Goal: Task Accomplishment & Management: Use online tool/utility

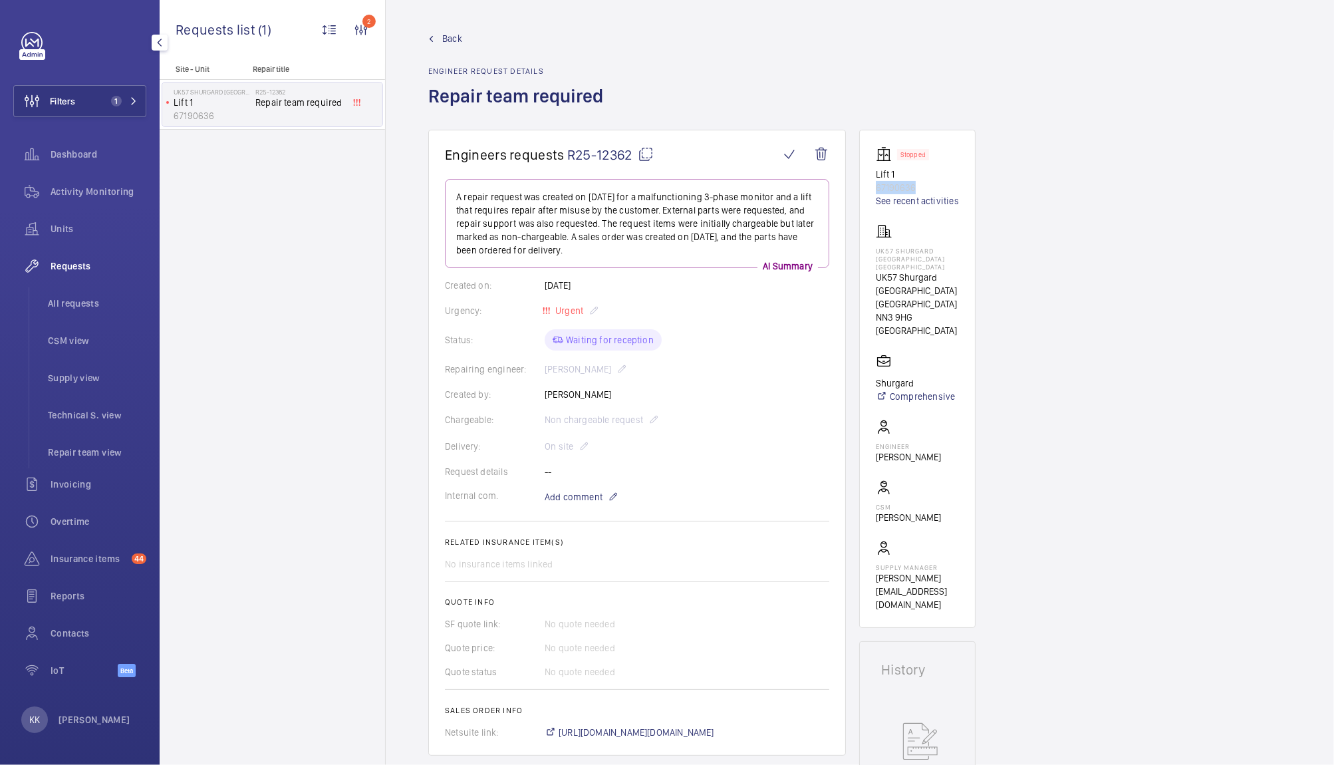
click at [80, 103] on button "Filters 1" at bounding box center [79, 101] width 133 height 32
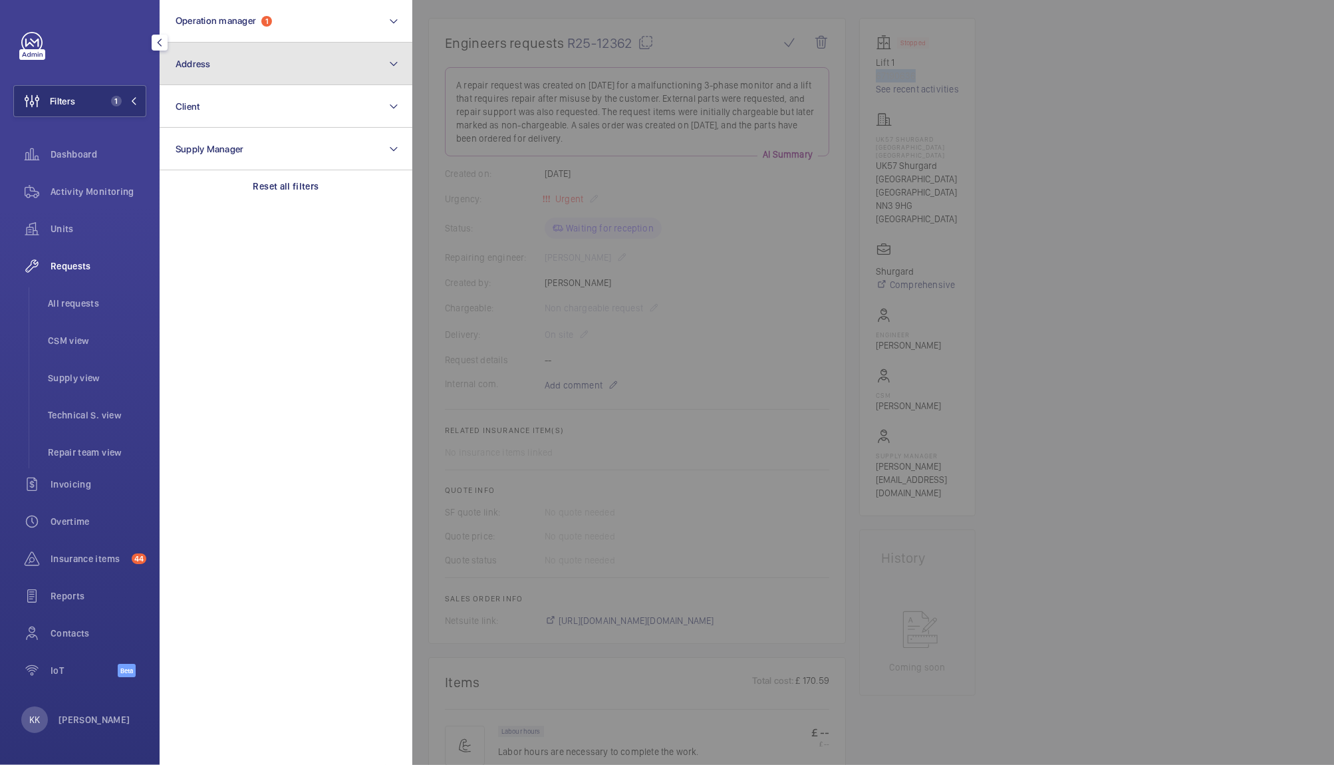
click at [239, 67] on button "Address" at bounding box center [286, 64] width 253 height 43
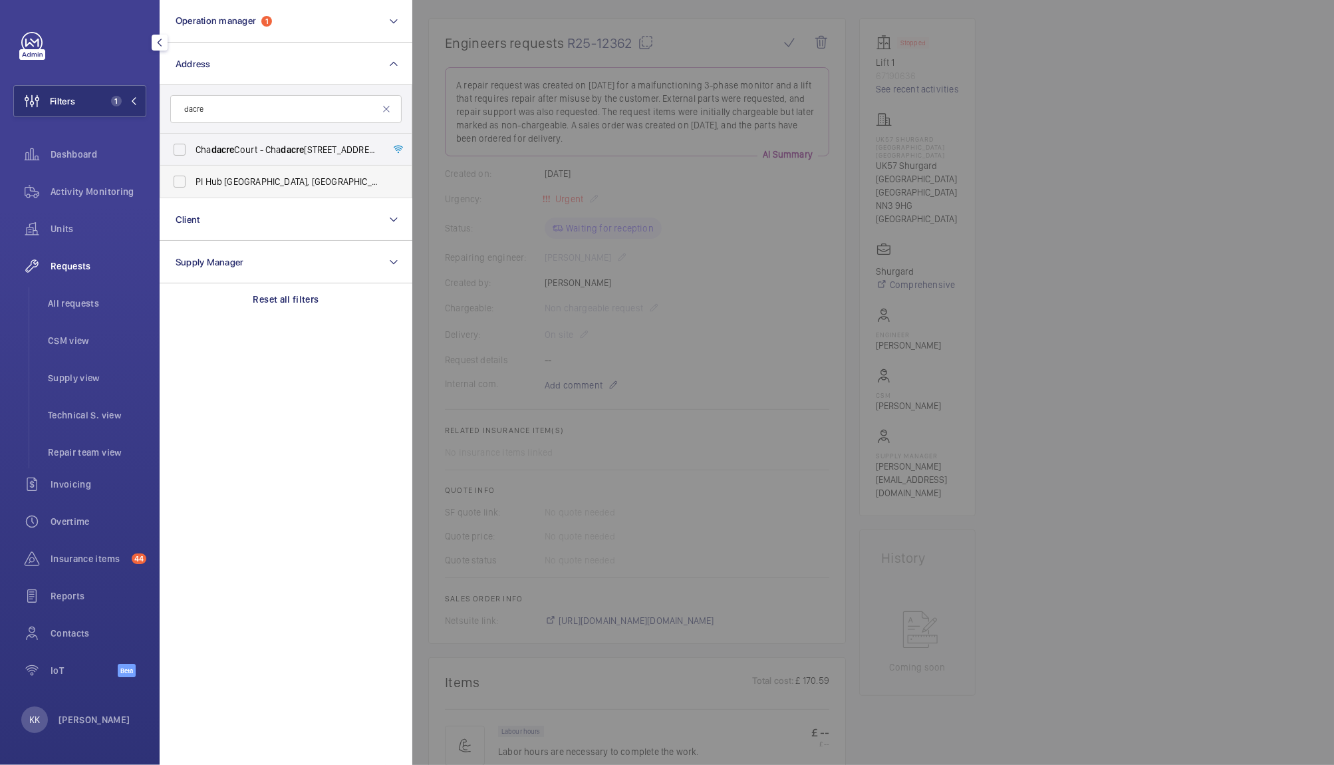
type input "dacre"
click at [330, 170] on label "PI Hub London - [STREET_ADDRESS][PERSON_NAME]" at bounding box center [275, 182] width 231 height 32
click at [193, 170] on input "PI Hub London - [STREET_ADDRESS][PERSON_NAME]" at bounding box center [179, 181] width 27 height 27
checkbox input "true"
click at [428, 176] on div at bounding box center [1079, 382] width 1334 height 765
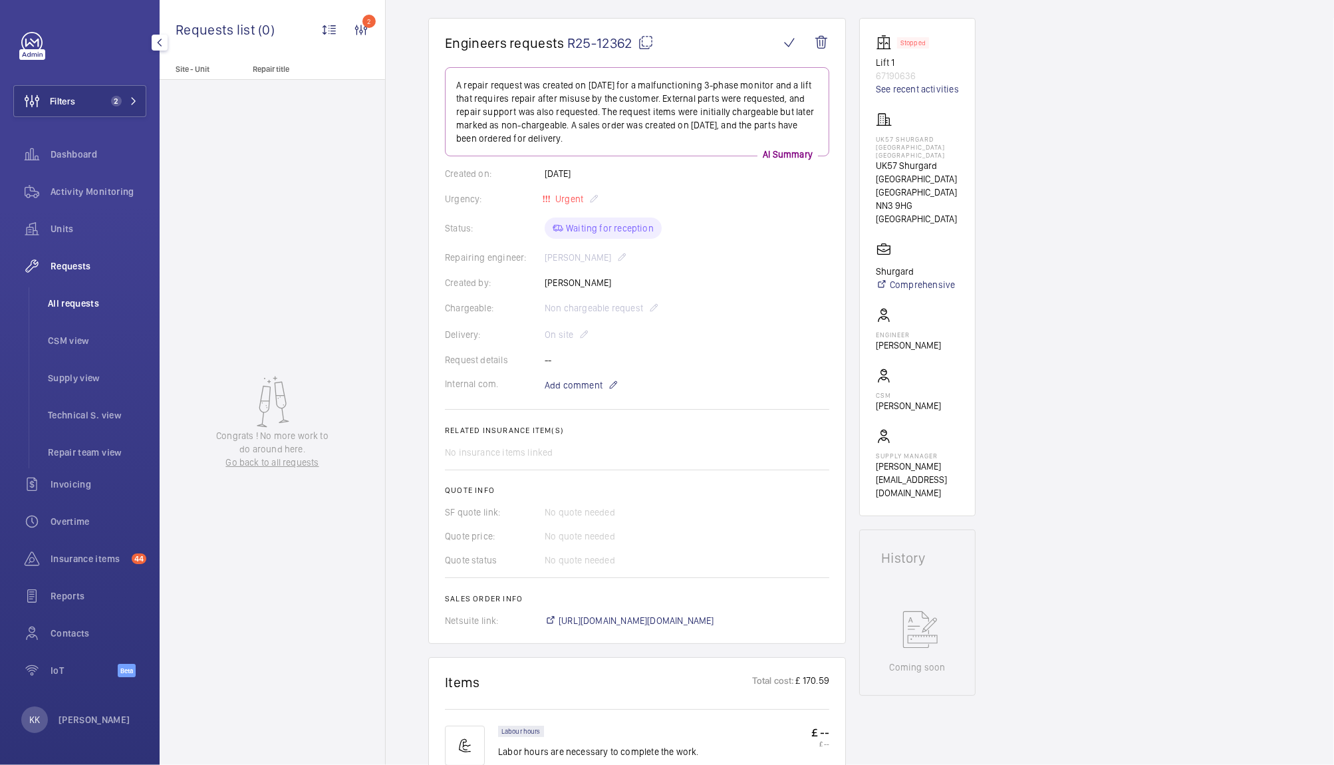
click at [74, 296] on li "All requests" at bounding box center [91, 303] width 109 height 32
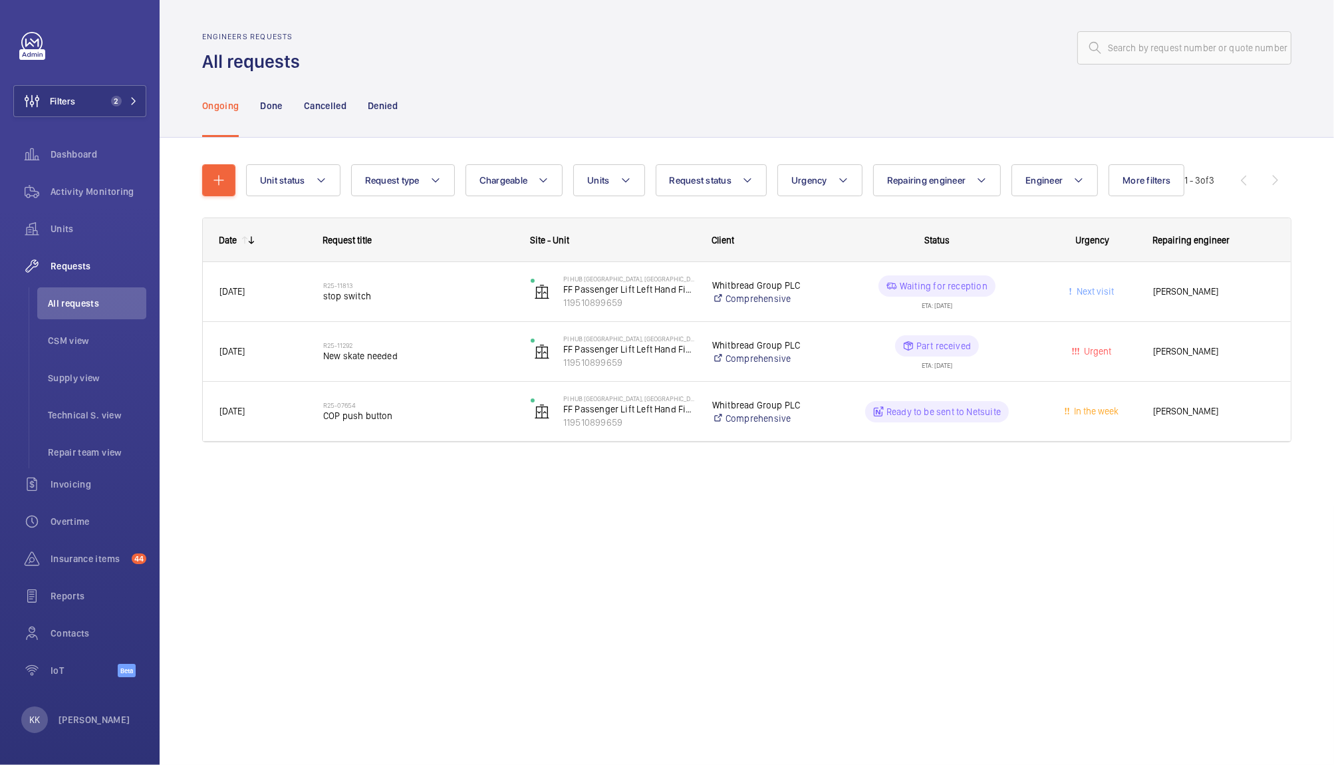
click at [253, 499] on div "Unit status Request type Chargeable Units Request status Urgency Repairing engi…" at bounding box center [747, 322] width 1174 height 368
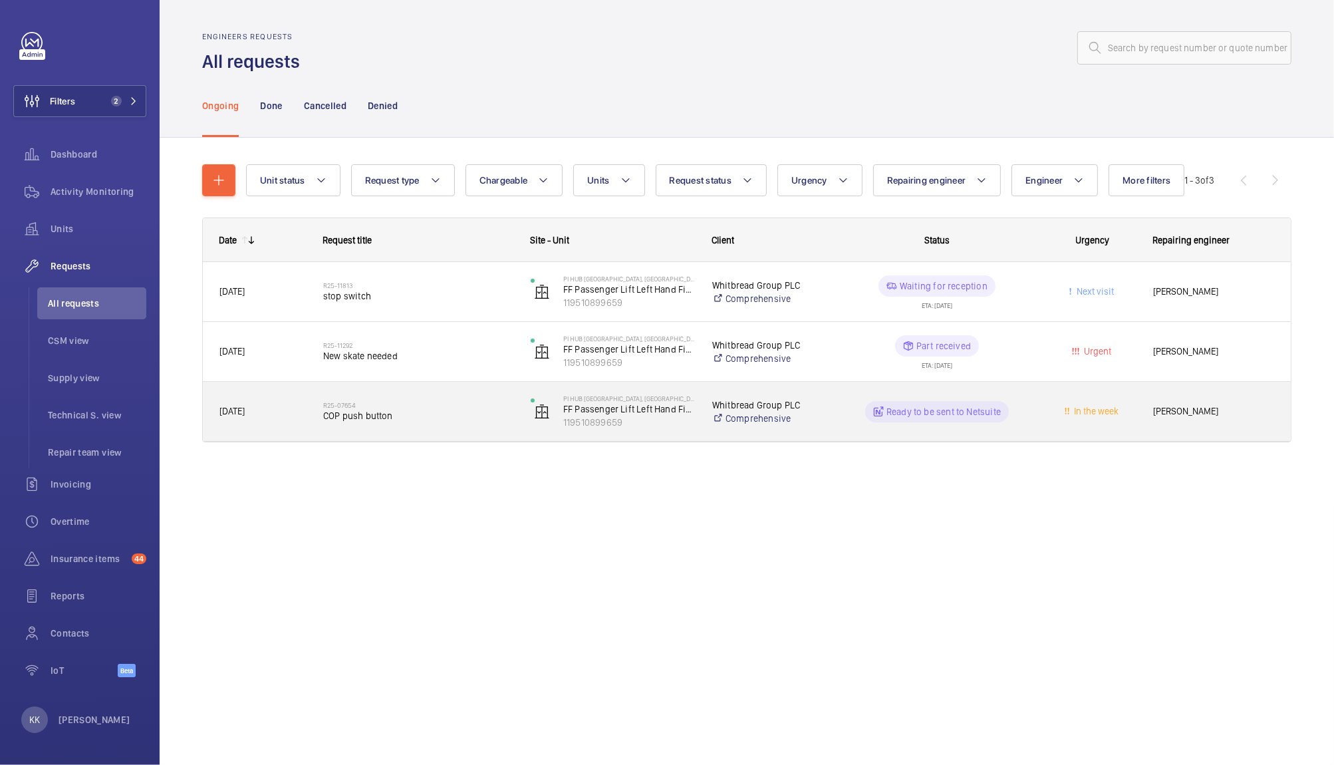
click at [337, 405] on h2 "R25-07654" at bounding box center [418, 405] width 190 height 8
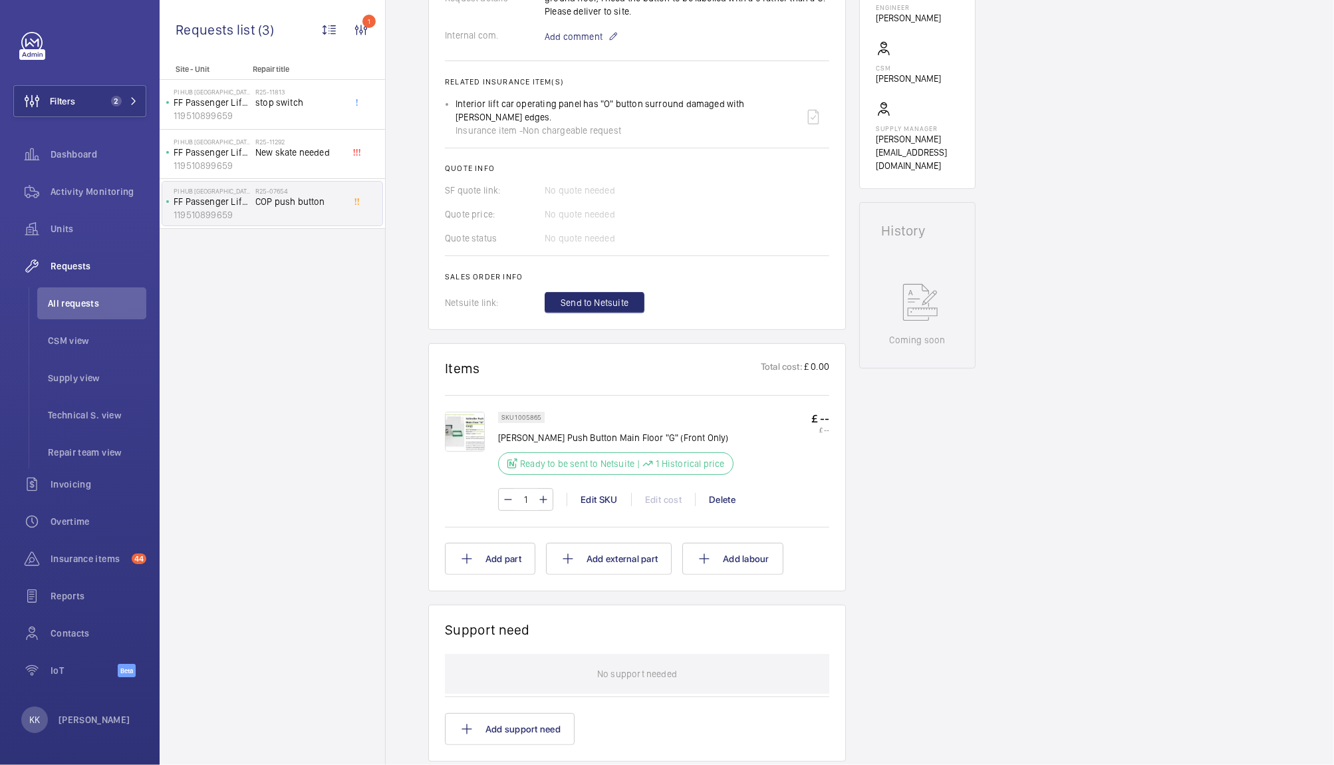
scroll to position [423, 0]
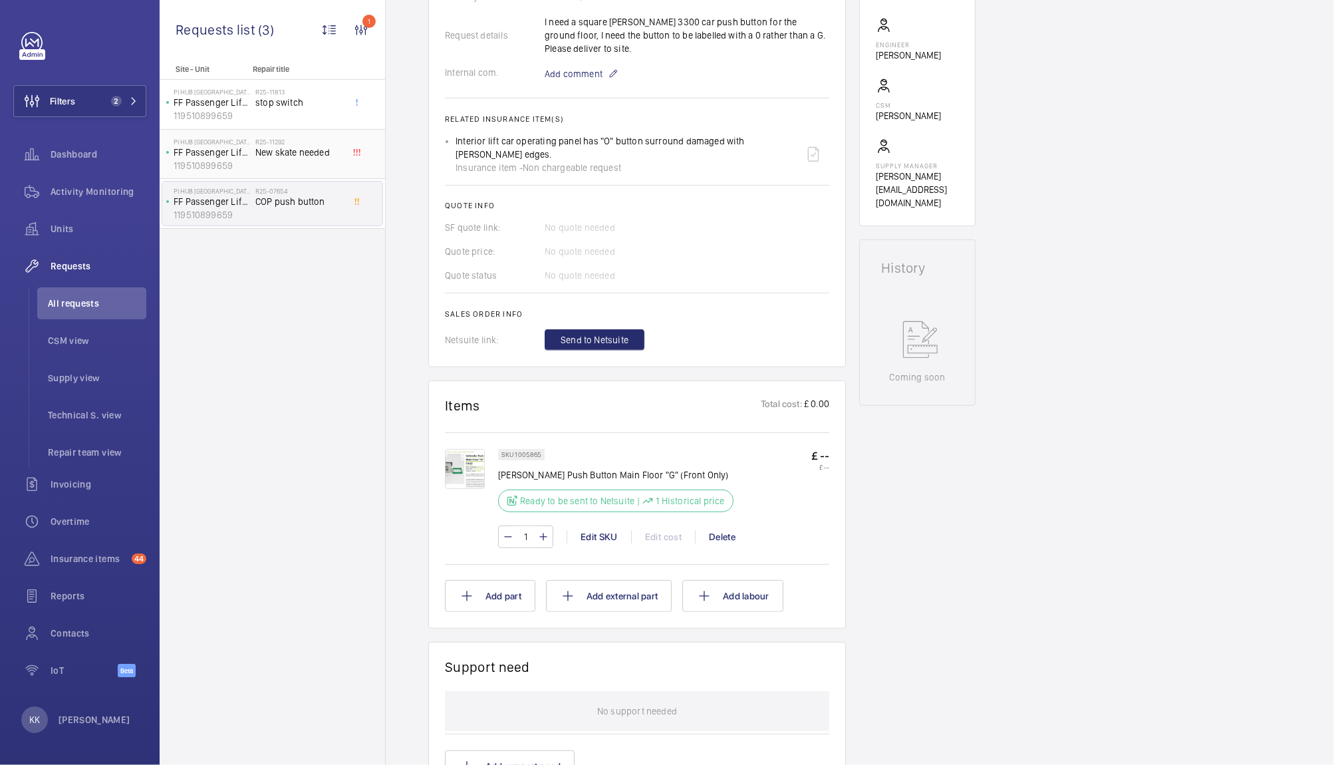
click at [244, 159] on p "119510899659" at bounding box center [212, 165] width 76 height 13
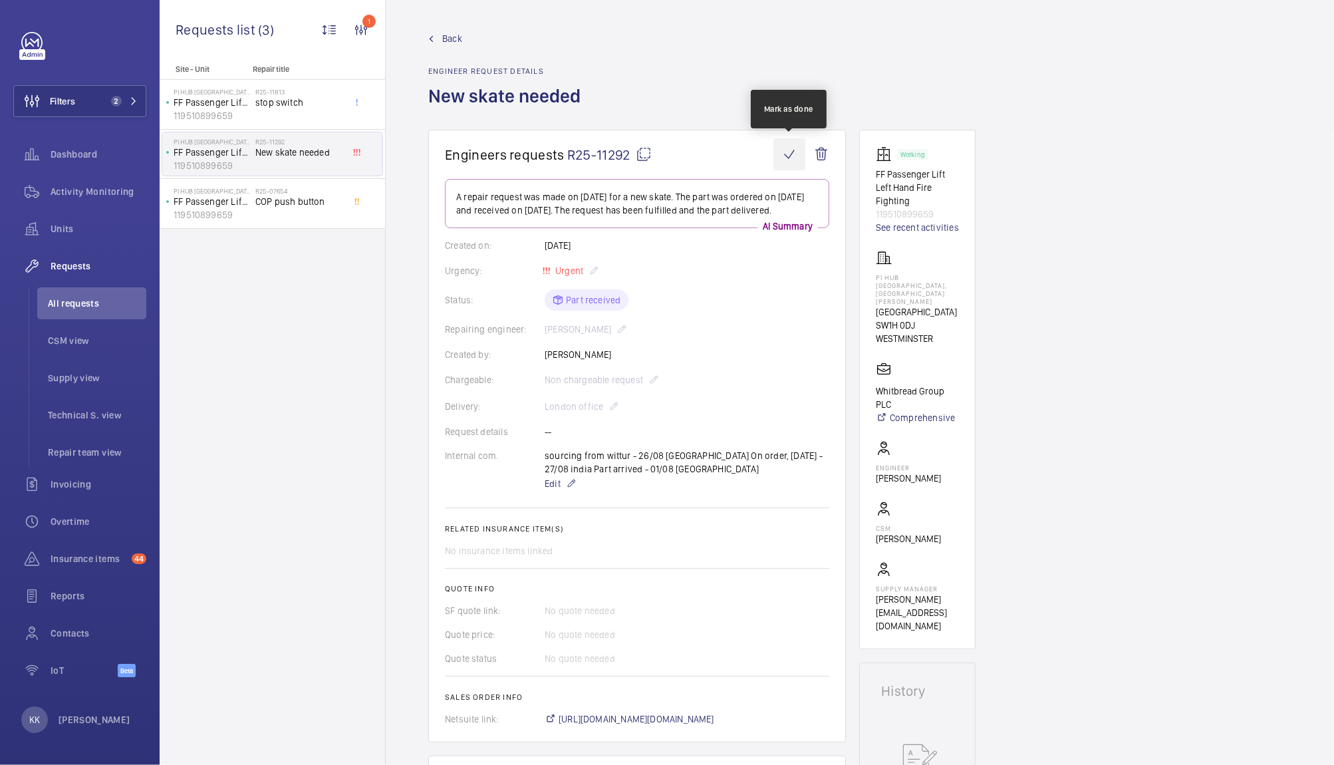
click at [791, 156] on wm-front-icon-button at bounding box center [789, 154] width 32 height 32
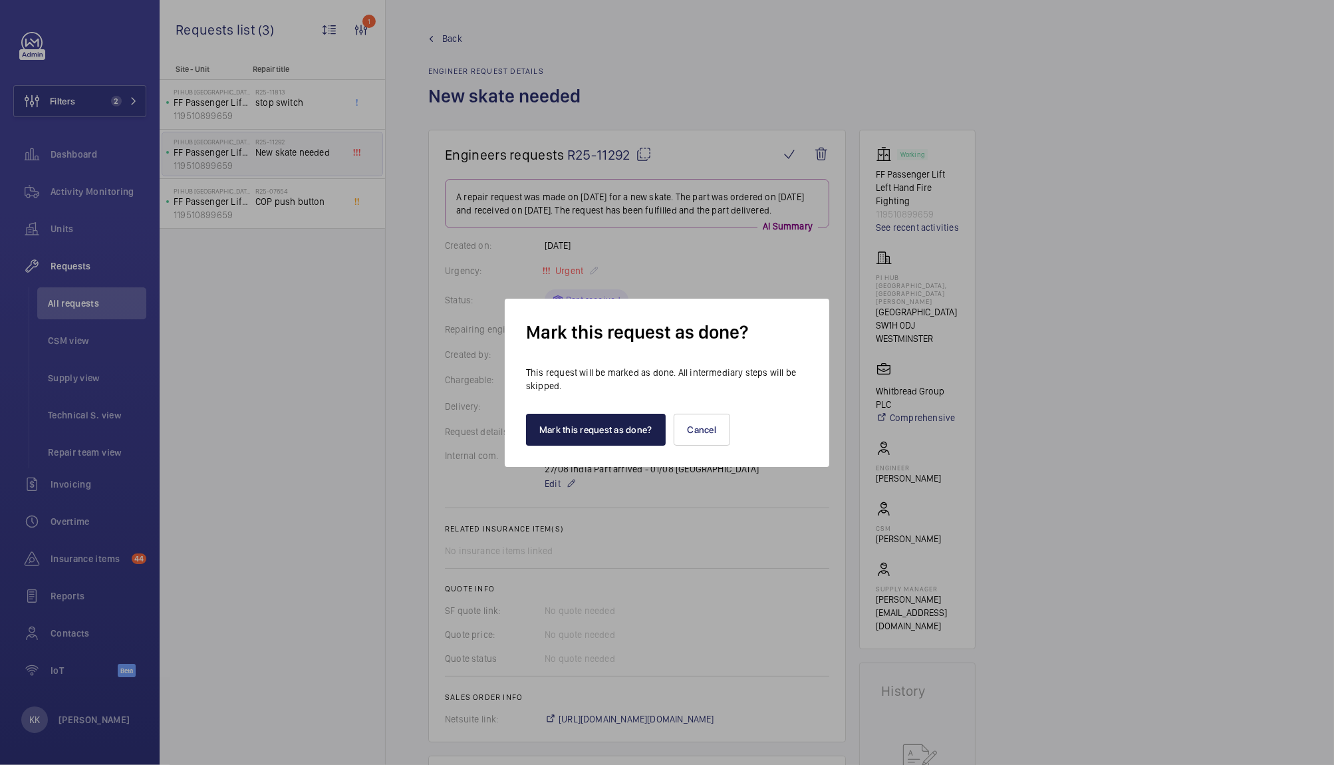
click at [557, 420] on button "Mark this request as done?" at bounding box center [596, 430] width 140 height 32
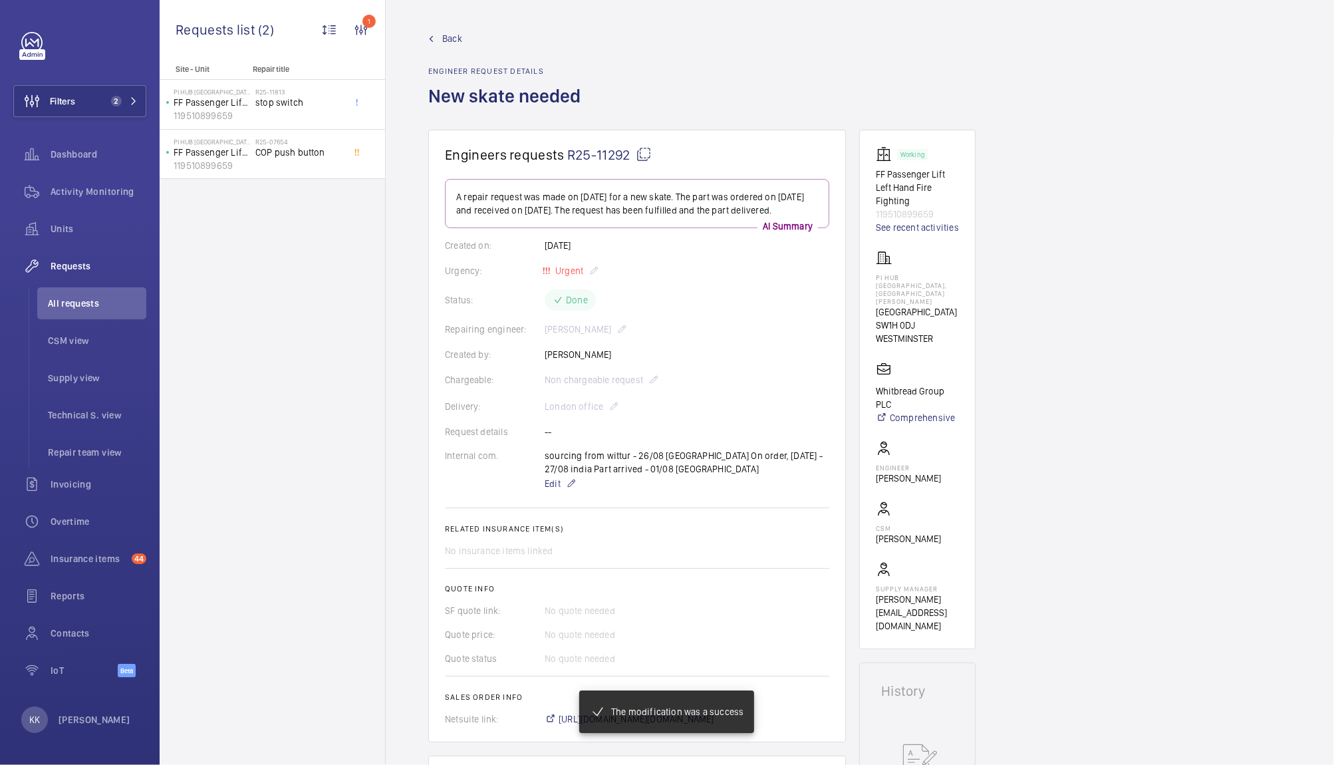
click at [285, 98] on span "stop switch" at bounding box center [299, 102] width 88 height 13
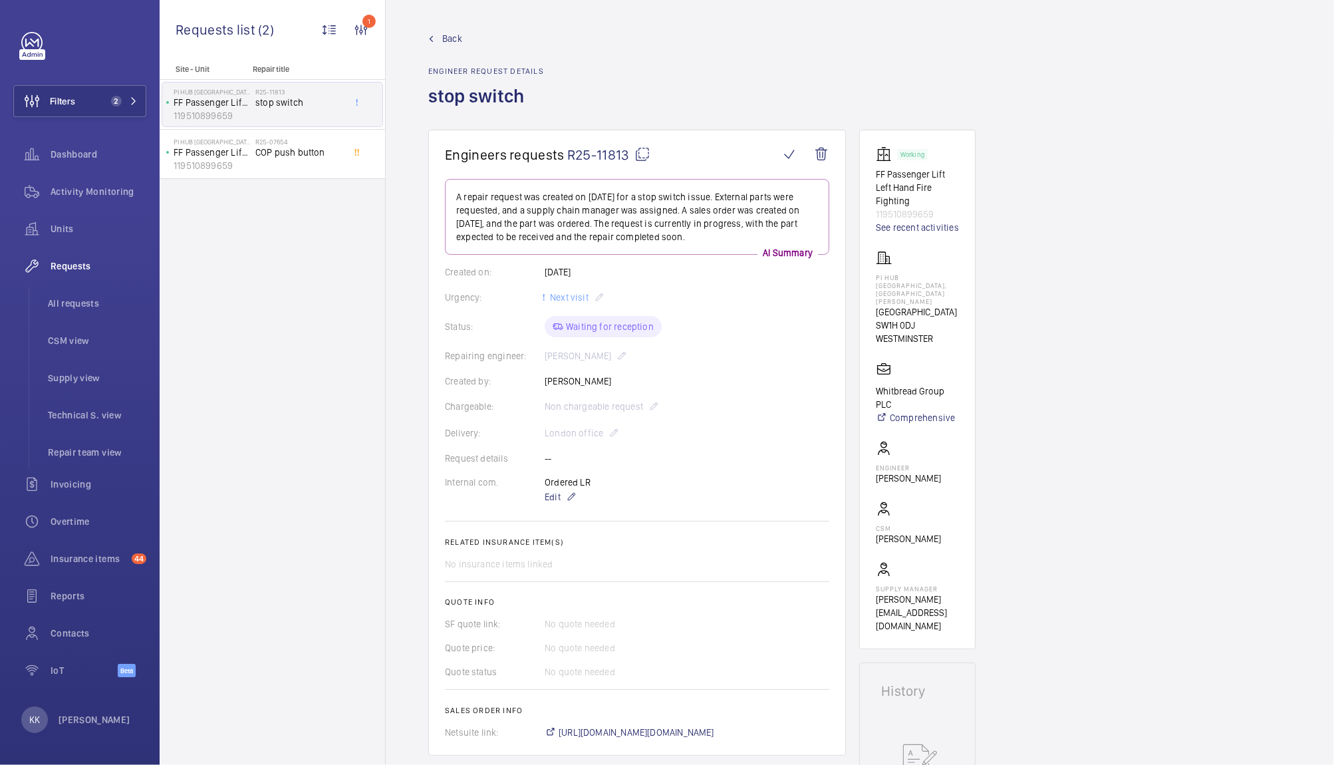
click at [440, 27] on wm-front-admin-header "Back Engineer request details stop switch" at bounding box center [860, 65] width 948 height 130
click at [452, 37] on span "Back" at bounding box center [452, 38] width 20 height 13
click at [72, 305] on span "All requests" at bounding box center [97, 303] width 98 height 13
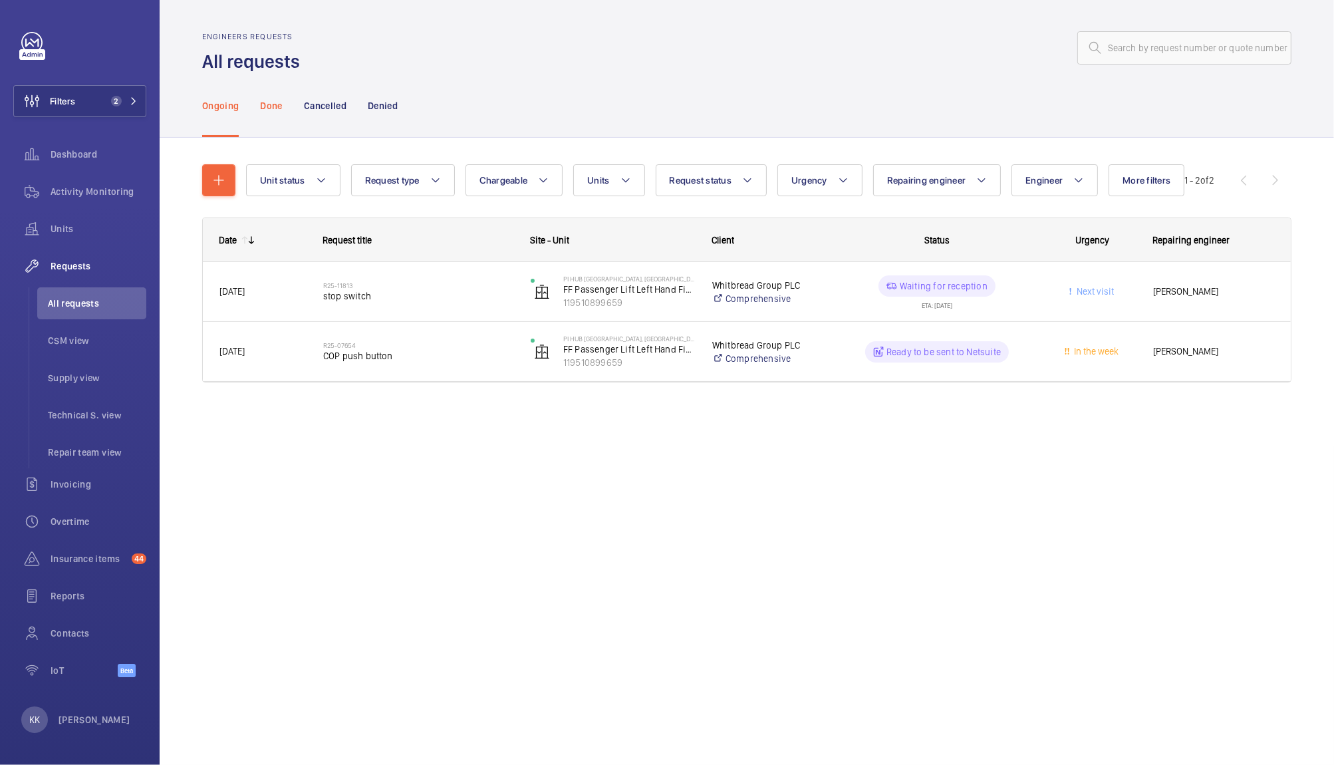
click at [277, 95] on div "Done" at bounding box center [271, 105] width 22 height 63
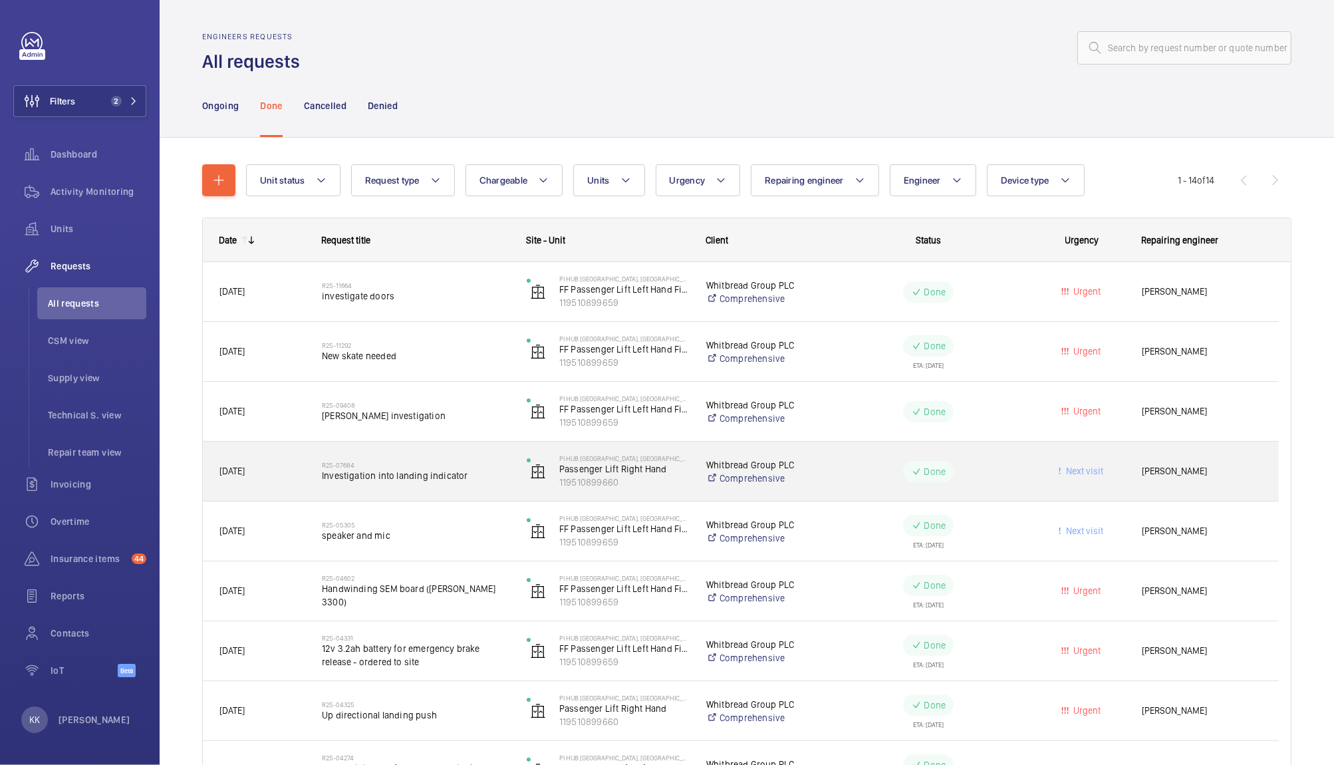
click at [410, 481] on span "Investigation into landing indicator" at bounding box center [416, 475] width 188 height 13
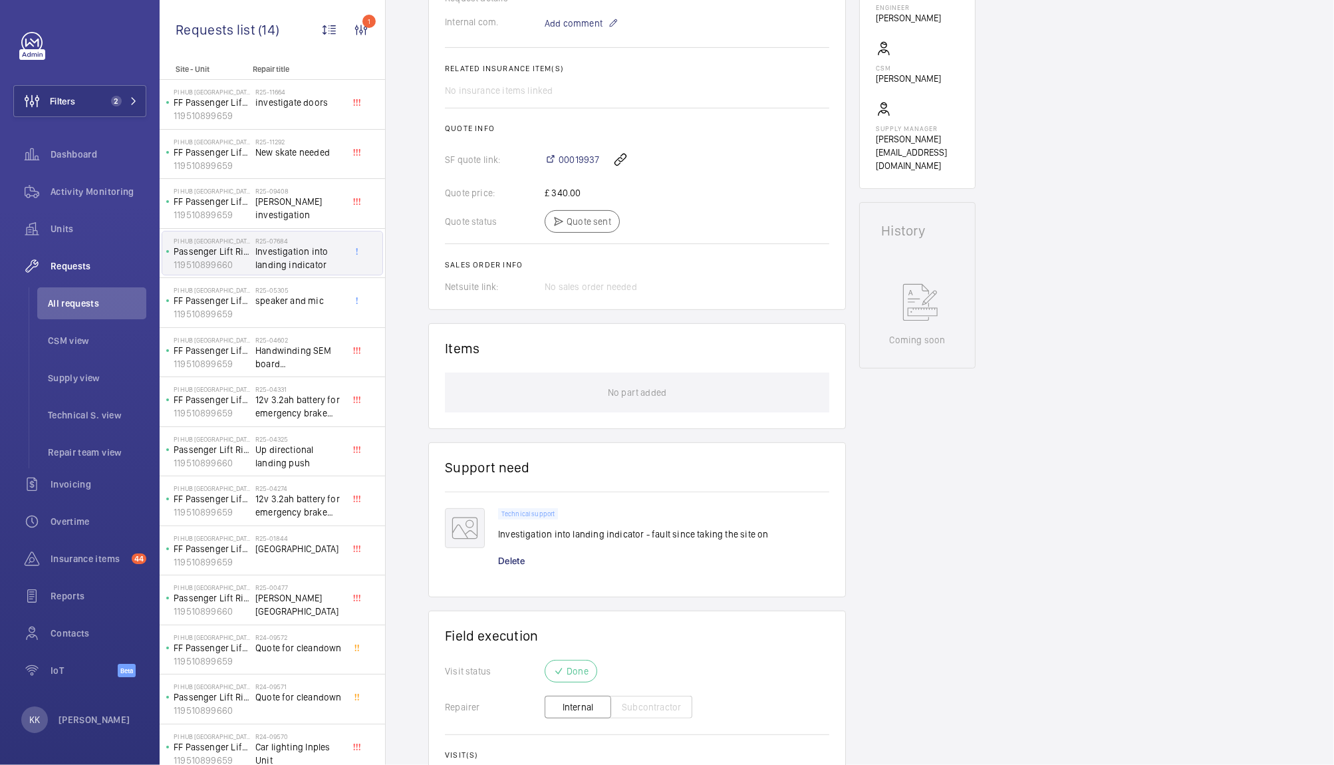
scroll to position [573, 0]
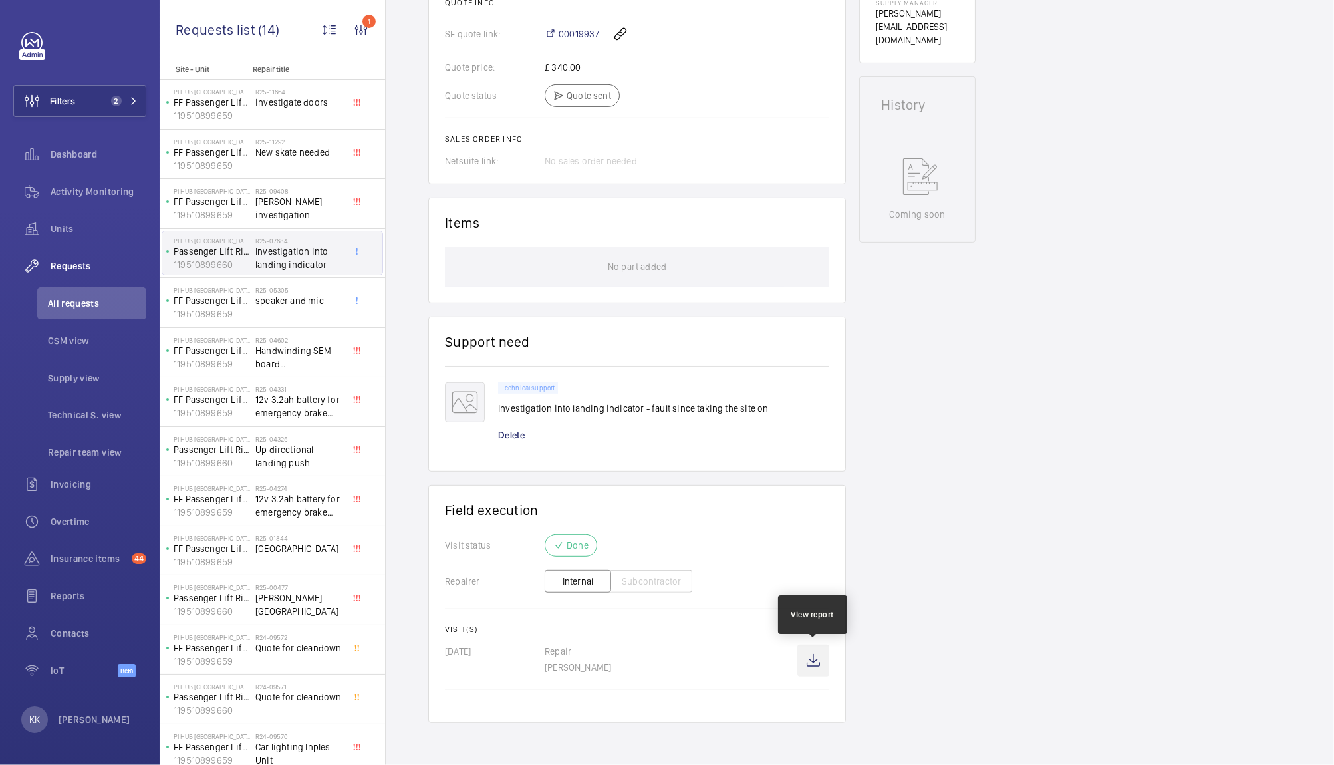
click at [816, 664] on wm-front-icon-button at bounding box center [813, 660] width 32 height 32
drag, startPoint x: 1321, startPoint y: 123, endPoint x: 903, endPoint y: 443, distance: 526.0
click at [903, 443] on div "Working Passenger Lift Right Hand 119510899660 See recent activities PI Hub [GE…" at bounding box center [917, 140] width 116 height 1166
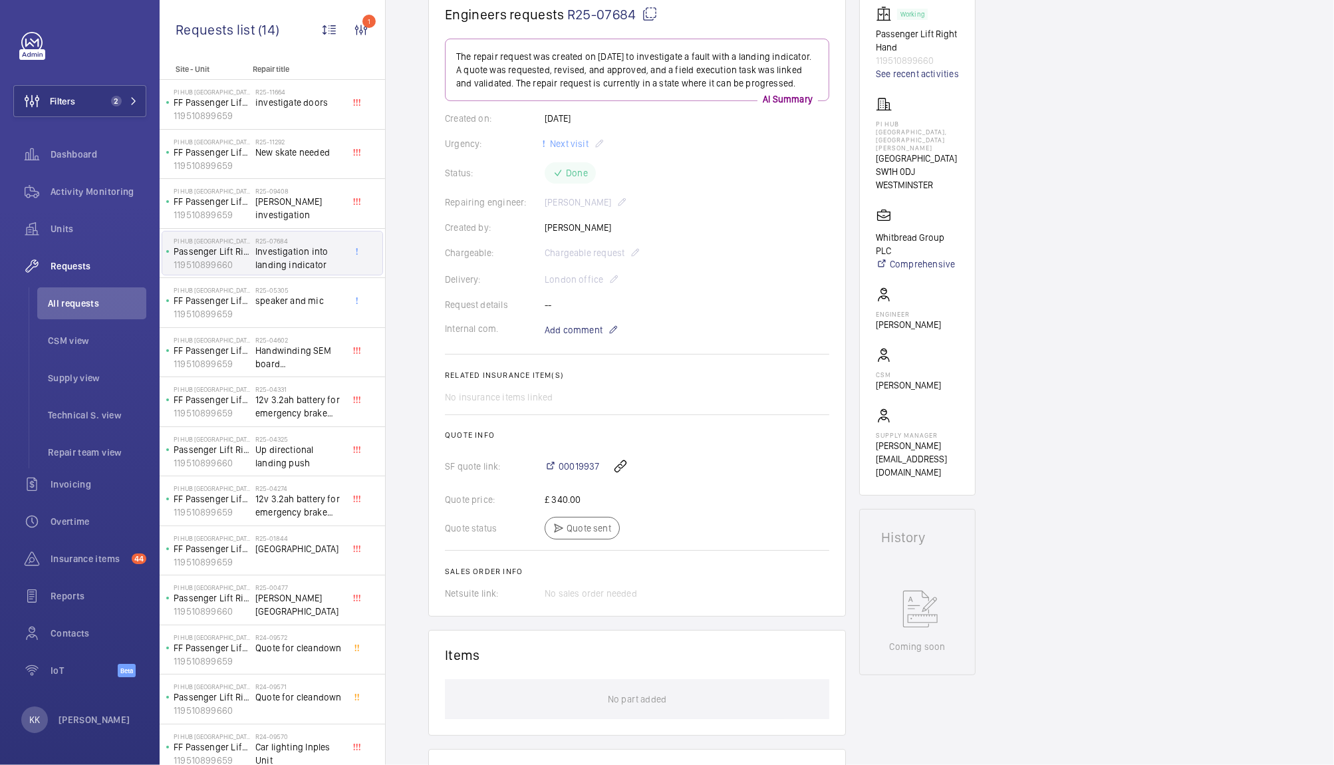
scroll to position [0, 0]
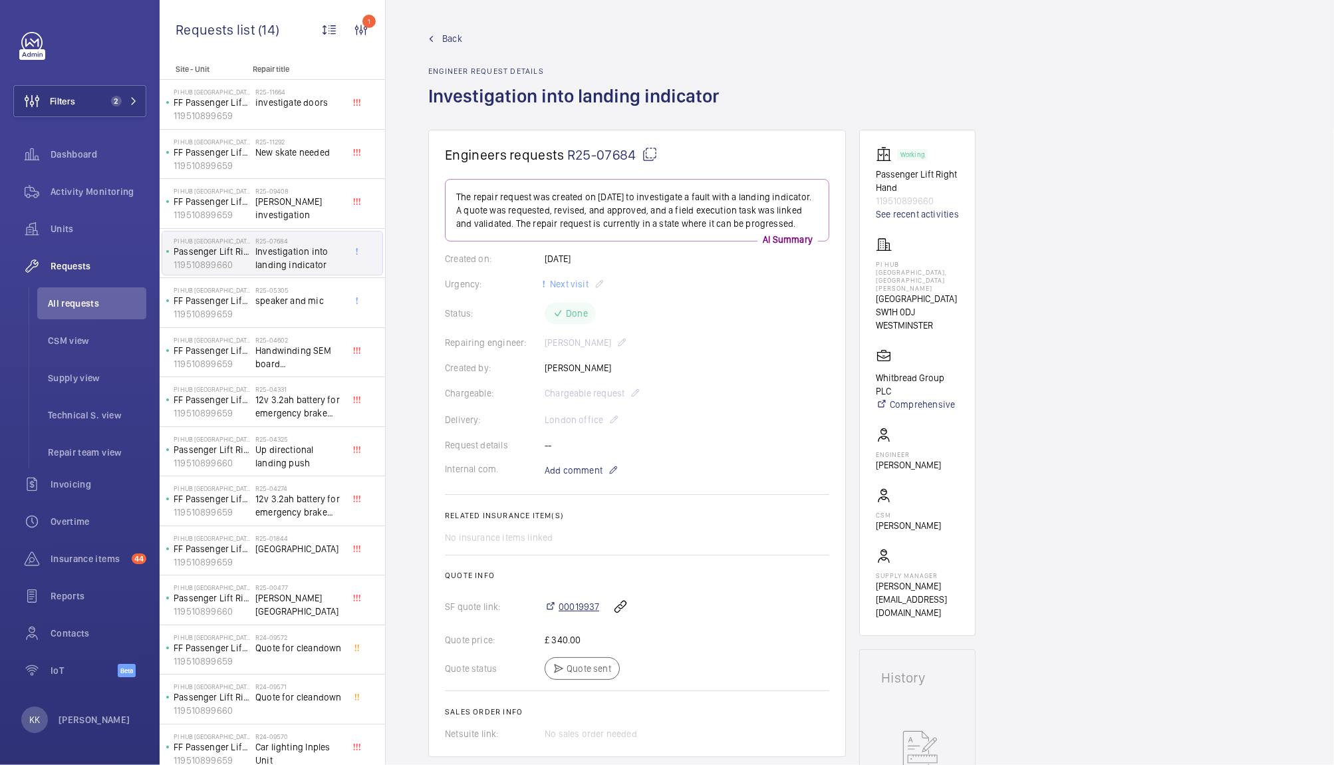
click at [583, 606] on span "00019937" at bounding box center [579, 606] width 41 height 13
click at [605, 154] on span "R25-07684" at bounding box center [612, 154] width 90 height 17
click at [98, 100] on button "Filters 2" at bounding box center [79, 101] width 133 height 32
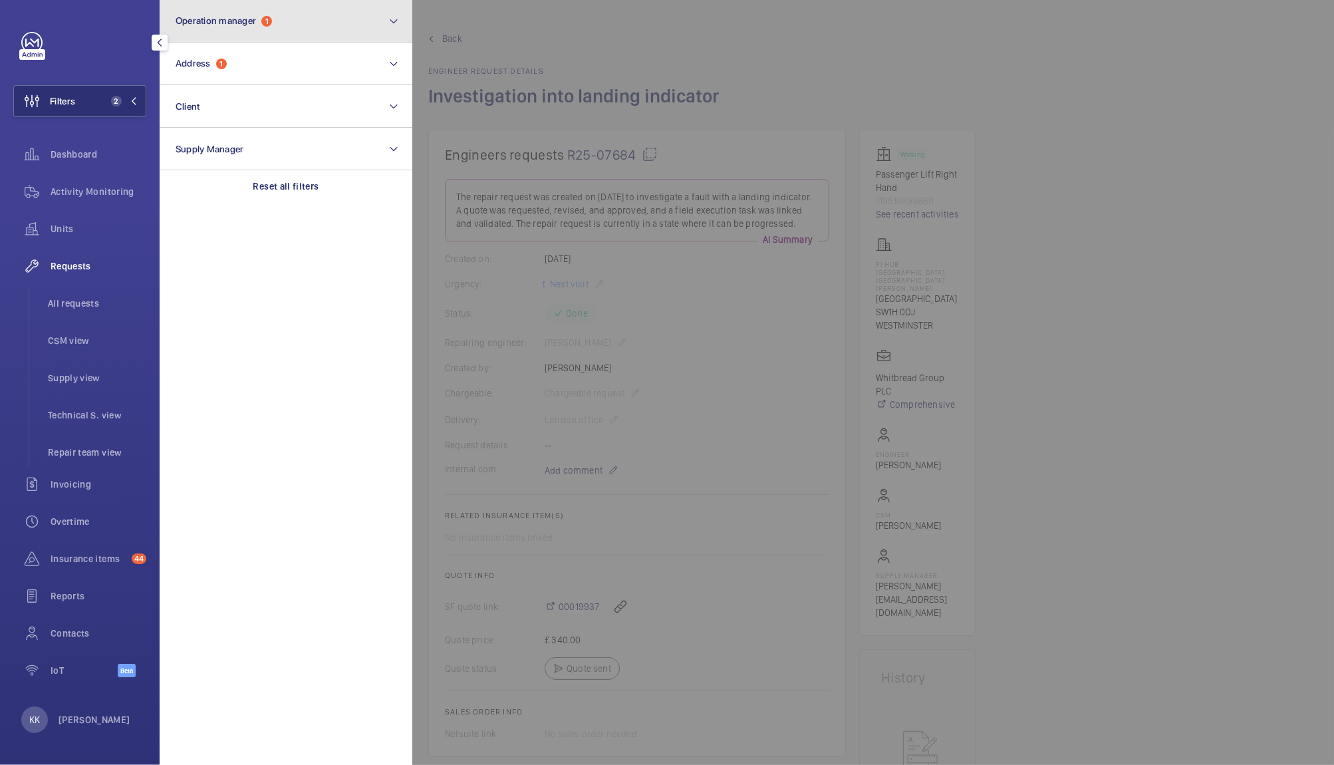
click at [259, 41] on button "Operation manager 1" at bounding box center [286, 21] width 253 height 43
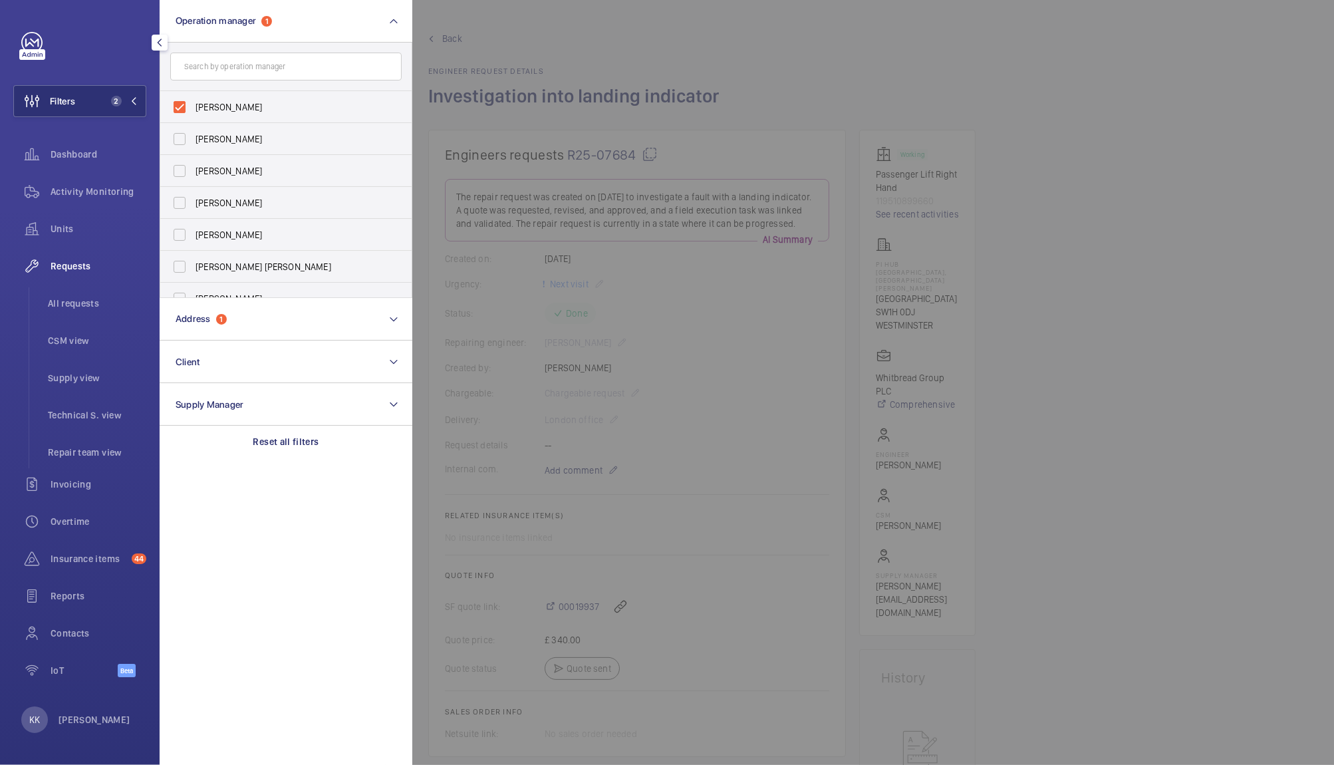
click at [253, 56] on input "text" at bounding box center [285, 67] width 231 height 28
click at [245, 297] on div "[PERSON_NAME] [PERSON_NAME] [PERSON_NAME] [PERSON_NAME] [PERSON_NAME] [PERSON_N…" at bounding box center [286, 170] width 253 height 255
click at [239, 309] on button "Address 1" at bounding box center [286, 319] width 253 height 43
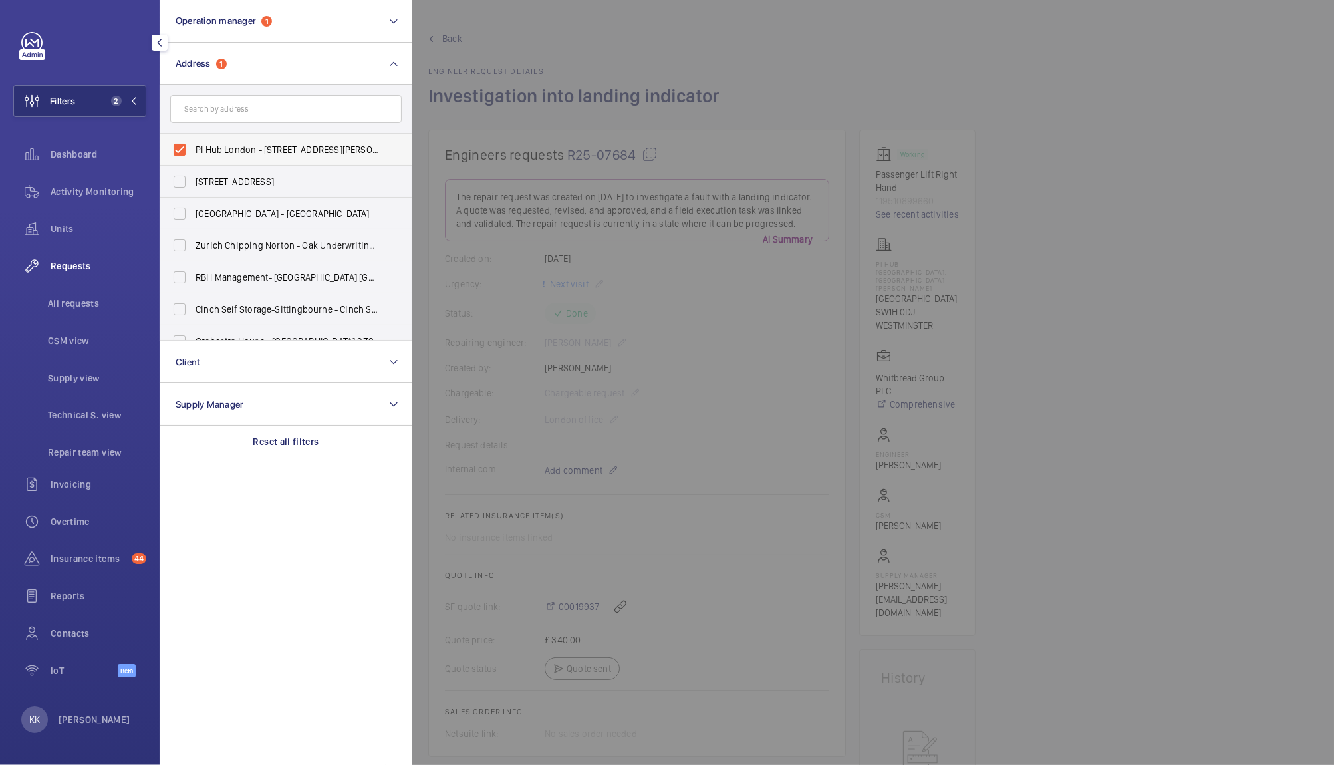
click at [223, 148] on span "PI Hub London - [STREET_ADDRESS][PERSON_NAME]" at bounding box center [286, 149] width 183 height 13
click at [193, 148] on input "PI Hub London - [STREET_ADDRESS][PERSON_NAME]" at bounding box center [179, 149] width 27 height 27
checkbox input "false"
click at [63, 301] on span "All requests" at bounding box center [97, 303] width 98 height 13
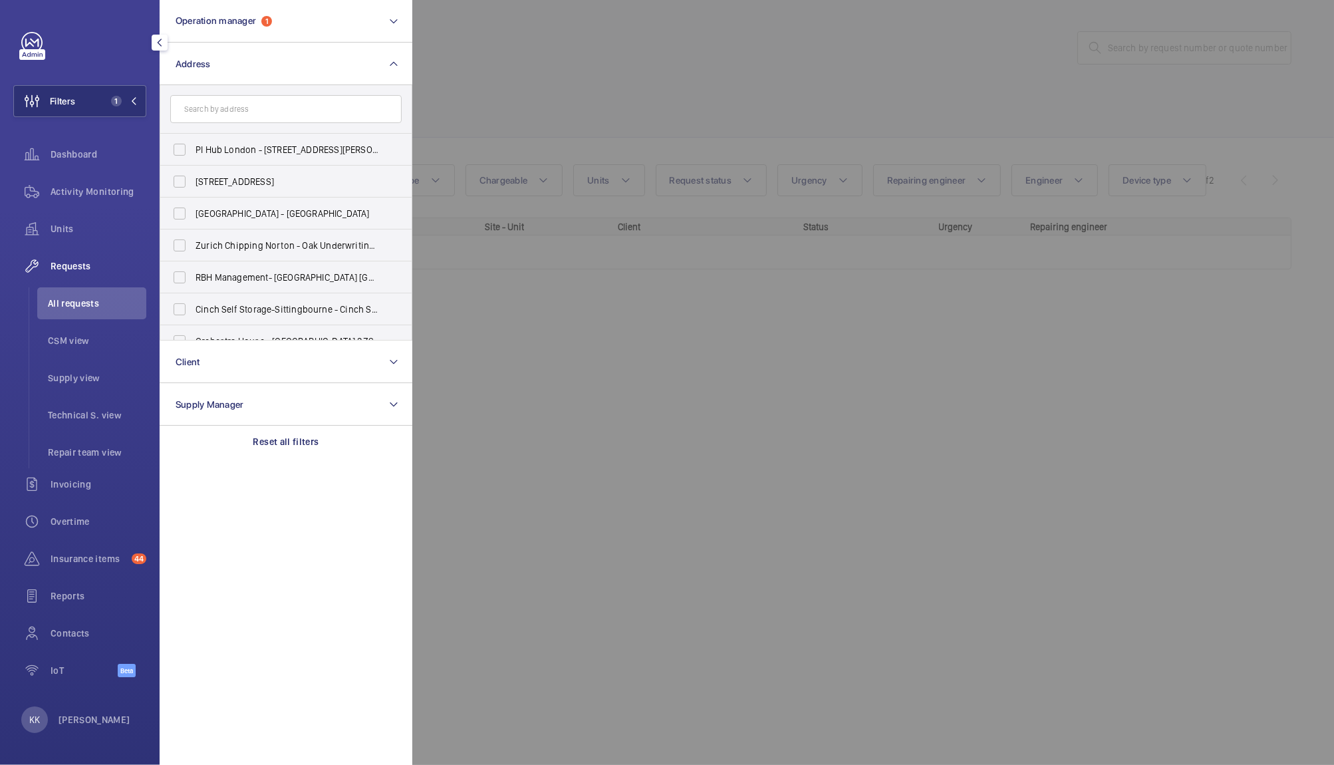
click at [920, 48] on div at bounding box center [1079, 382] width 1334 height 765
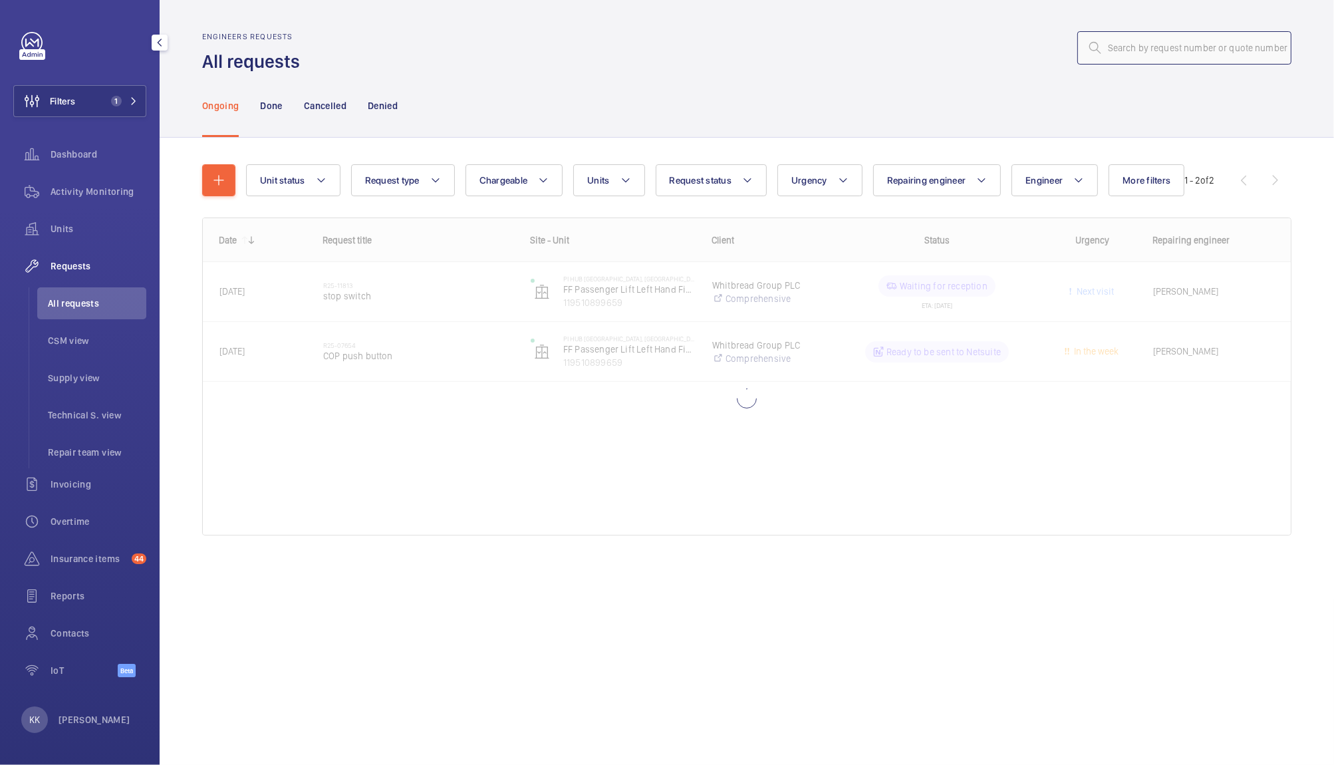
click at [1120, 49] on input "text" at bounding box center [1184, 47] width 214 height 33
paste input "12299"
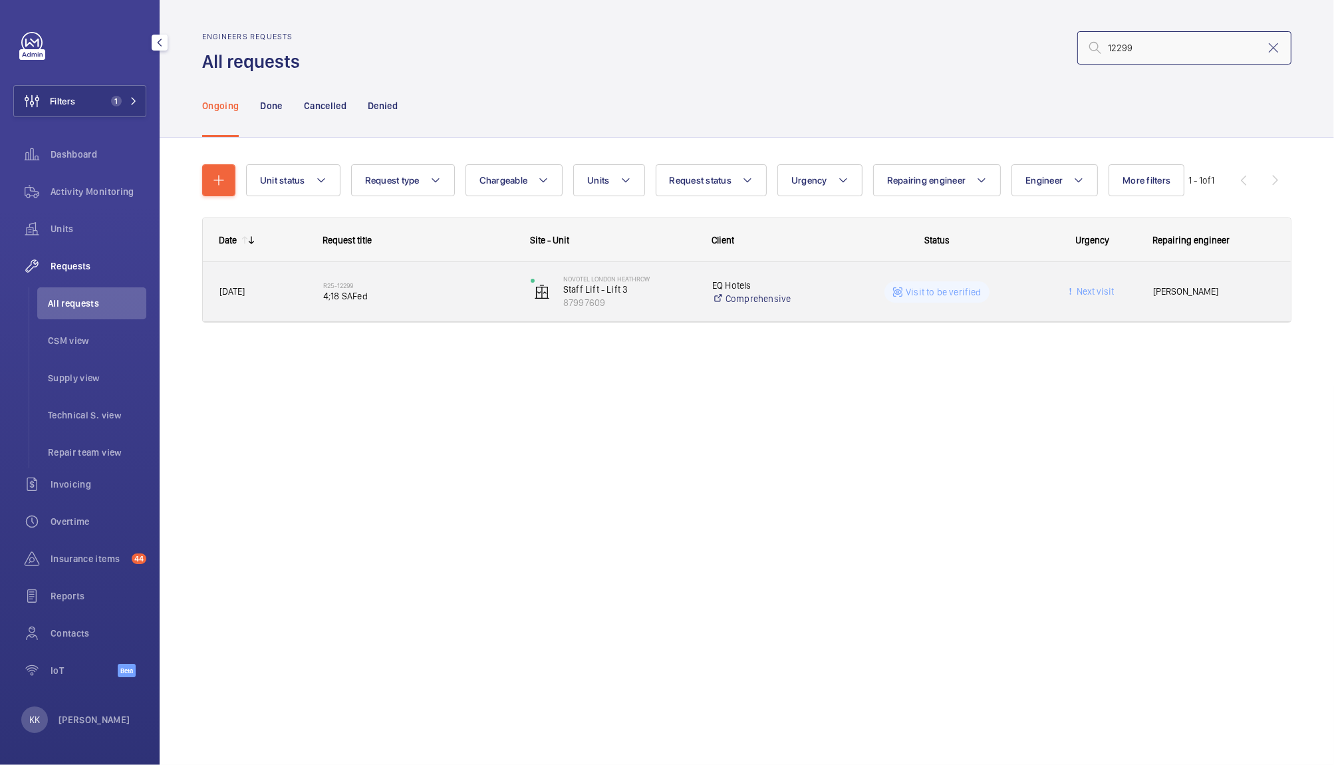
type input "12299"
click at [406, 301] on span "4;18 SAFed" at bounding box center [418, 295] width 190 height 13
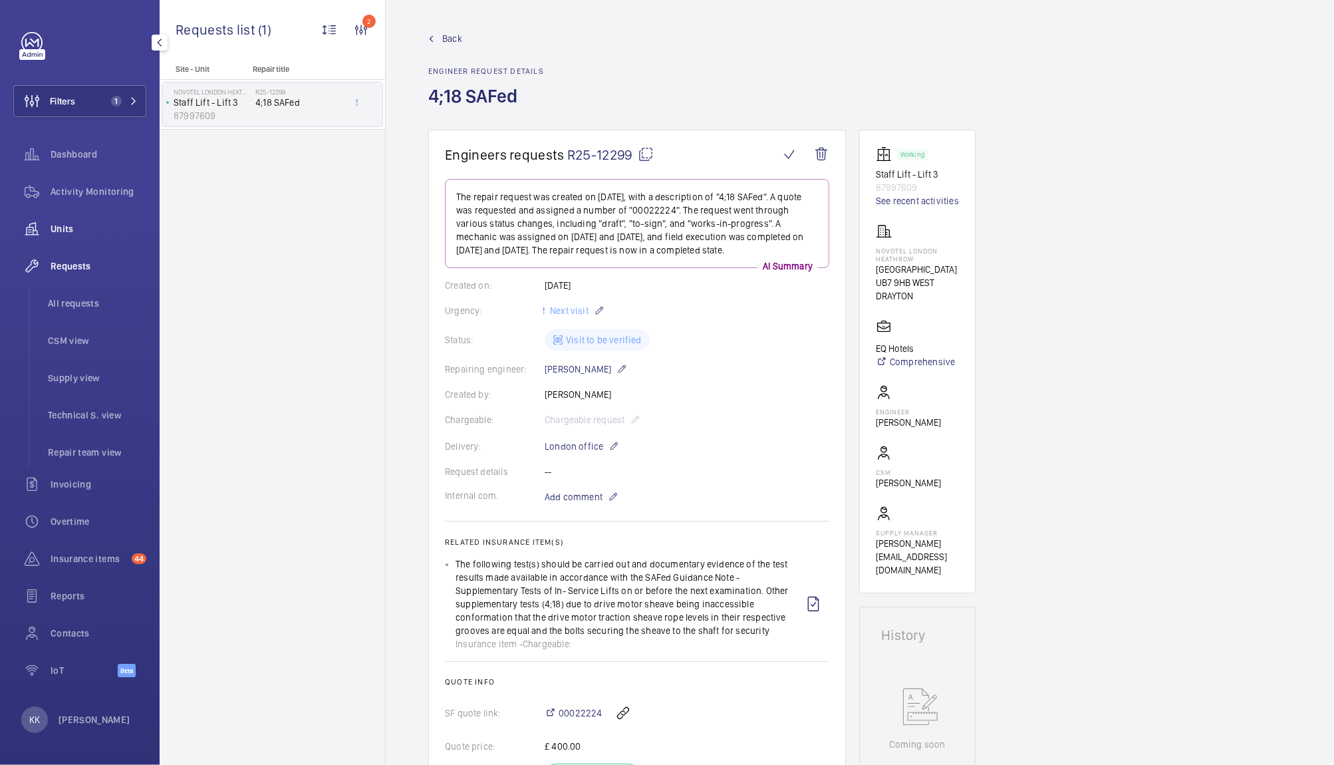
click at [82, 239] on div "Units" at bounding box center [79, 229] width 133 height 32
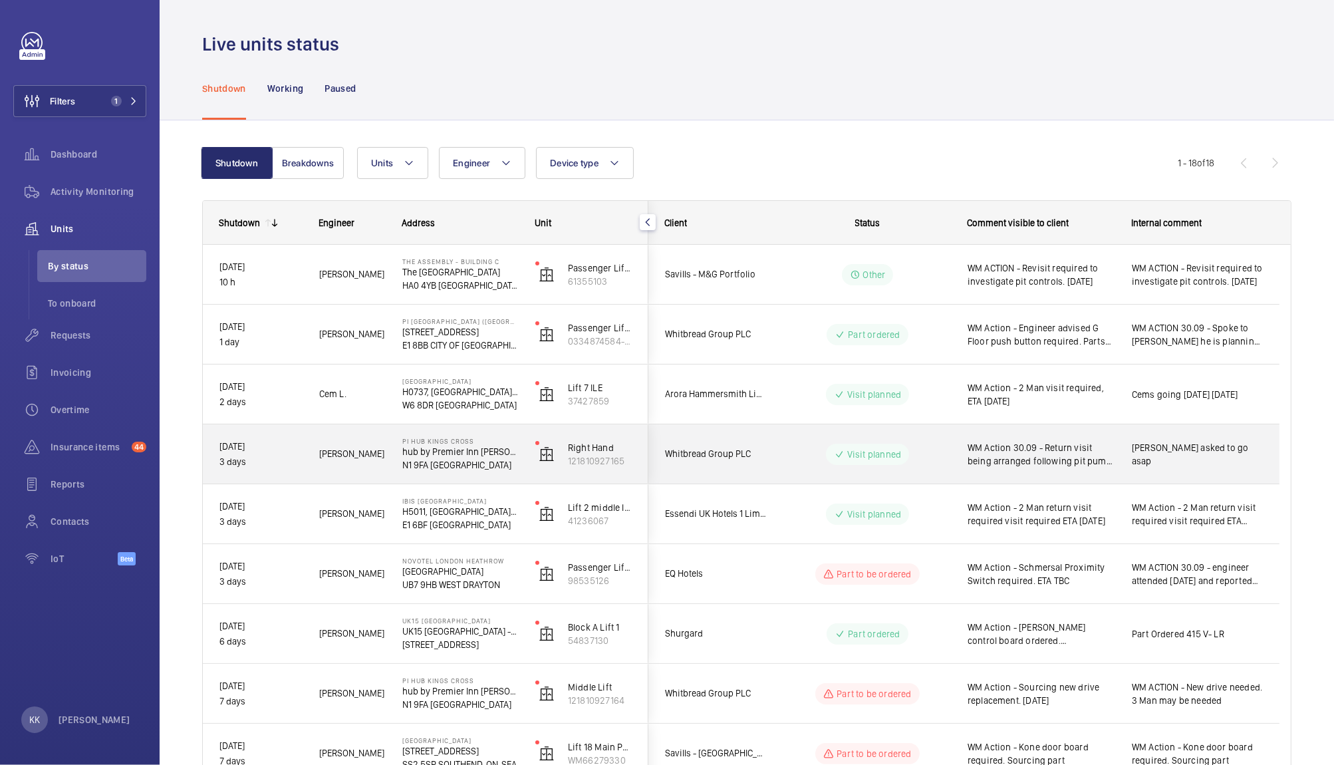
click at [1069, 461] on span "WM Action 30.09 - Return visit being arranged following pit pump [DATE]" at bounding box center [1040, 454] width 147 height 27
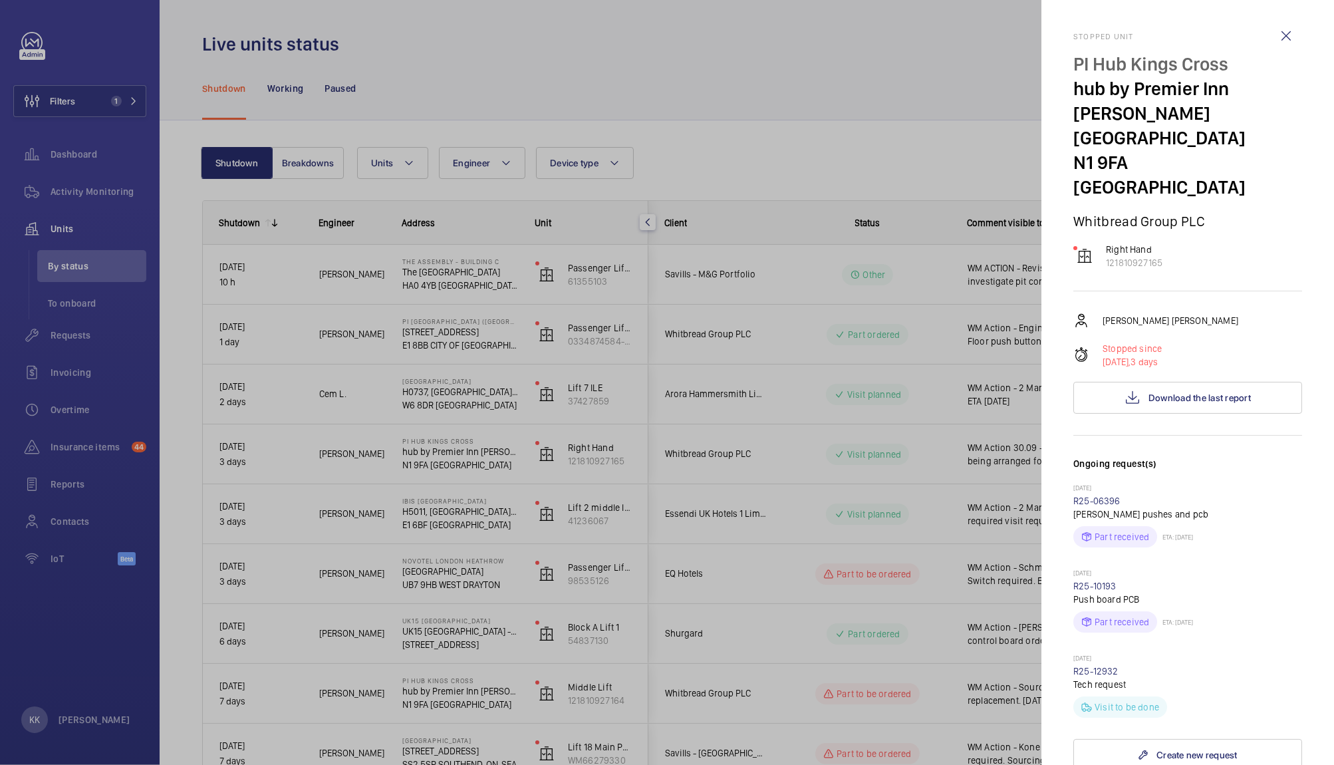
scroll to position [446, 0]
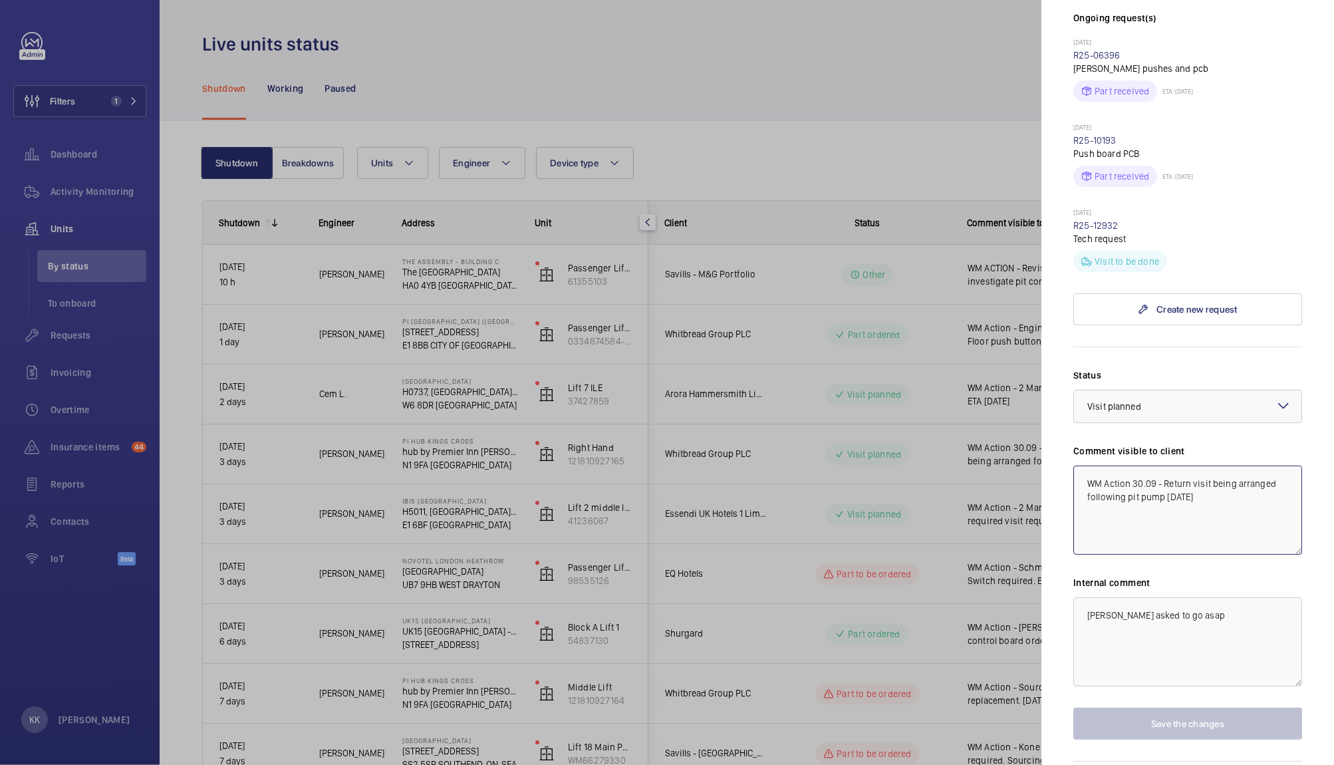
drag, startPoint x: 1192, startPoint y: 488, endPoint x: 899, endPoint y: 384, distance: 310.6
click at [899, 384] on mat-sidenav-container "Filters 1 Dashboard Activity Monitoring Units By status To onboard Requests Inv…" at bounding box center [667, 382] width 1334 height 765
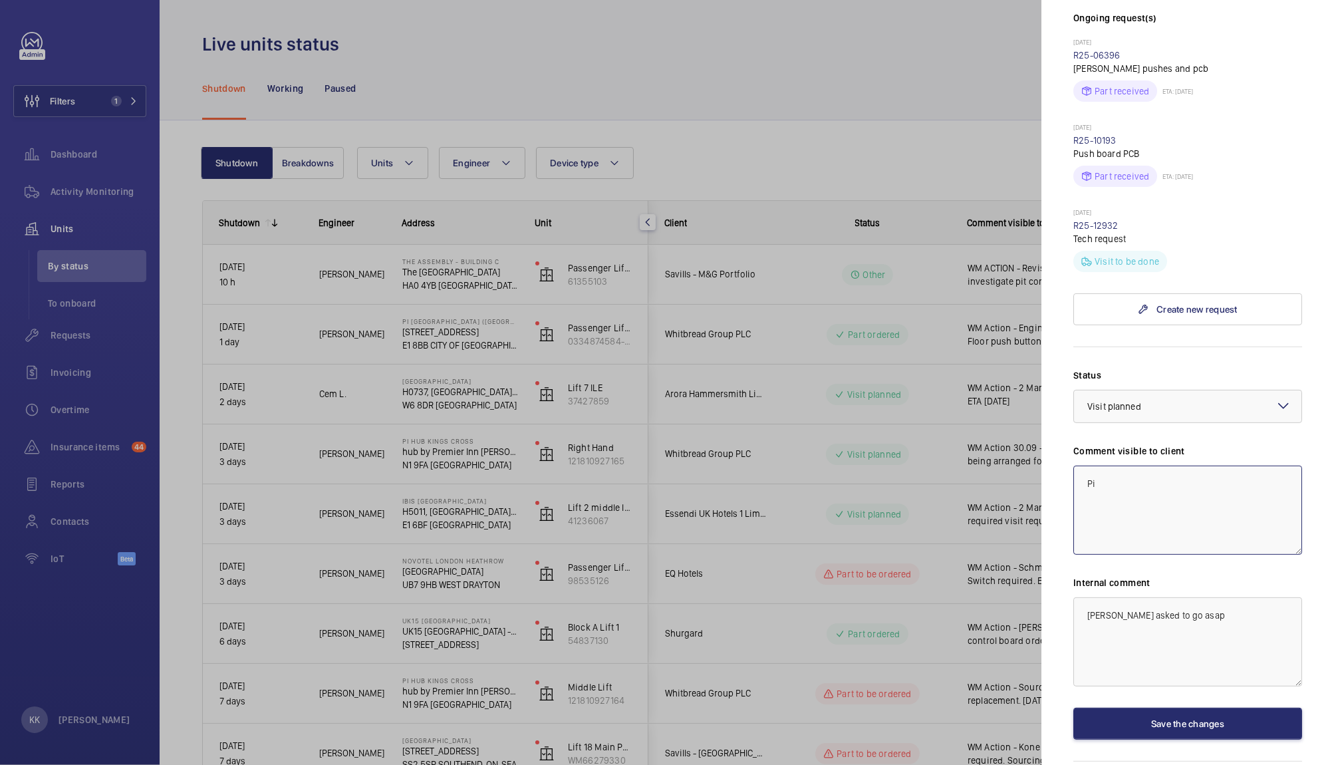
type textarea "P"
type textarea "i"
type textarea "Pit constantly filling with water - pump works ongoing"
drag, startPoint x: 1271, startPoint y: 602, endPoint x: 1053, endPoint y: 573, distance: 220.1
click at [1053, 573] on mat-sidenav "Stopped unit PI Hub [GEOGRAPHIC_DATA] hub by Premier Inn [PERSON_NAME][GEOGRAPH…" at bounding box center [1187, 382] width 293 height 765
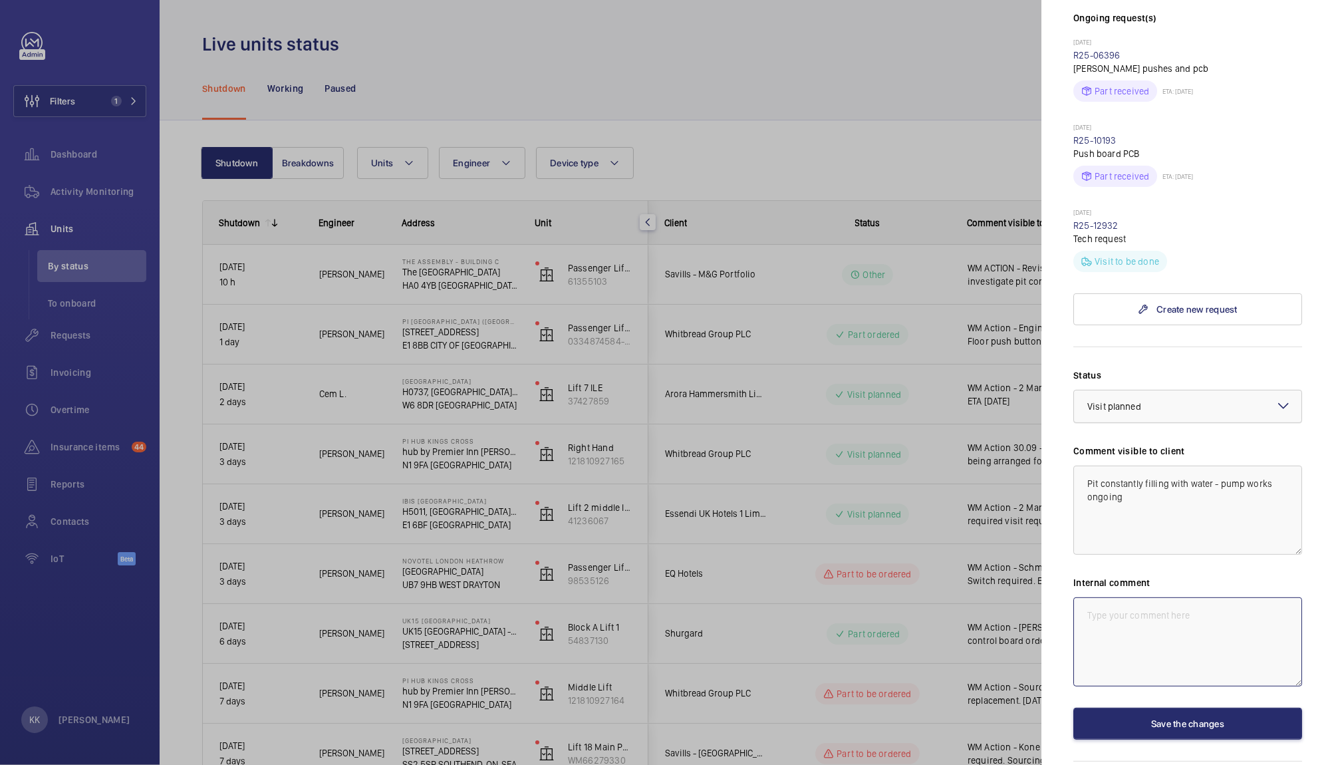
click at [1115, 401] on span "Visit planned" at bounding box center [1114, 406] width 54 height 11
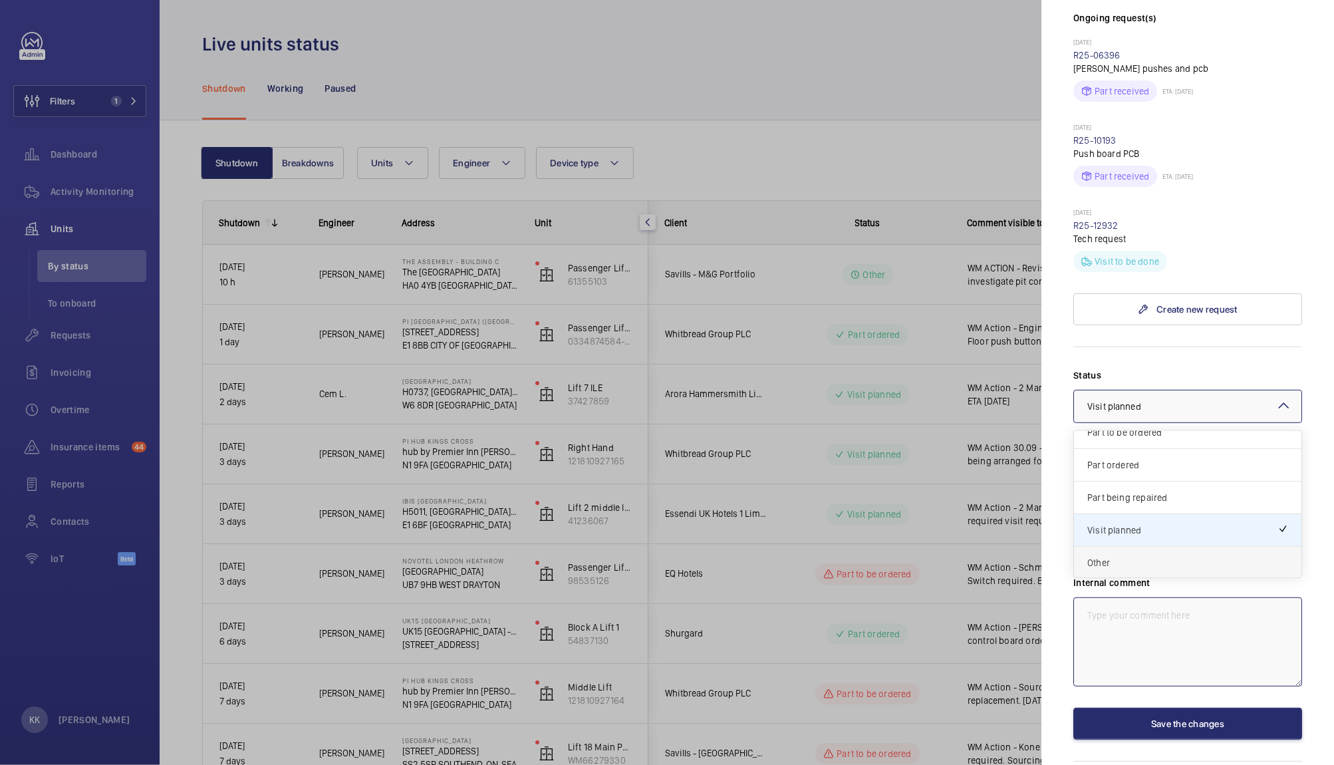
click at [1108, 556] on span "Other" at bounding box center [1187, 562] width 201 height 13
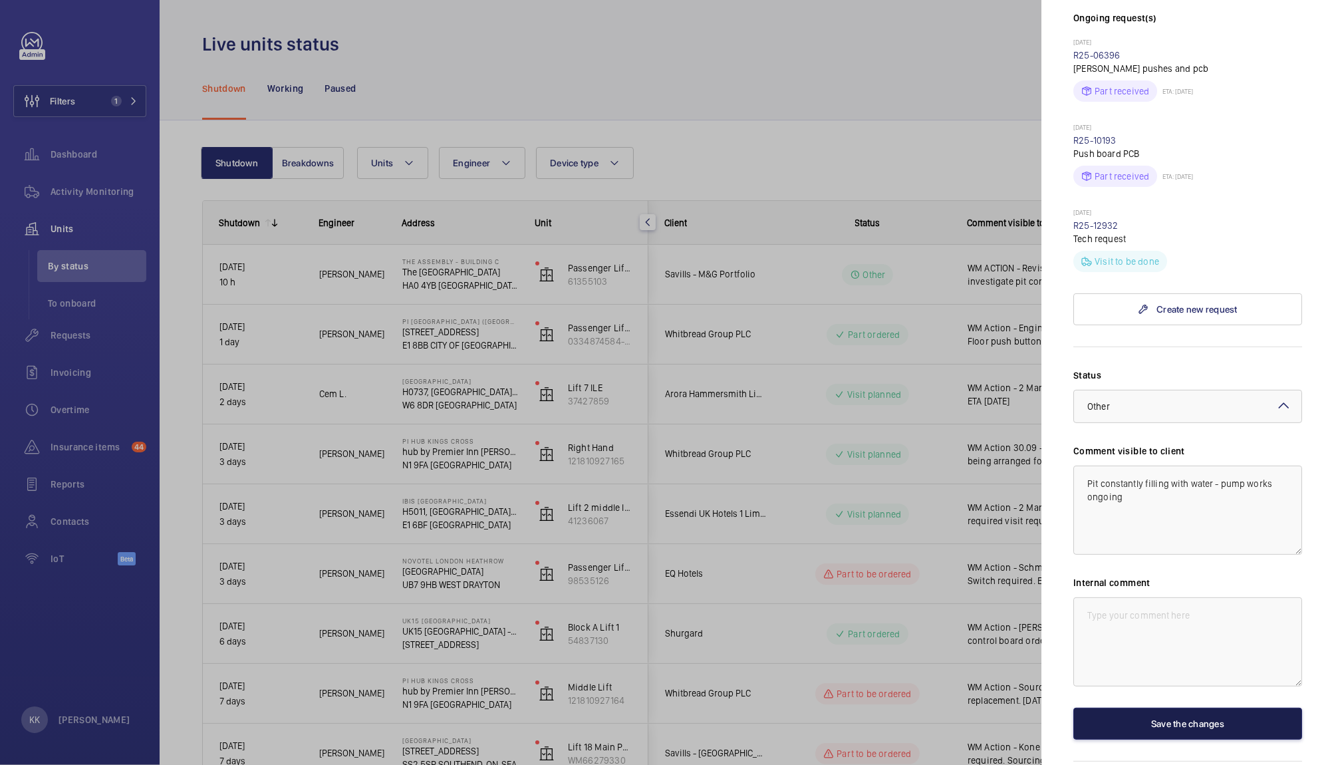
click at [1151, 707] on button "Save the changes" at bounding box center [1187, 723] width 229 height 32
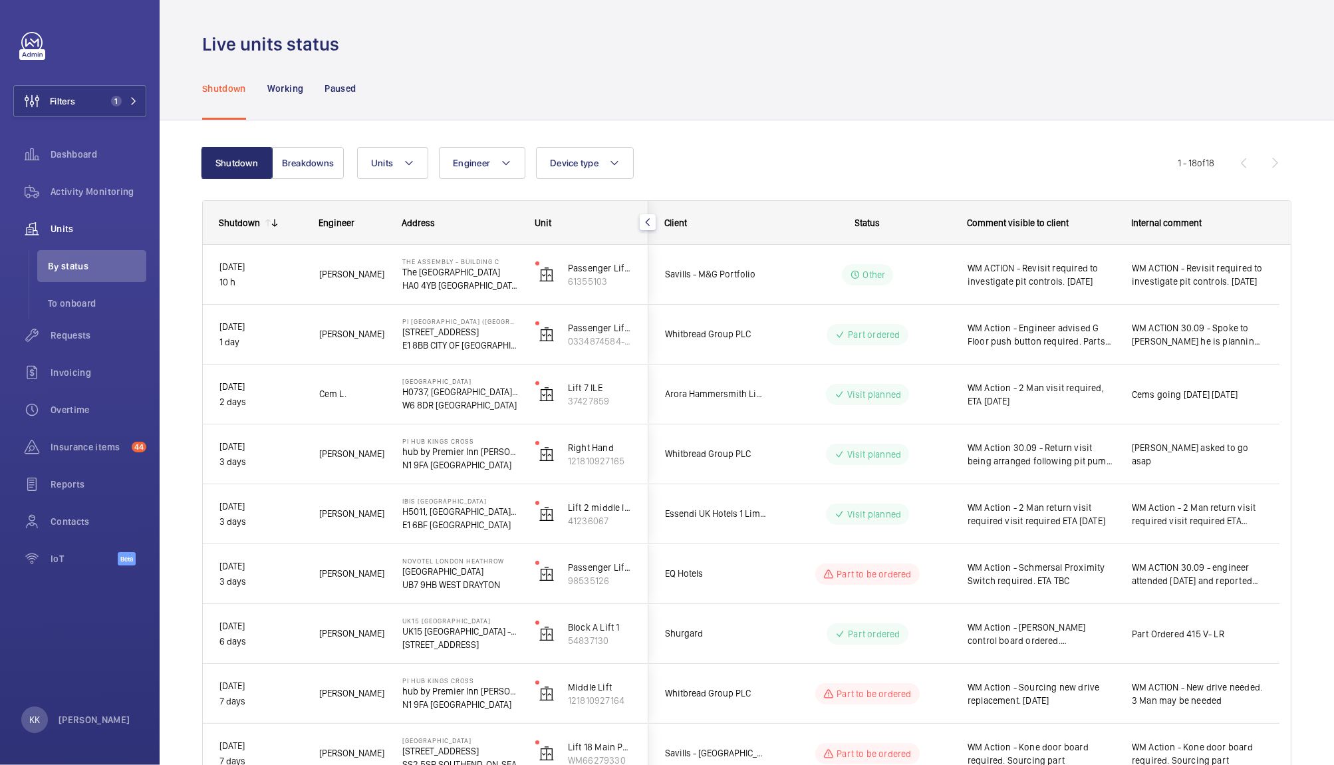
scroll to position [0, 0]
click at [1292, 432] on div "Shutdown Breakdowns Units Engineer Device type More filters Reset all filters 1…" at bounding box center [747, 753] width 1174 height 1266
click at [963, 57] on div "Shutdown Working Paused" at bounding box center [746, 88] width 1089 height 63
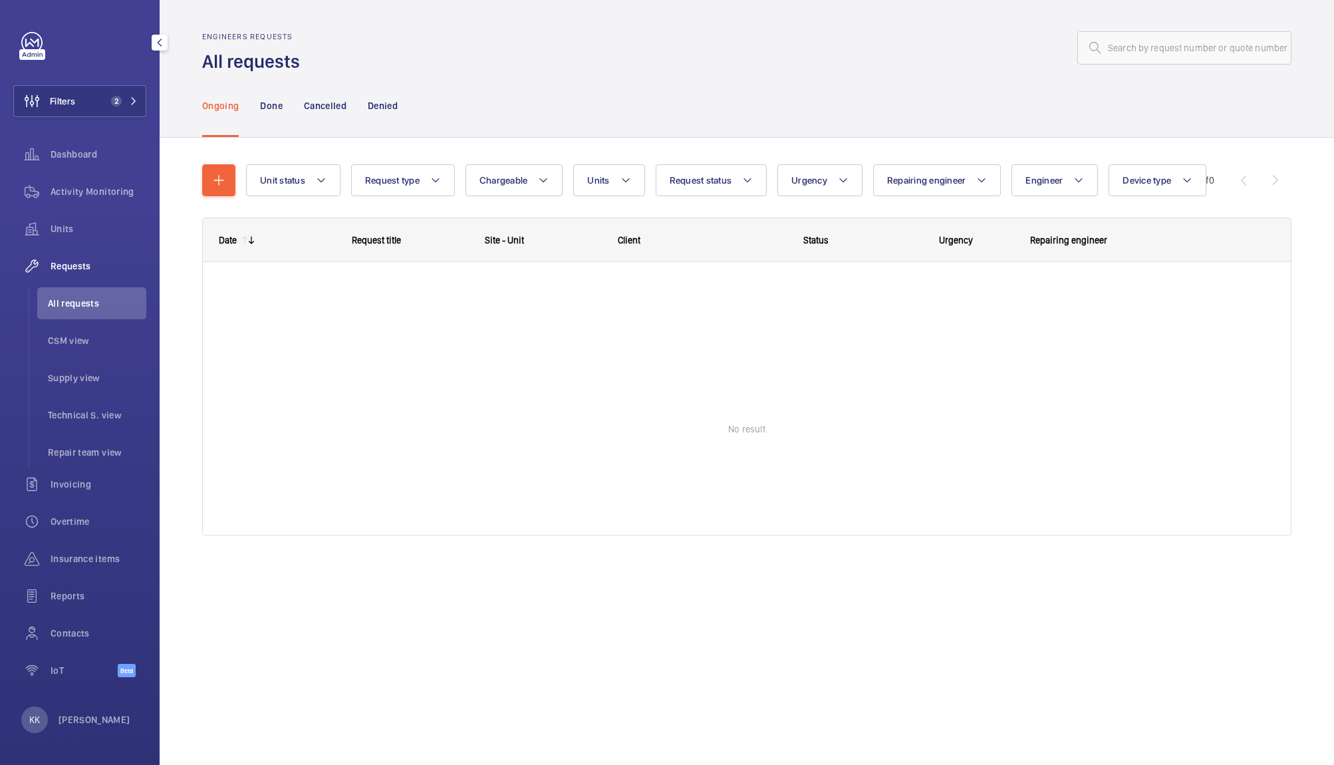
click at [90, 90] on button "Filters 2" at bounding box center [79, 101] width 133 height 32
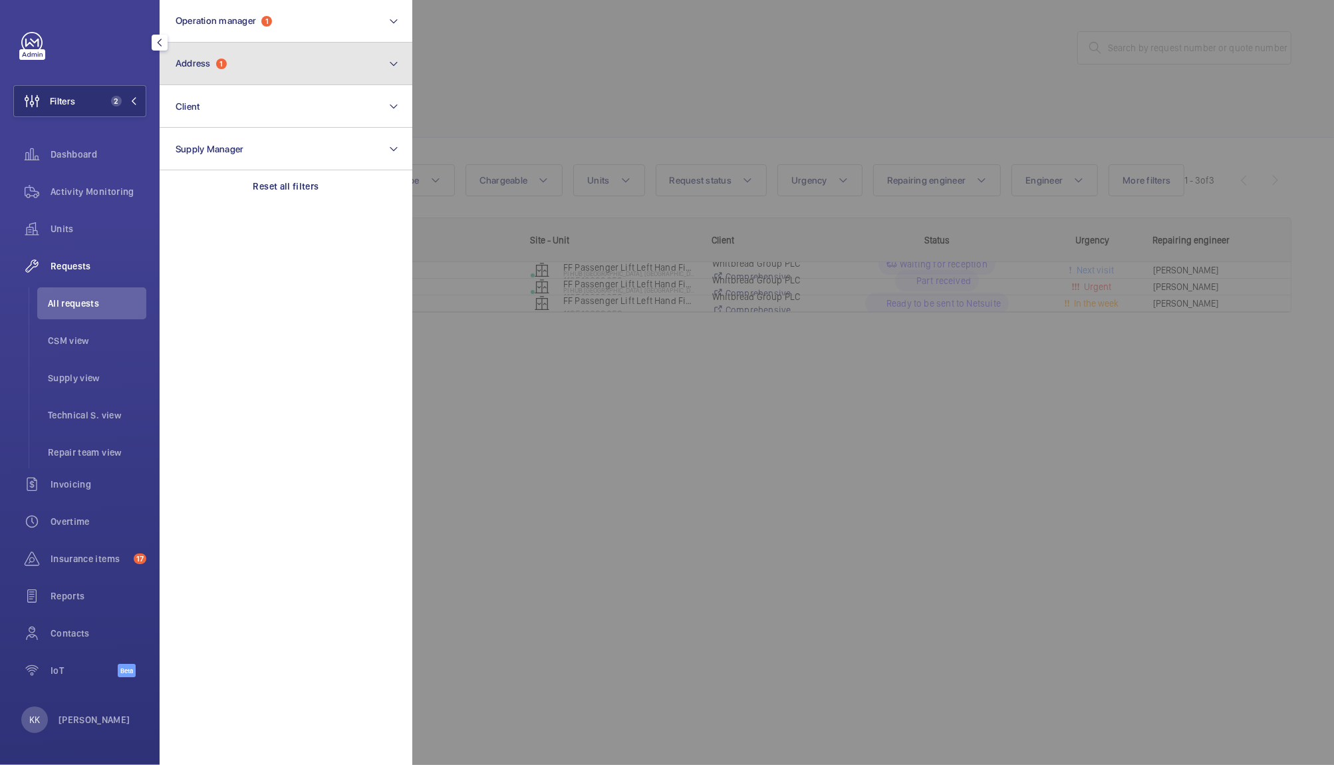
click at [186, 76] on button "Address 1" at bounding box center [286, 64] width 253 height 43
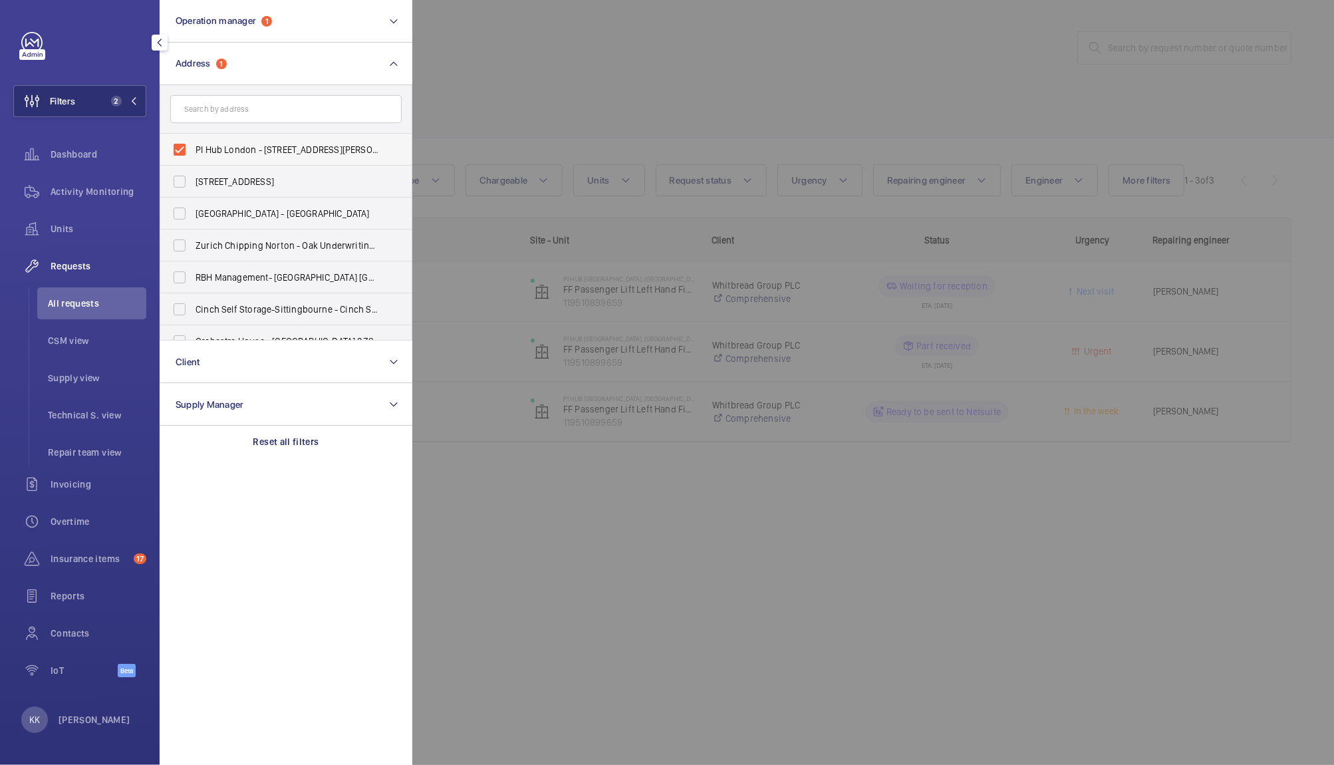
click at [216, 147] on span "PI Hub London - [STREET_ADDRESS][PERSON_NAME]" at bounding box center [286, 149] width 183 height 13
click at [193, 147] on input "PI Hub London - [STREET_ADDRESS][PERSON_NAME]" at bounding box center [179, 149] width 27 height 27
checkbox input "false"
click at [225, 121] on input "text" at bounding box center [285, 109] width 231 height 28
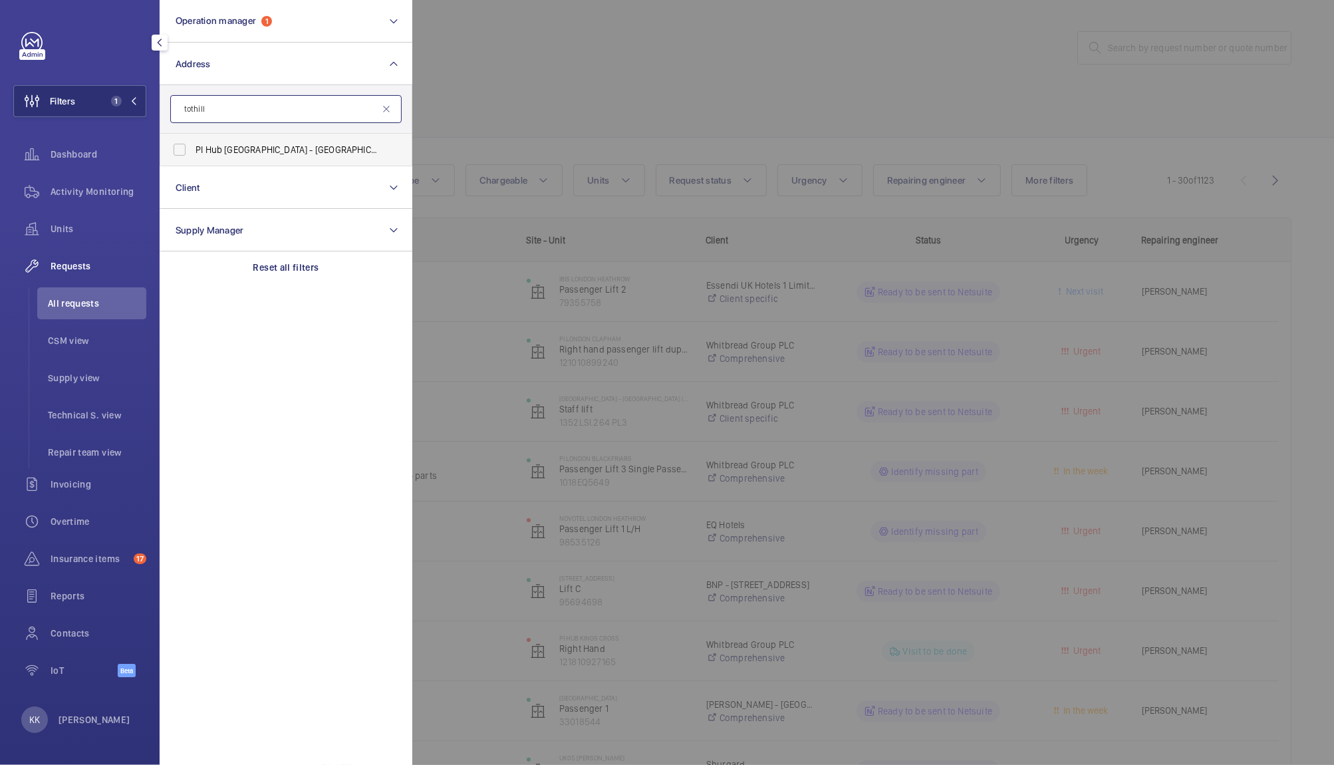
type input "tothill"
click at [250, 148] on span "PI Hub London - Westminster, Westminster Abbey - 21 Tothill Street, WESTMINSTER…" at bounding box center [286, 149] width 183 height 13
click at [193, 148] on input "PI Hub London - Westminster, Westminster Abbey - 21 Tothill Street, WESTMINSTER…" at bounding box center [179, 149] width 27 height 27
checkbox input "true"
click at [534, 100] on div at bounding box center [1079, 382] width 1334 height 765
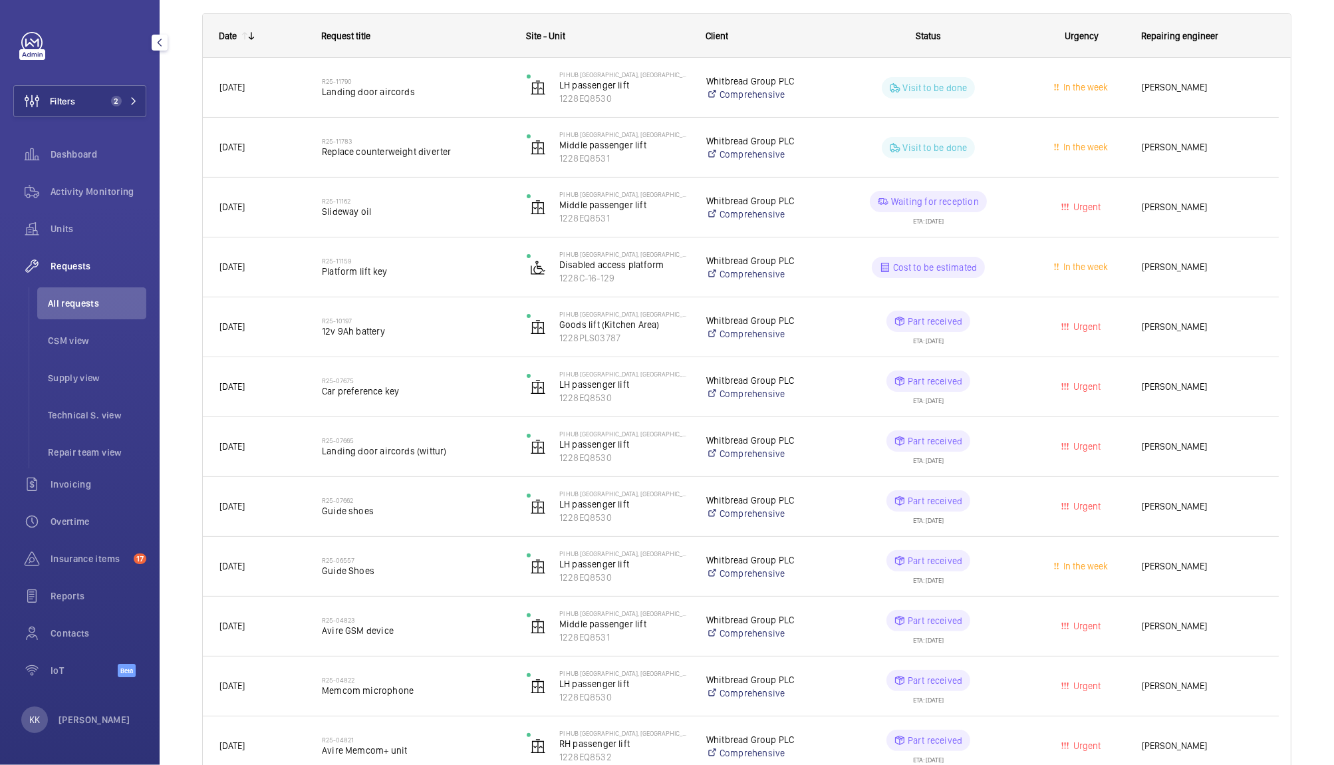
scroll to position [242, 0]
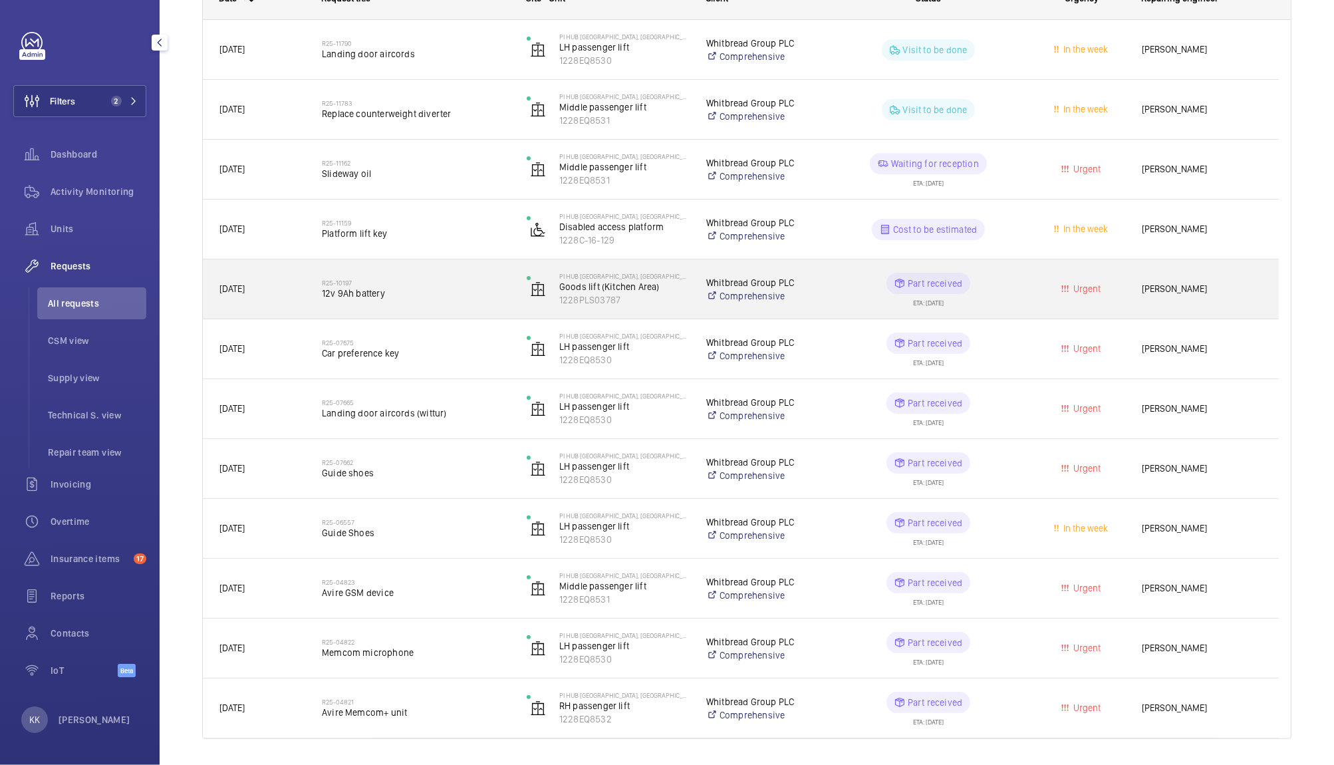
click at [434, 291] on span "12v 9Ah battery" at bounding box center [416, 293] width 188 height 13
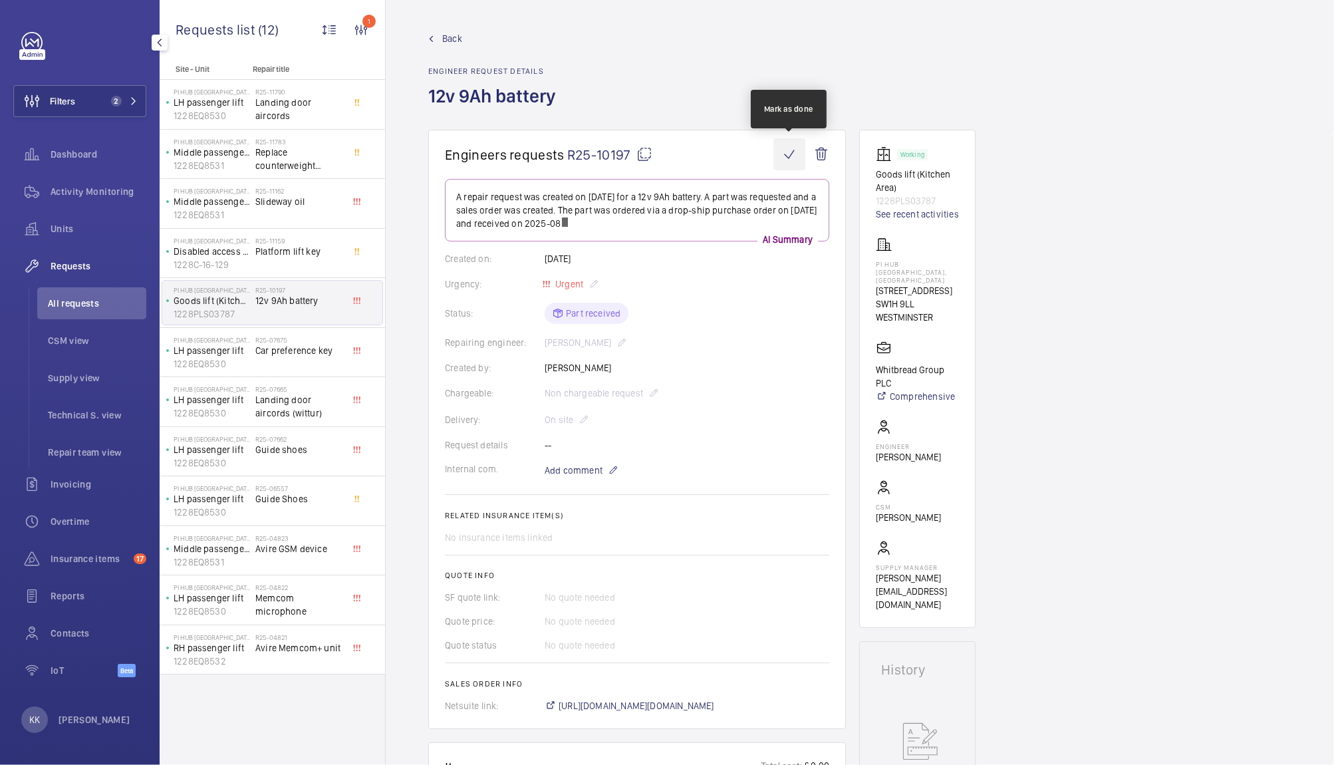
click at [785, 161] on wm-front-icon-button at bounding box center [789, 154] width 32 height 32
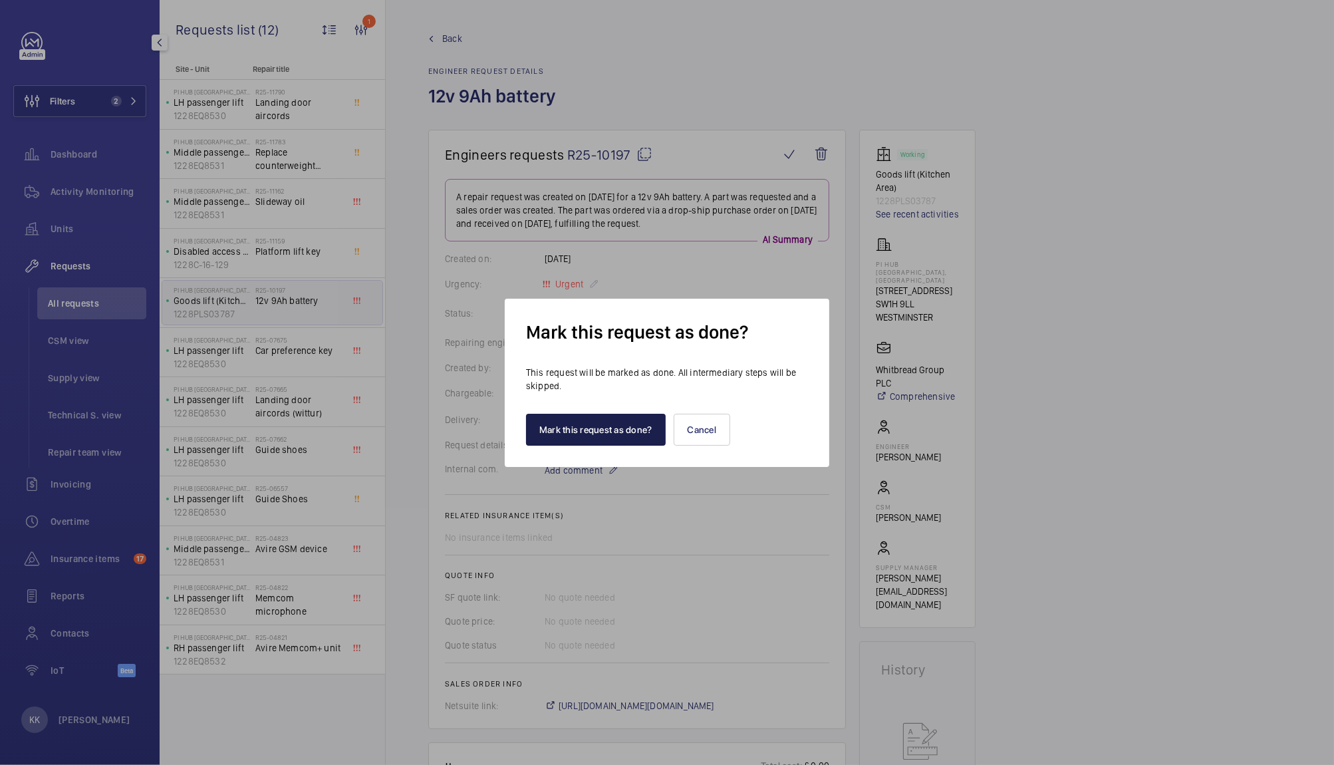
click at [562, 424] on button "Mark this request as done?" at bounding box center [596, 430] width 140 height 32
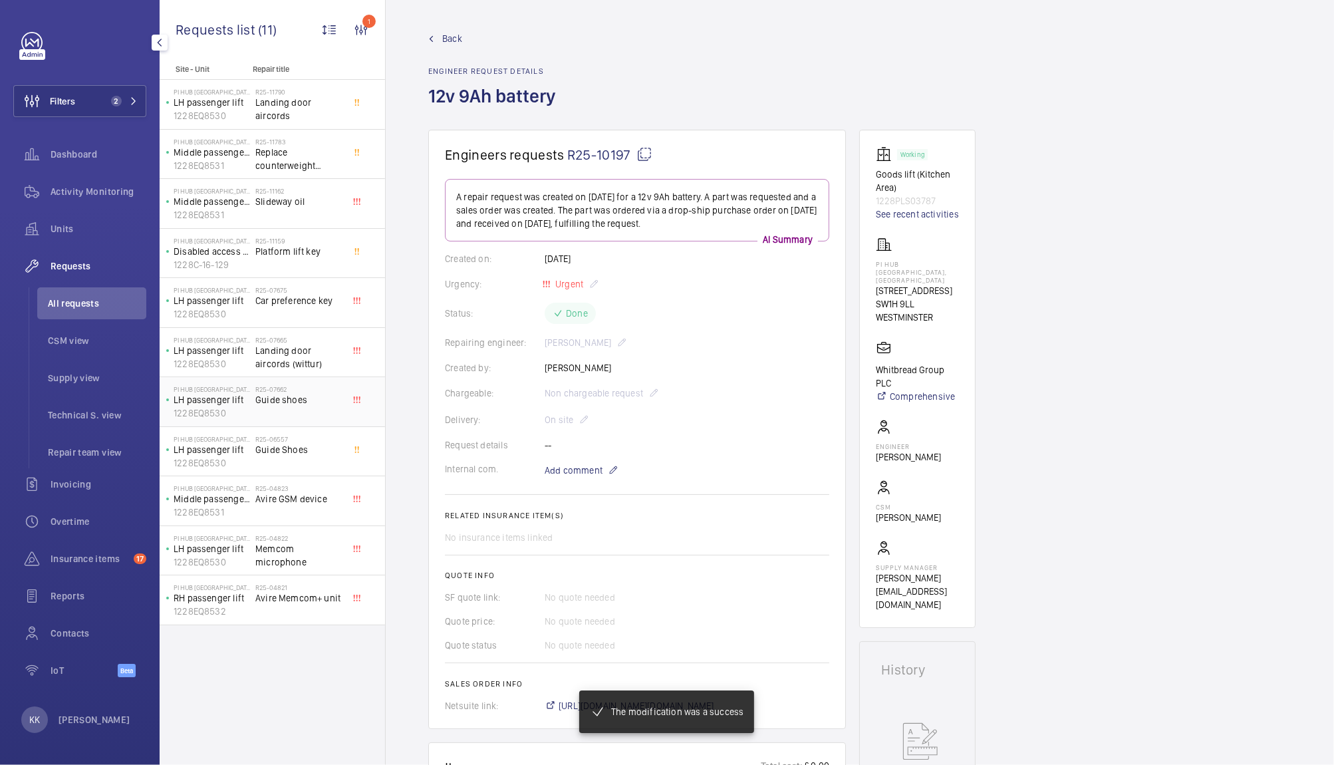
click at [239, 382] on div "PI Hub London - Westminster, Westminster Abbey LH passenger lift 1228EQ8530" at bounding box center [208, 402] width 93 height 44
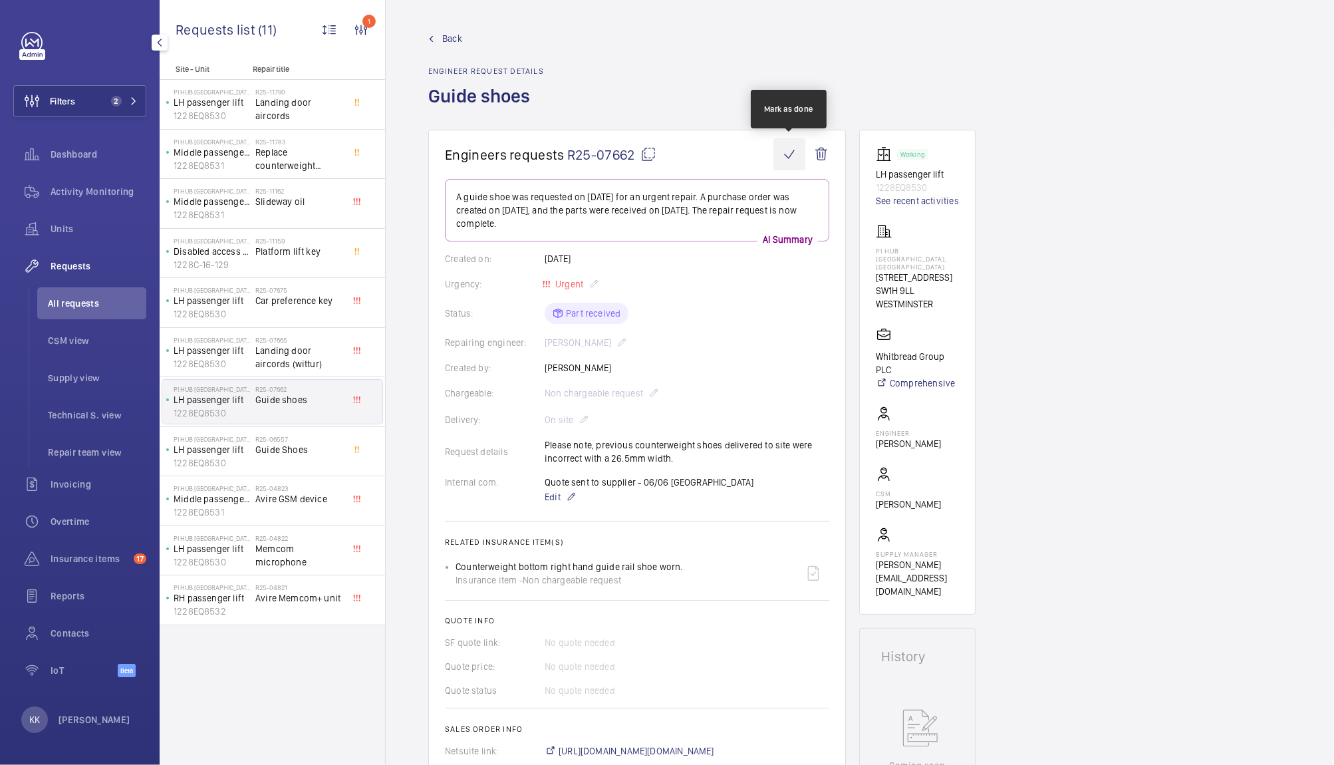
click at [789, 157] on wm-front-icon-button at bounding box center [789, 154] width 32 height 32
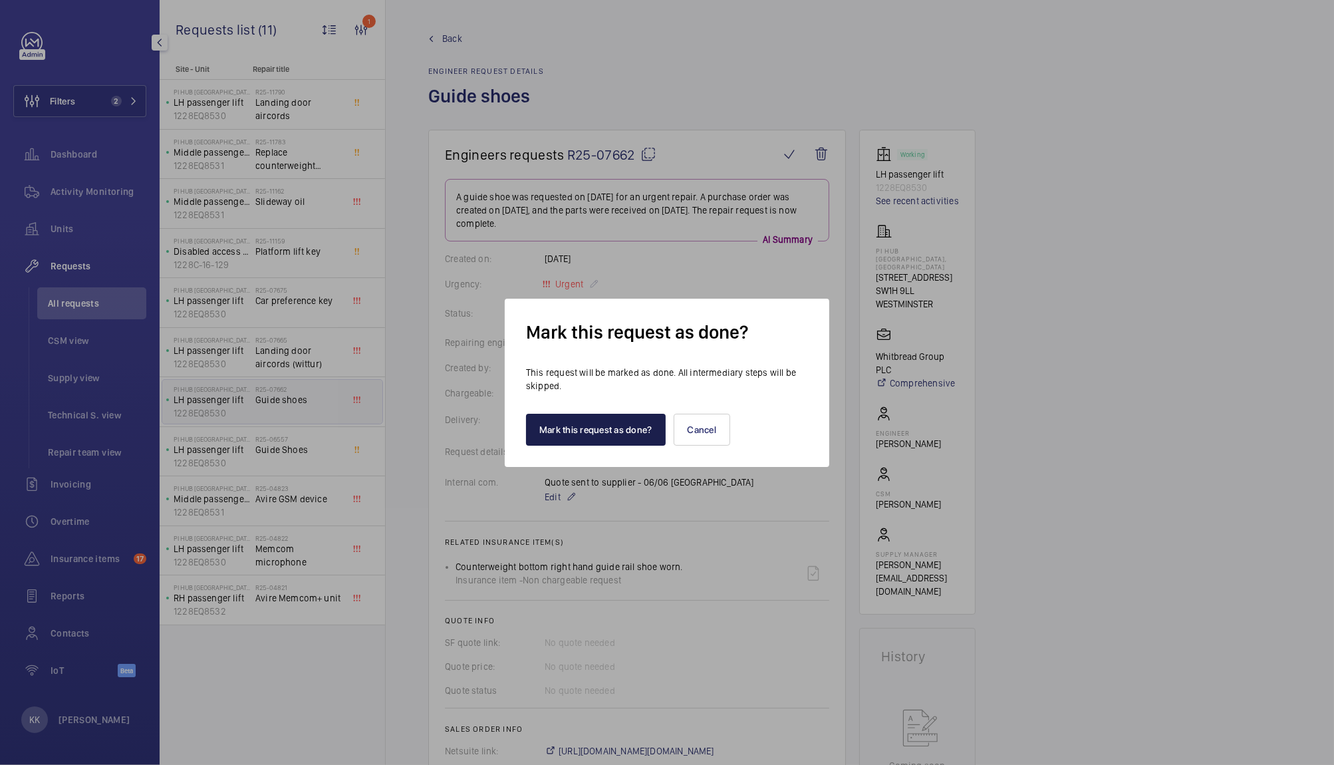
click at [616, 433] on button "Mark this request as done?" at bounding box center [596, 430] width 140 height 32
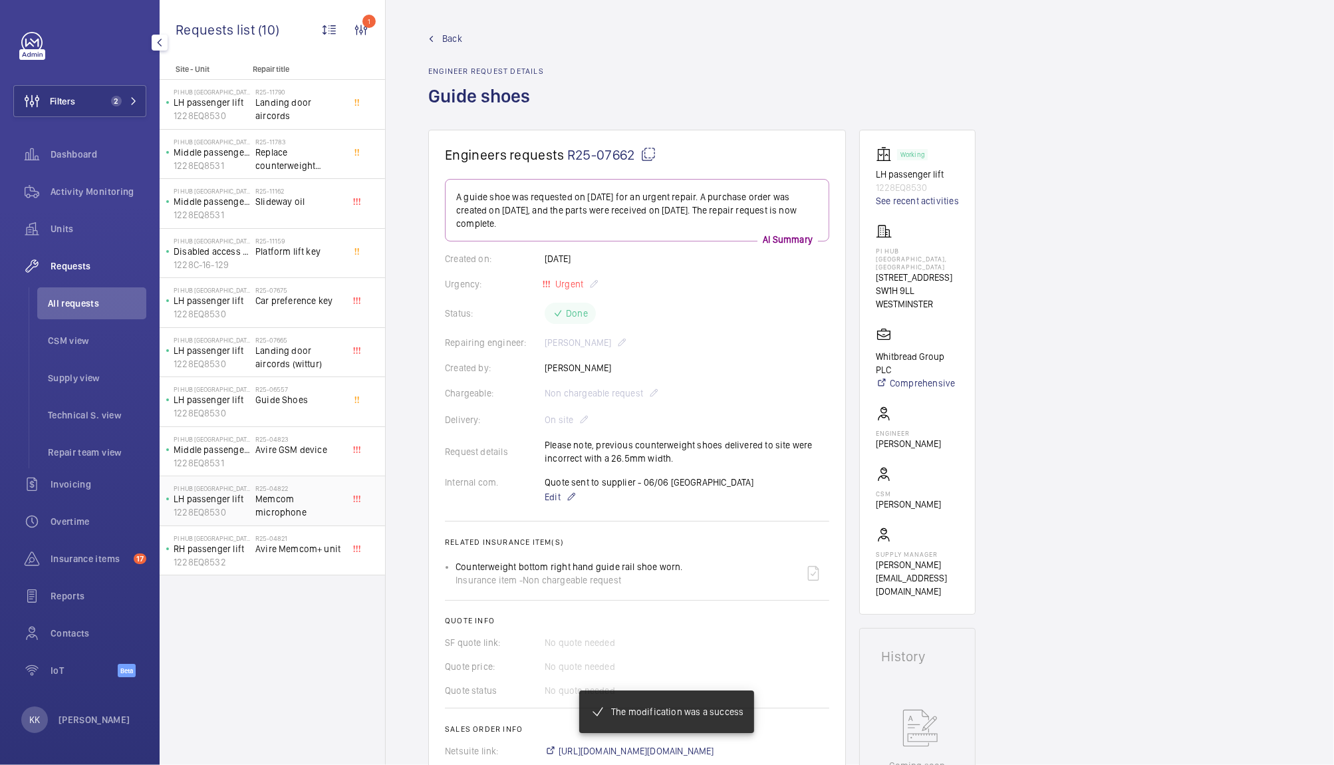
click at [325, 505] on span "Memcom microphone" at bounding box center [299, 505] width 88 height 27
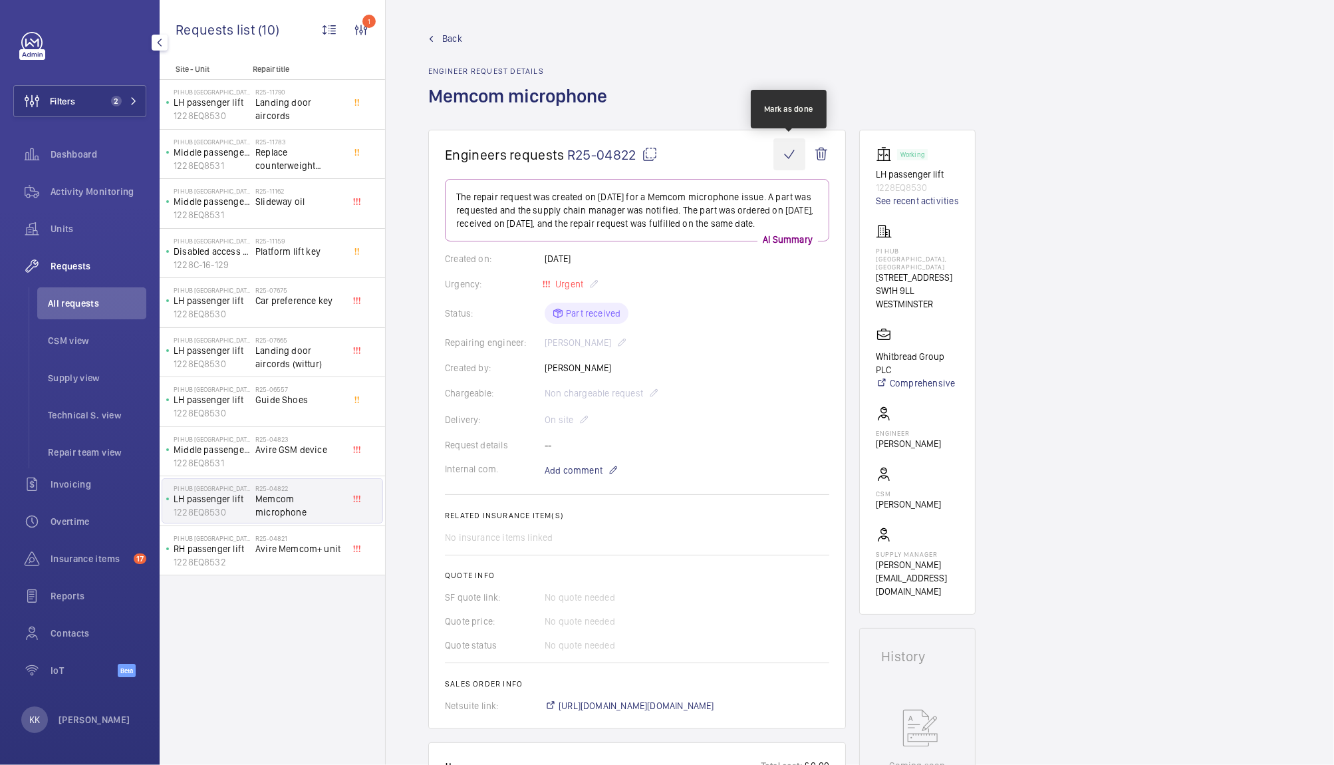
click at [779, 163] on wm-front-icon-button at bounding box center [789, 154] width 32 height 32
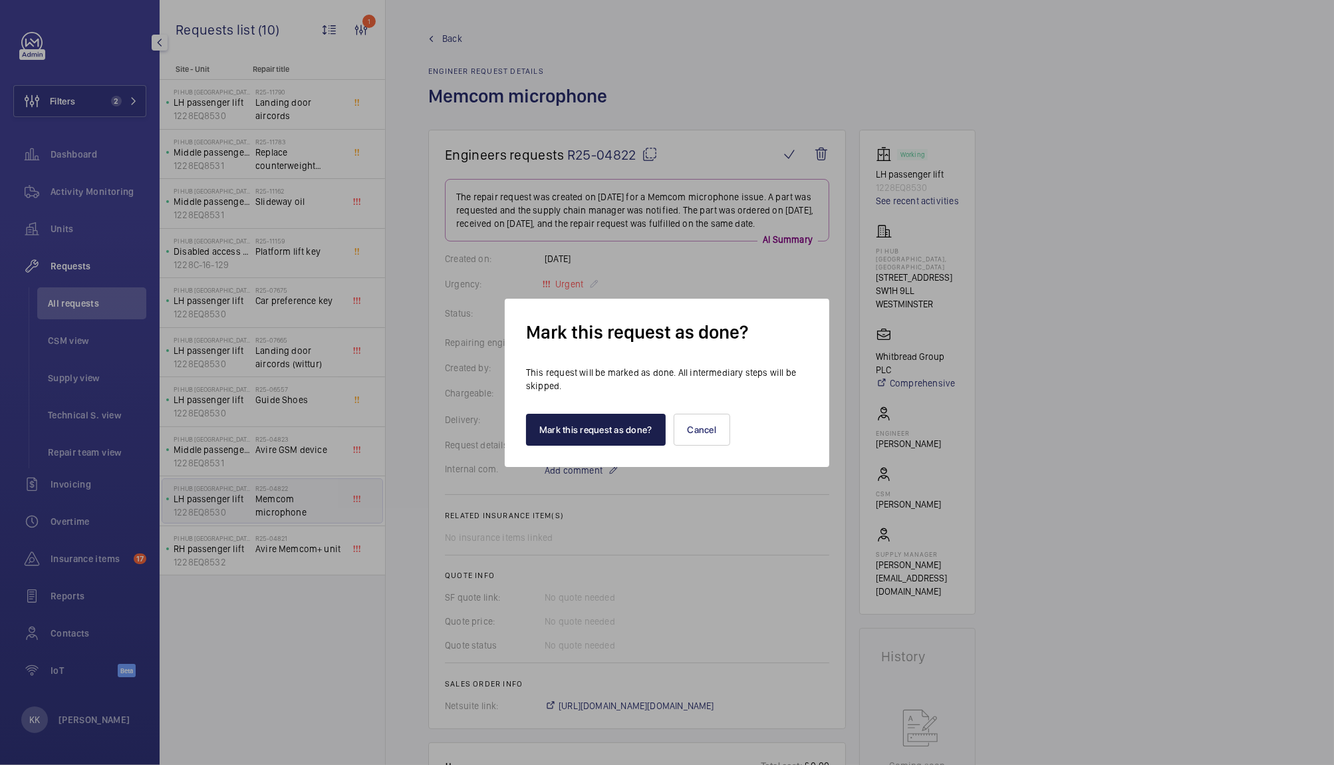
click at [596, 422] on button "Mark this request as done?" at bounding box center [596, 430] width 140 height 32
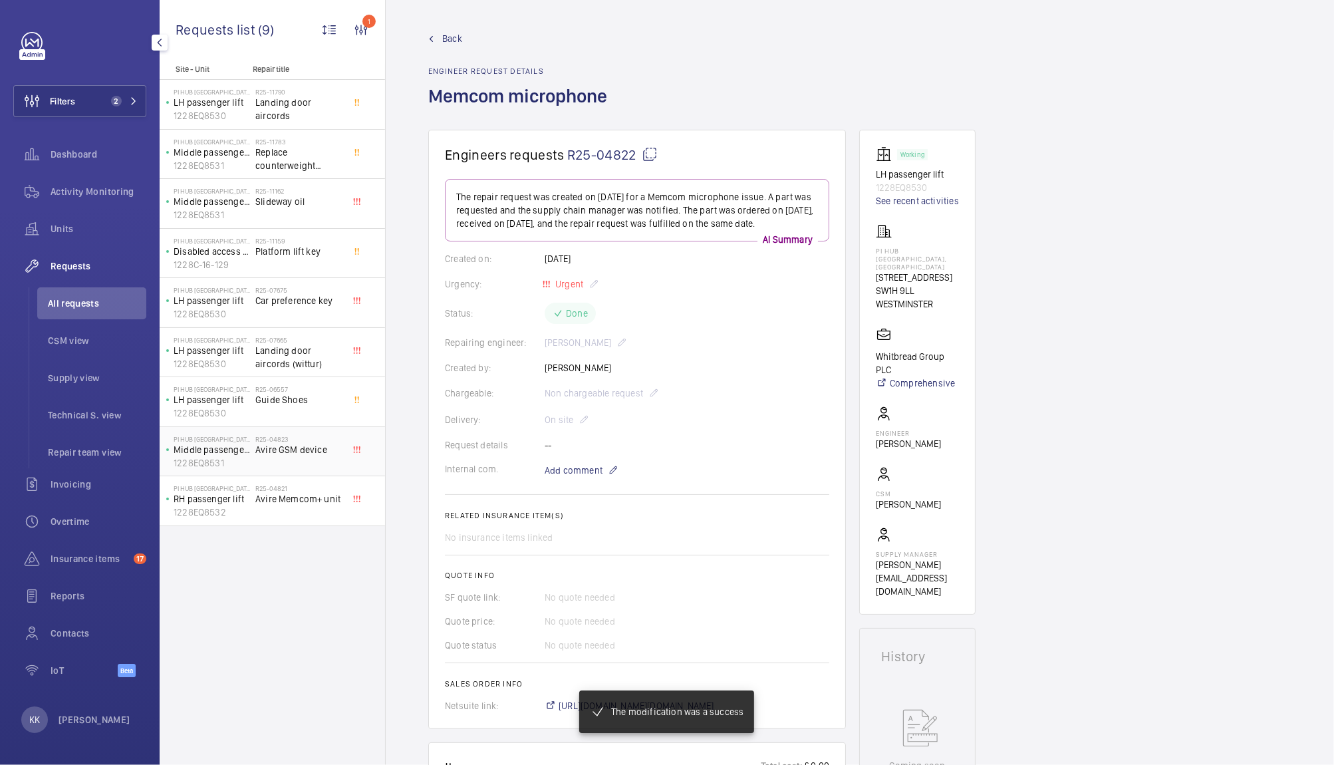
click at [281, 455] on span "Avire GSM device" at bounding box center [299, 449] width 88 height 13
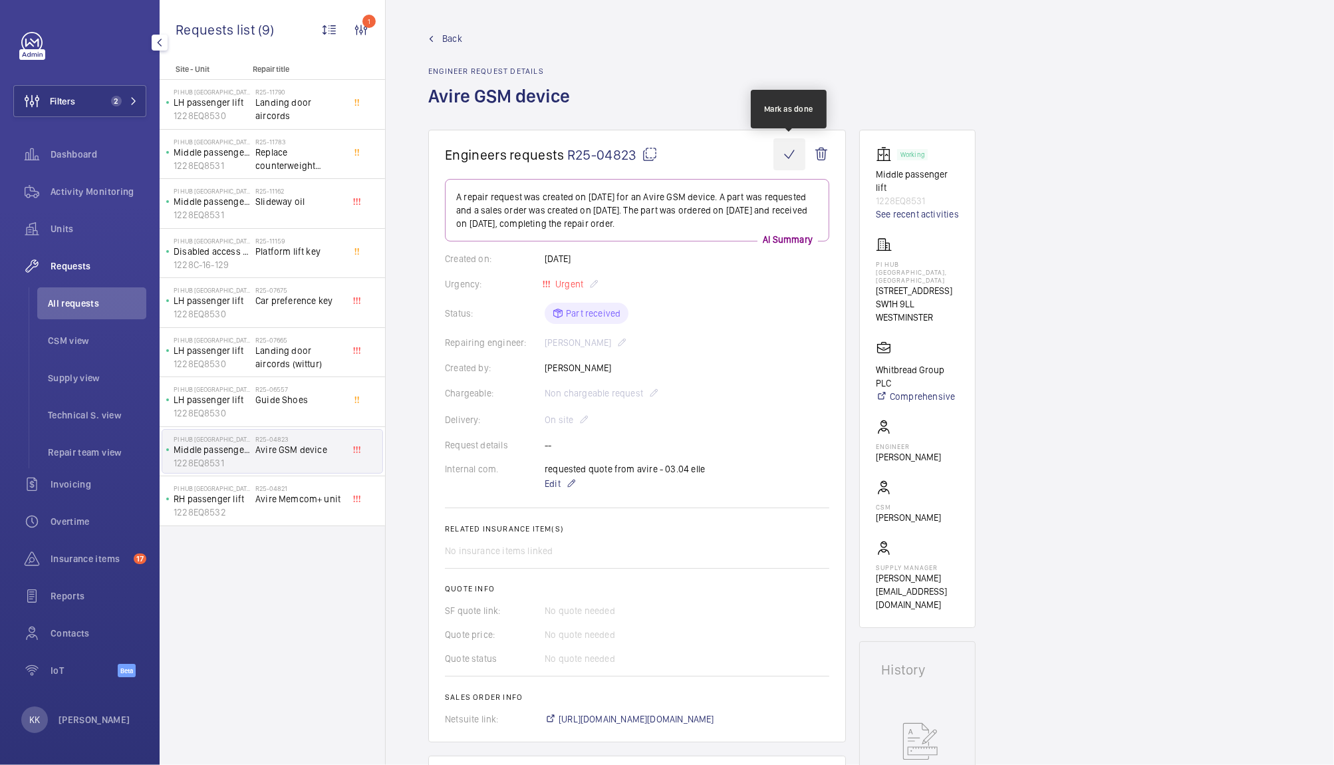
click at [786, 156] on wm-front-icon-button at bounding box center [789, 154] width 32 height 32
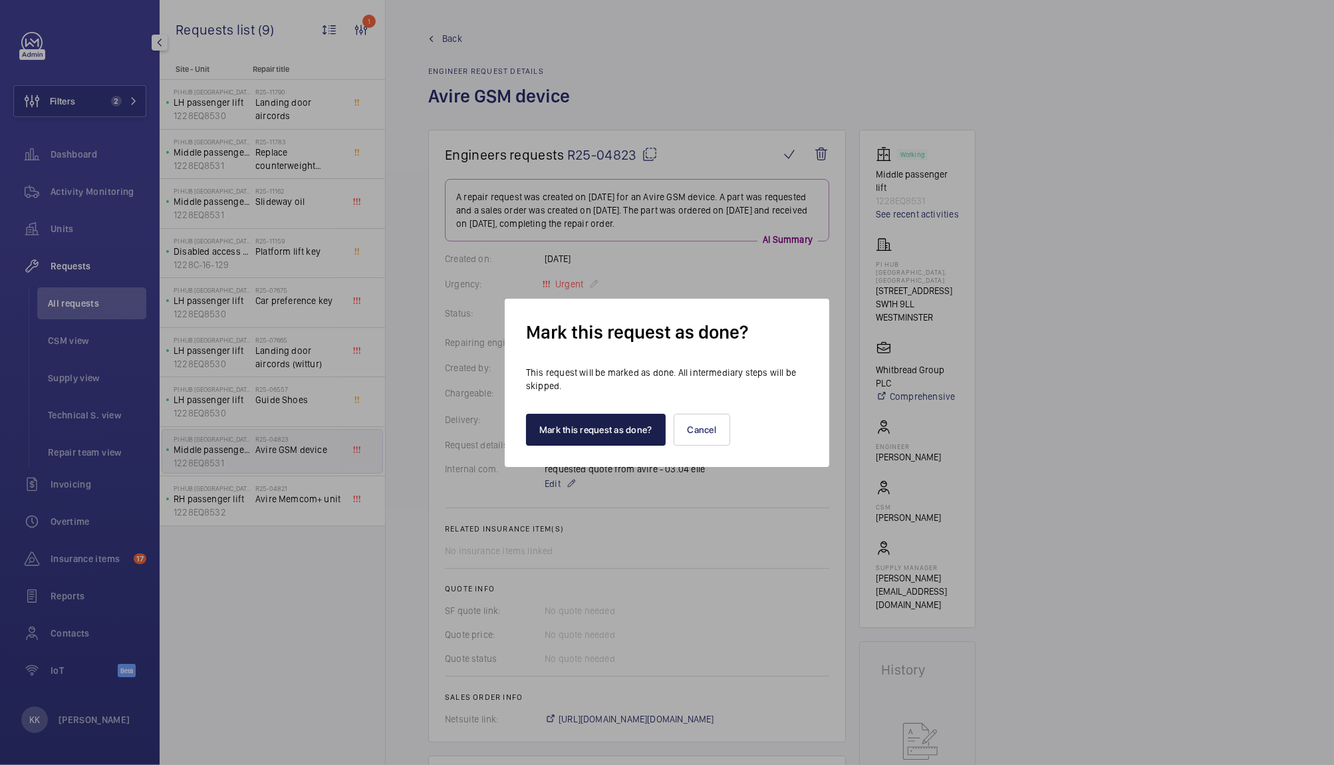
click at [606, 429] on button "Mark this request as done?" at bounding box center [596, 430] width 140 height 32
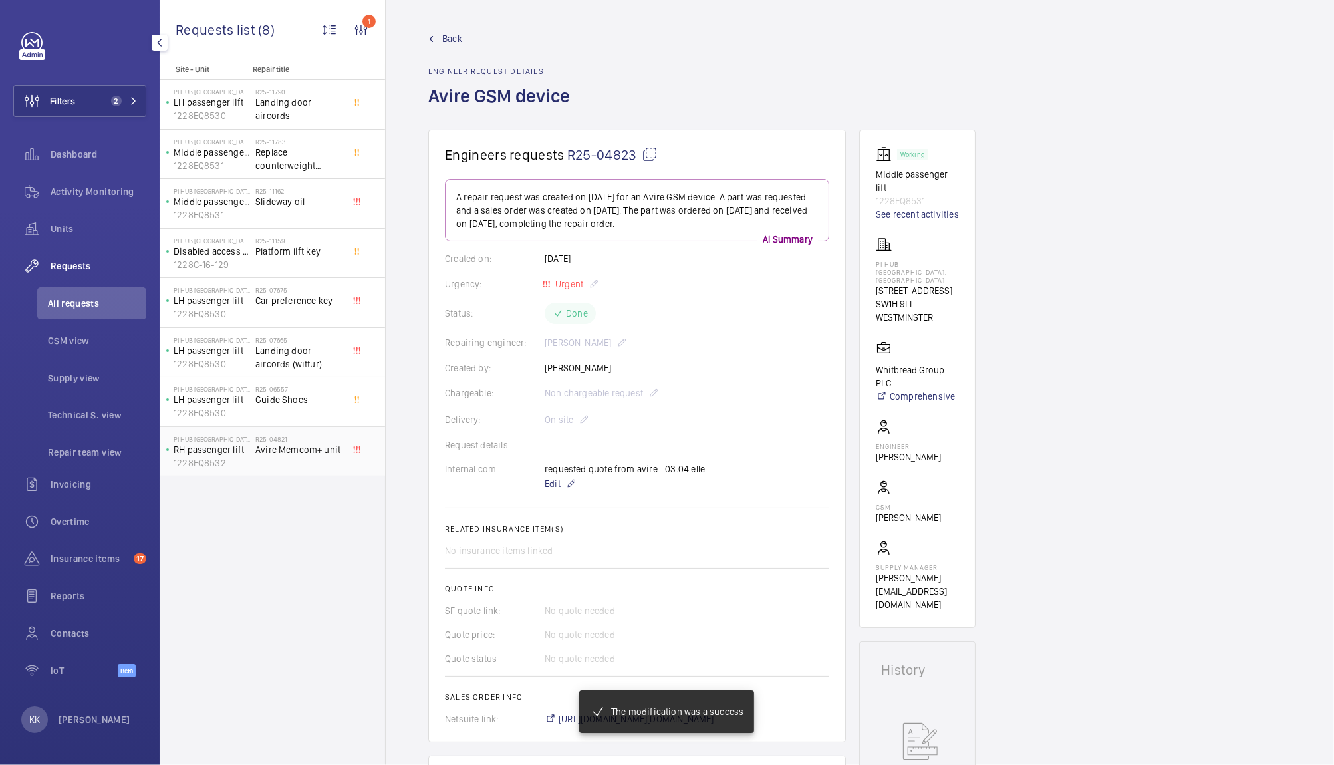
click at [289, 438] on h2 "R25-04821" at bounding box center [299, 439] width 88 height 8
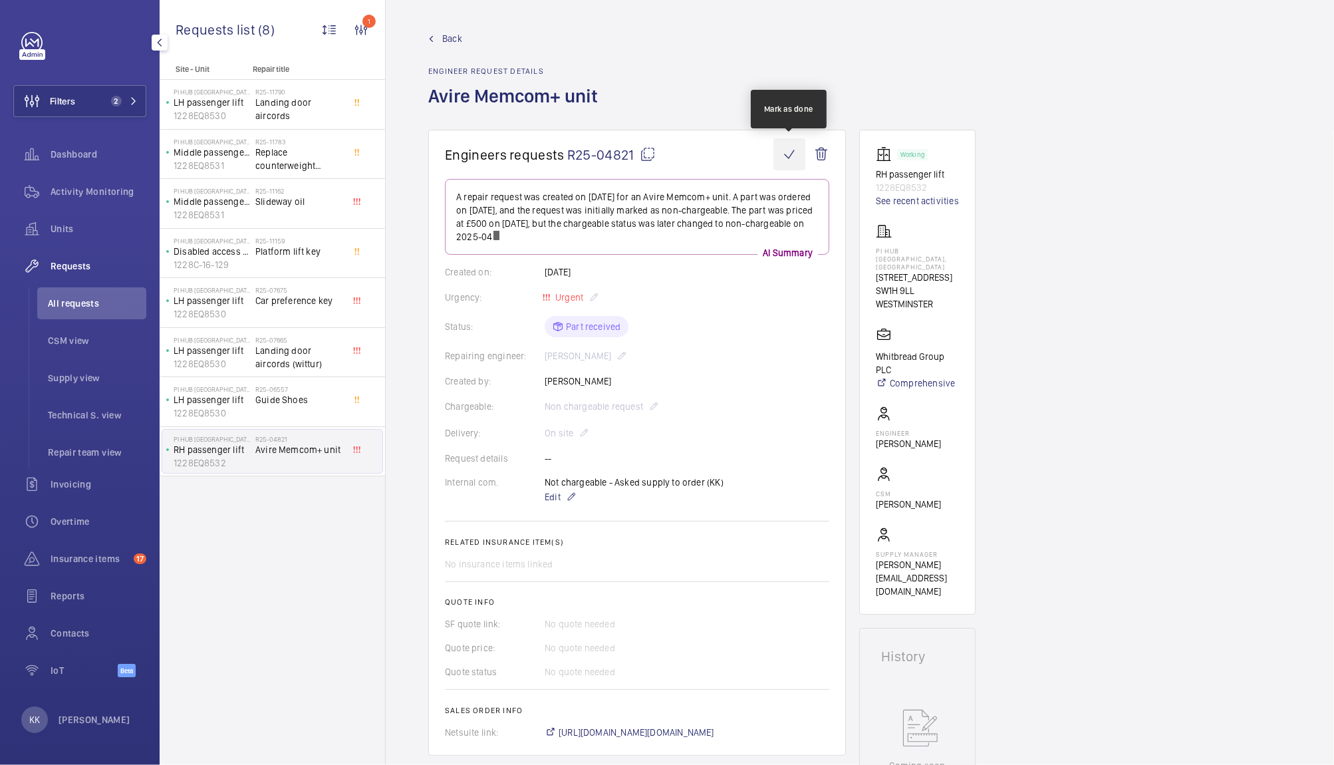
click at [782, 158] on wm-front-icon-button at bounding box center [789, 154] width 32 height 32
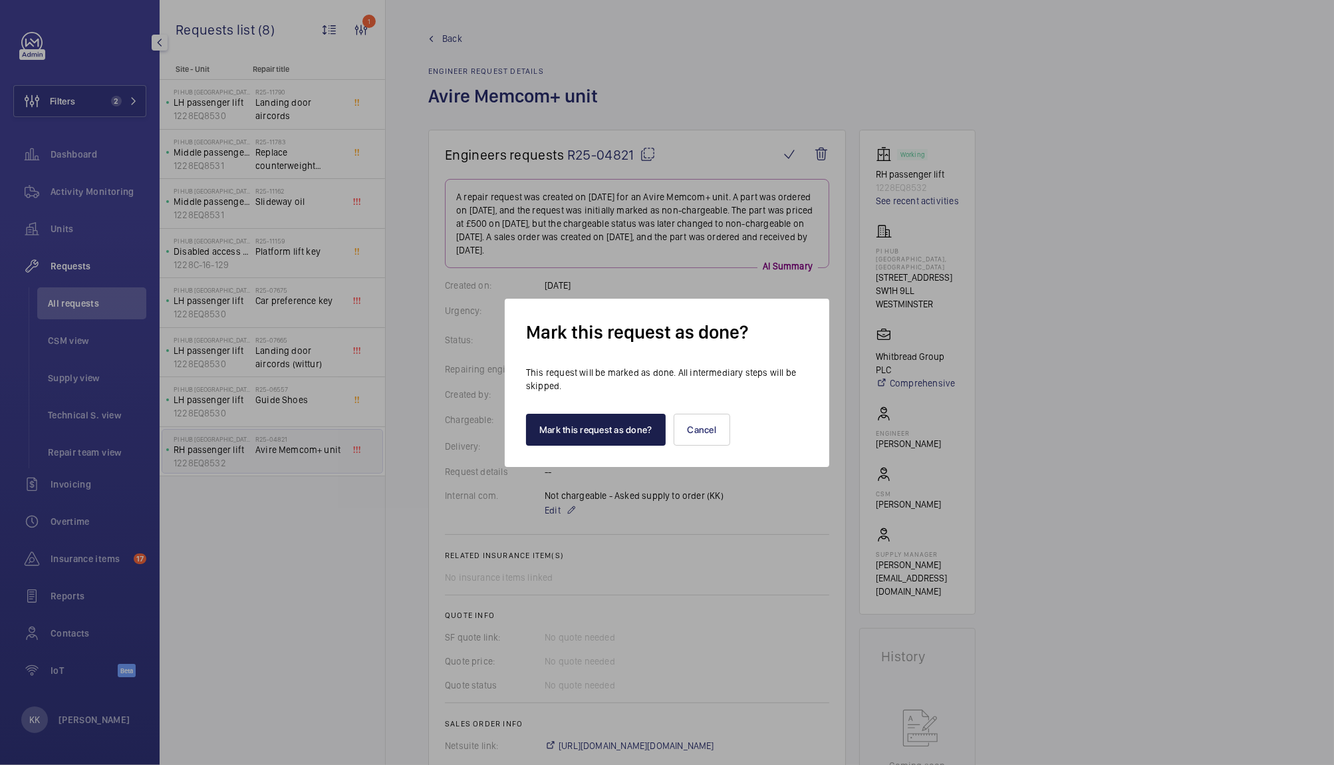
click at [559, 438] on button "Mark this request as done?" at bounding box center [596, 430] width 140 height 32
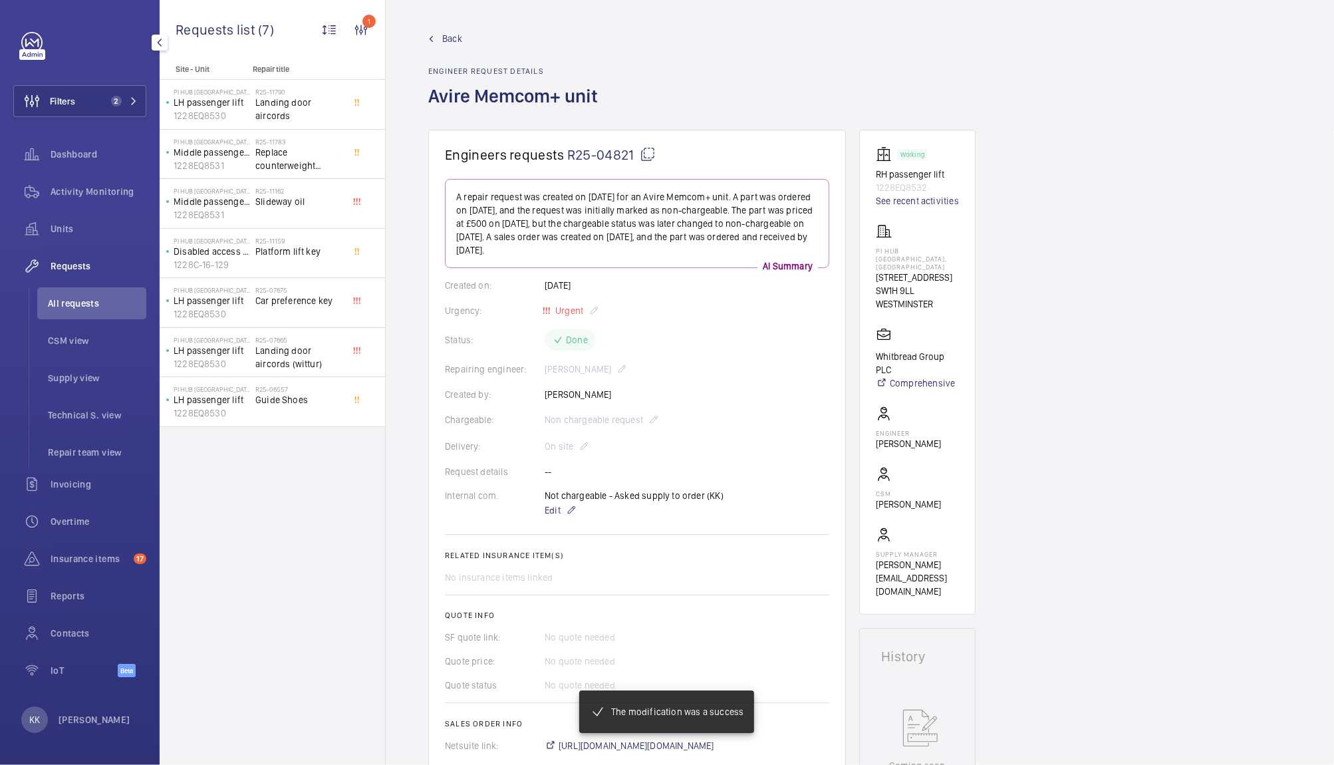
click at [295, 403] on span "Guide Shoes" at bounding box center [299, 399] width 88 height 13
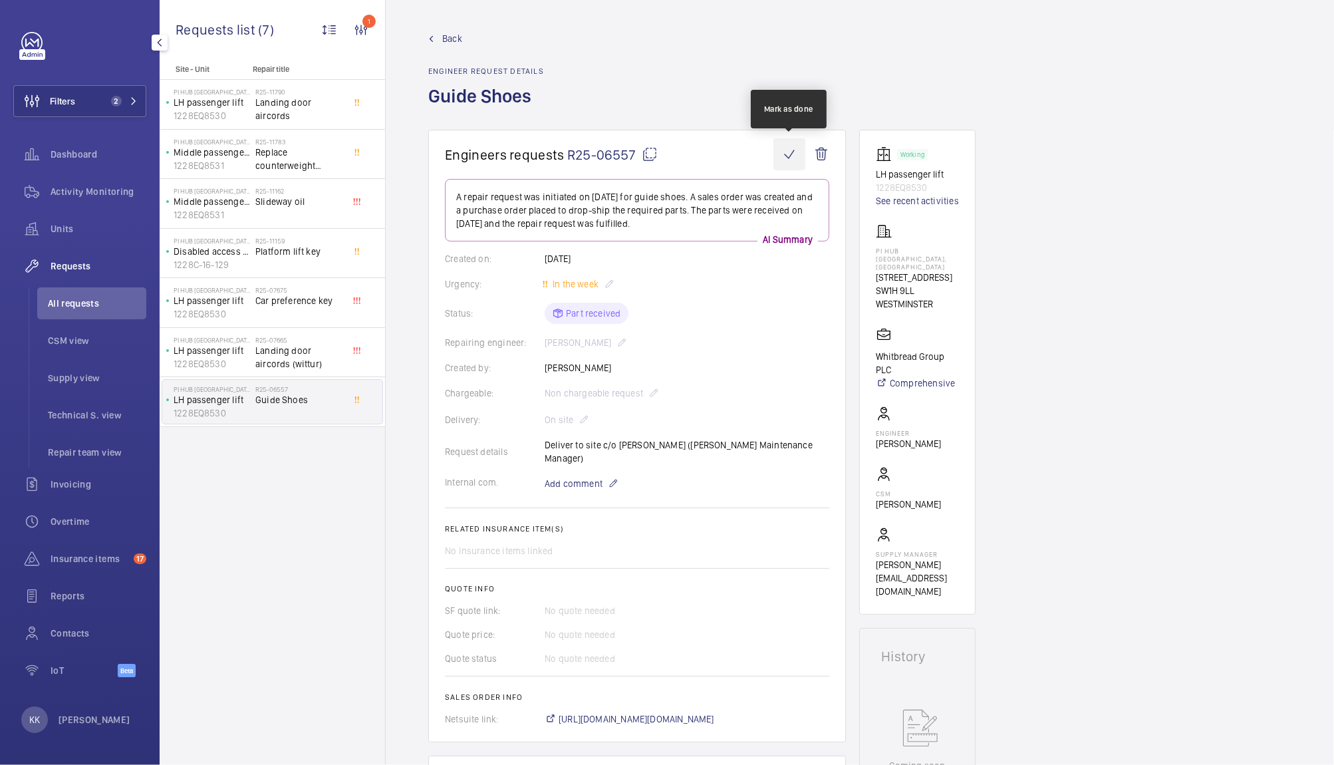
click at [780, 160] on wm-front-icon-button at bounding box center [789, 154] width 32 height 32
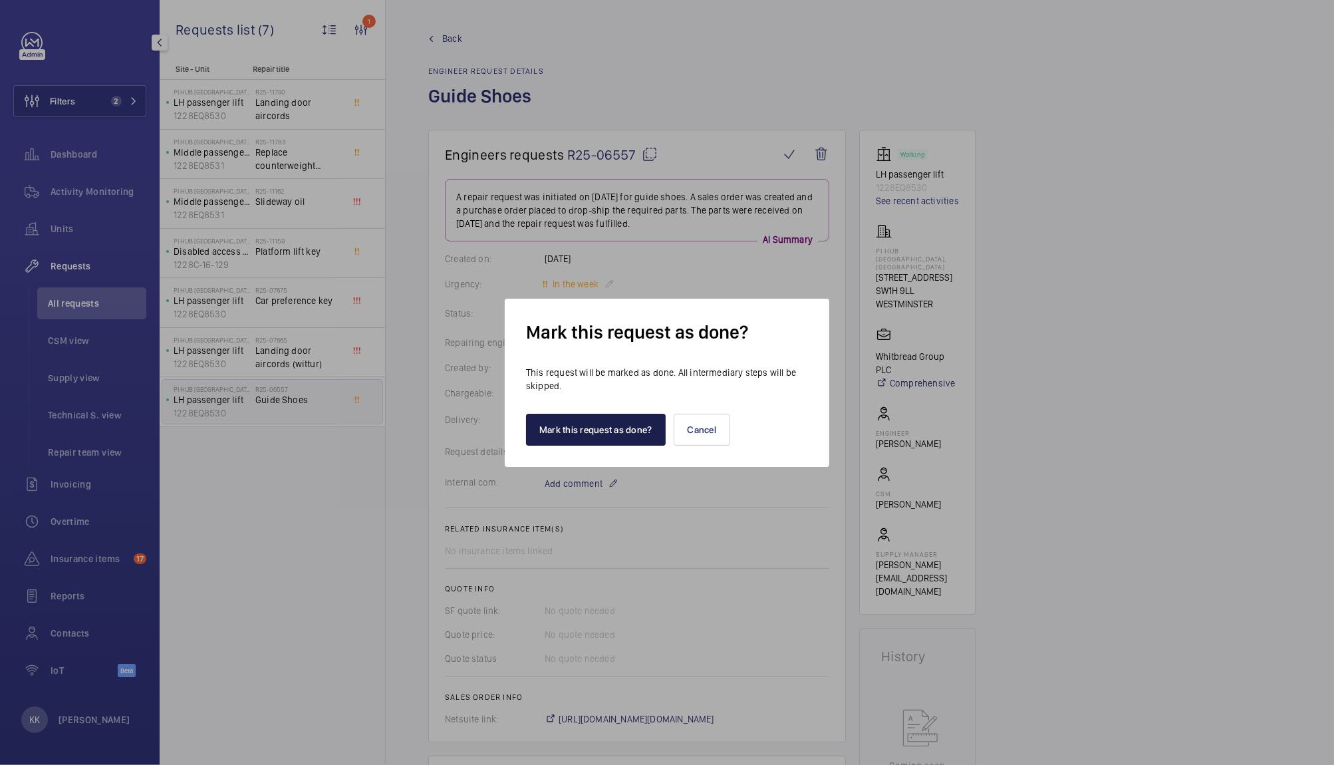
click at [542, 426] on button "Mark this request as done?" at bounding box center [596, 430] width 140 height 32
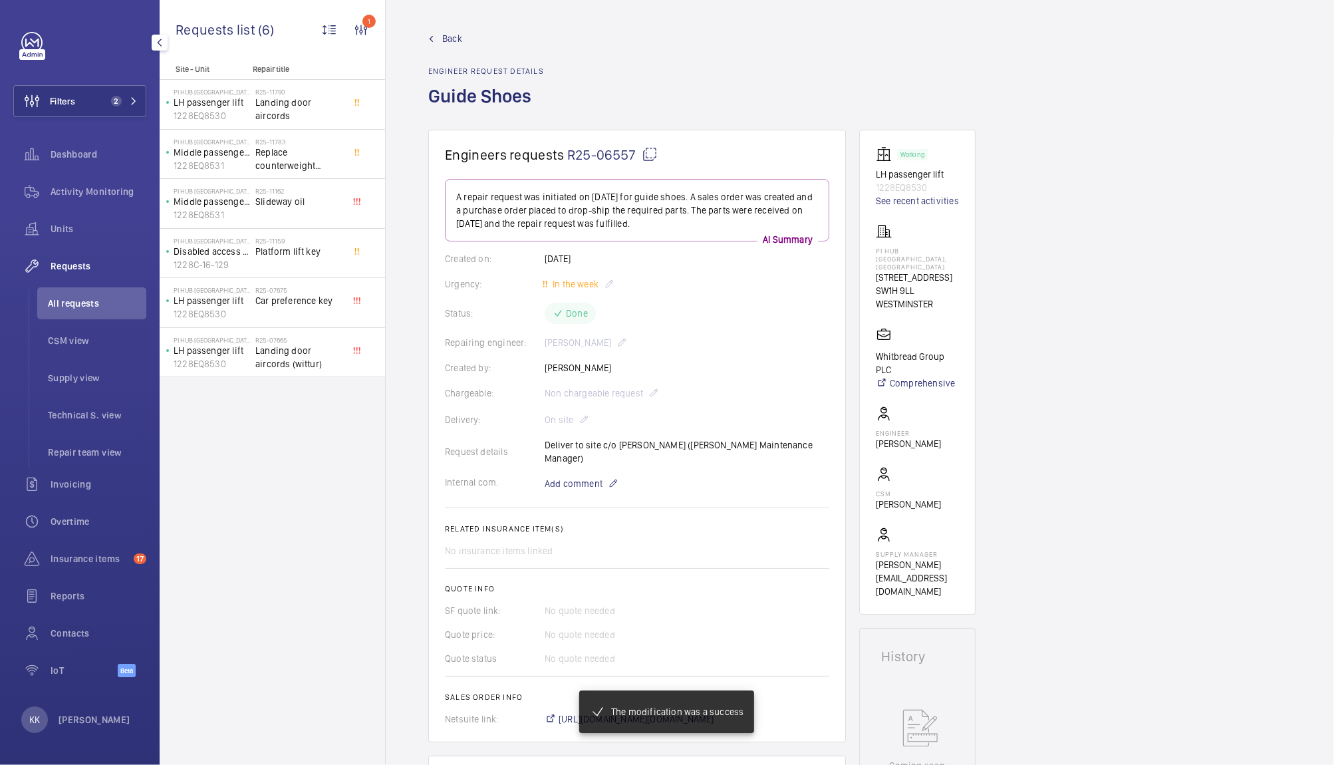
click at [255, 348] on span "Landing door aircords (wittur)" at bounding box center [299, 357] width 88 height 27
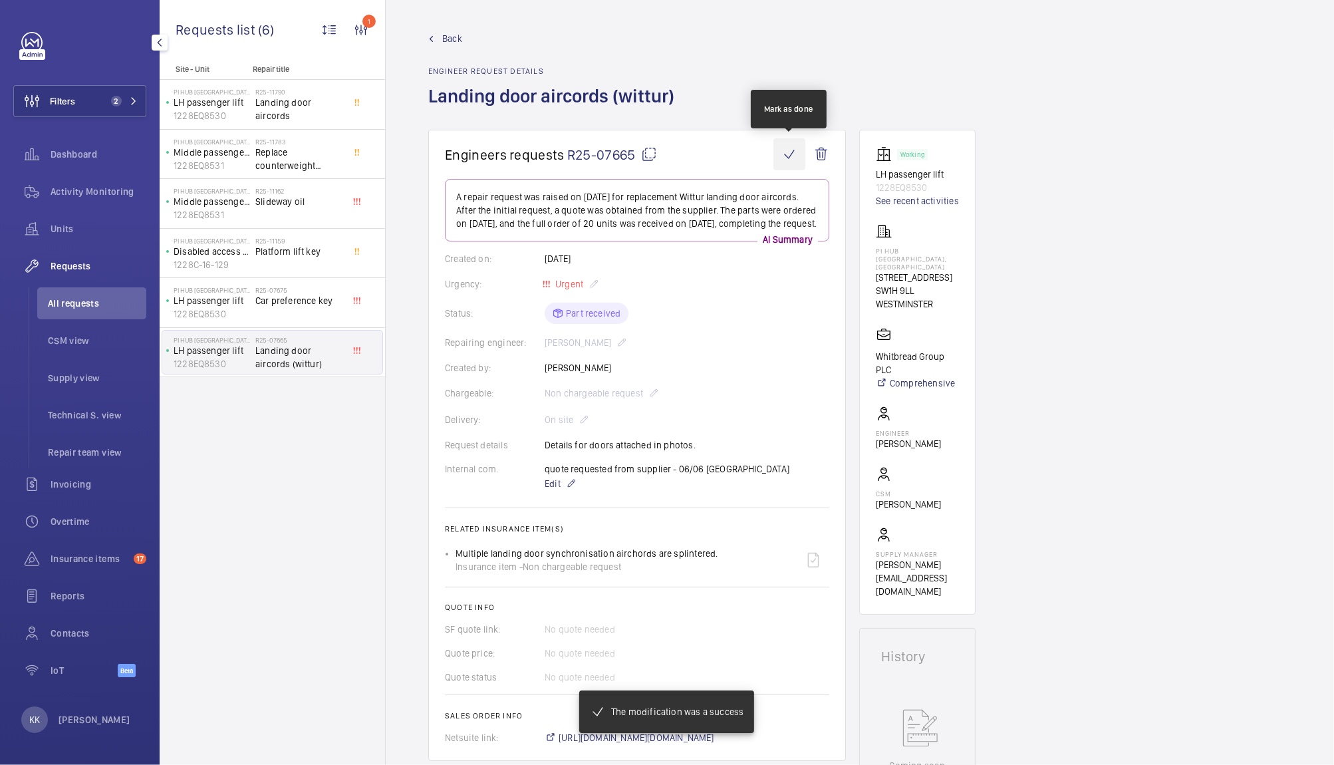
click at [787, 154] on wm-front-icon-button at bounding box center [789, 154] width 32 height 32
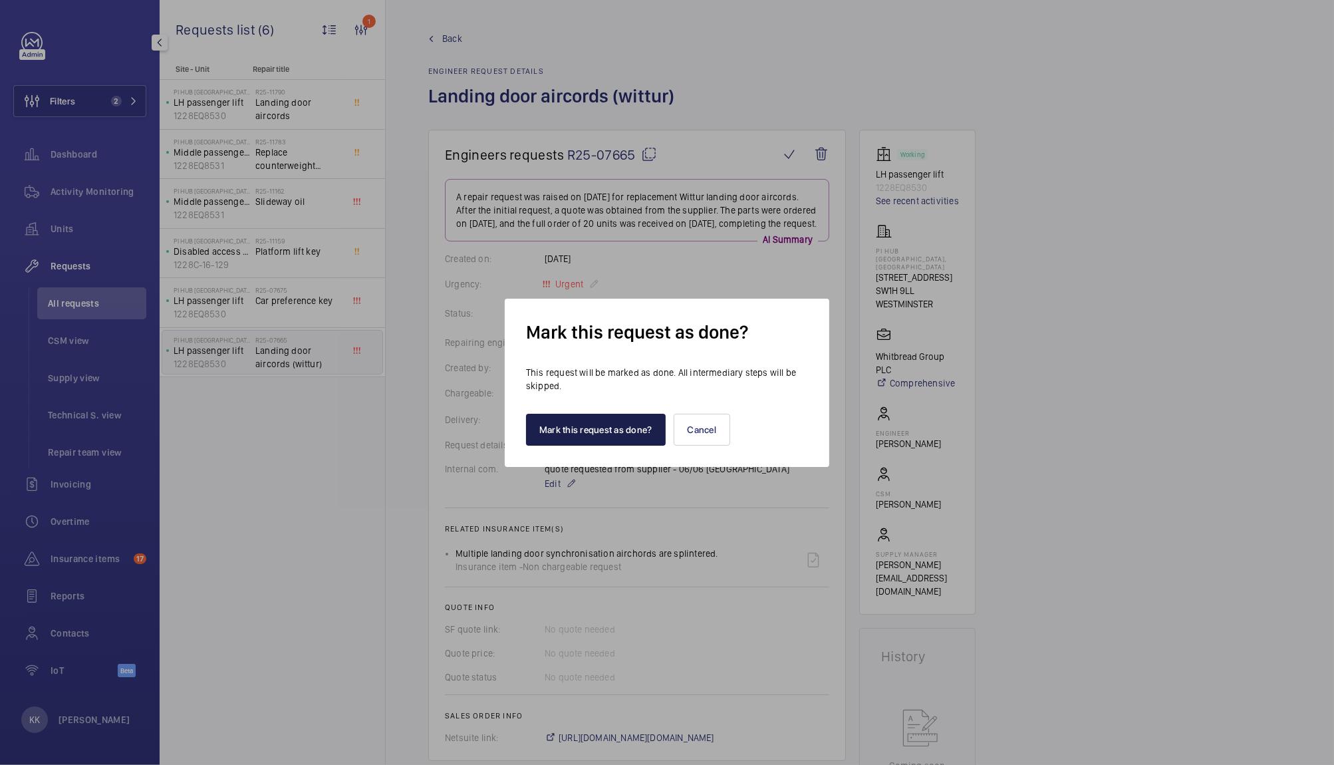
click at [574, 428] on button "Mark this request as done?" at bounding box center [596, 430] width 140 height 32
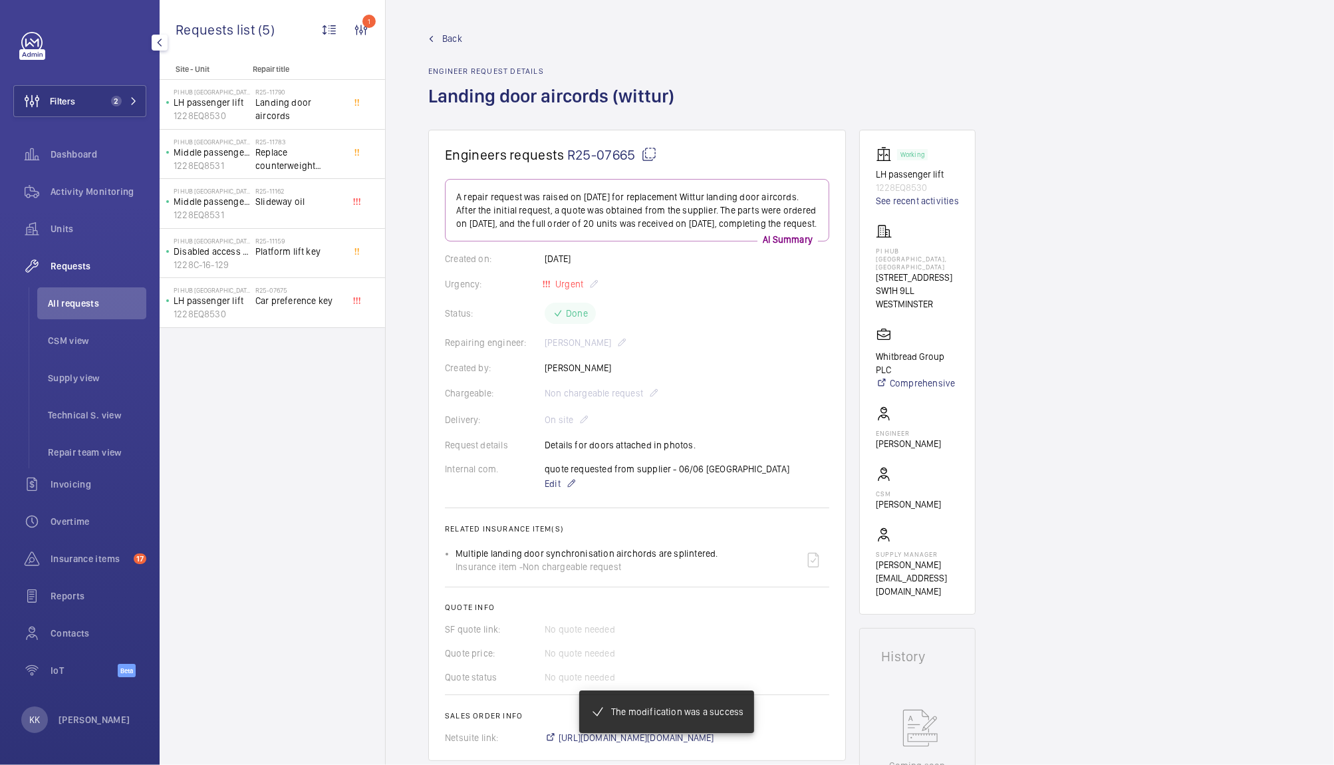
click at [297, 289] on h2 "R25-07675" at bounding box center [299, 290] width 88 height 8
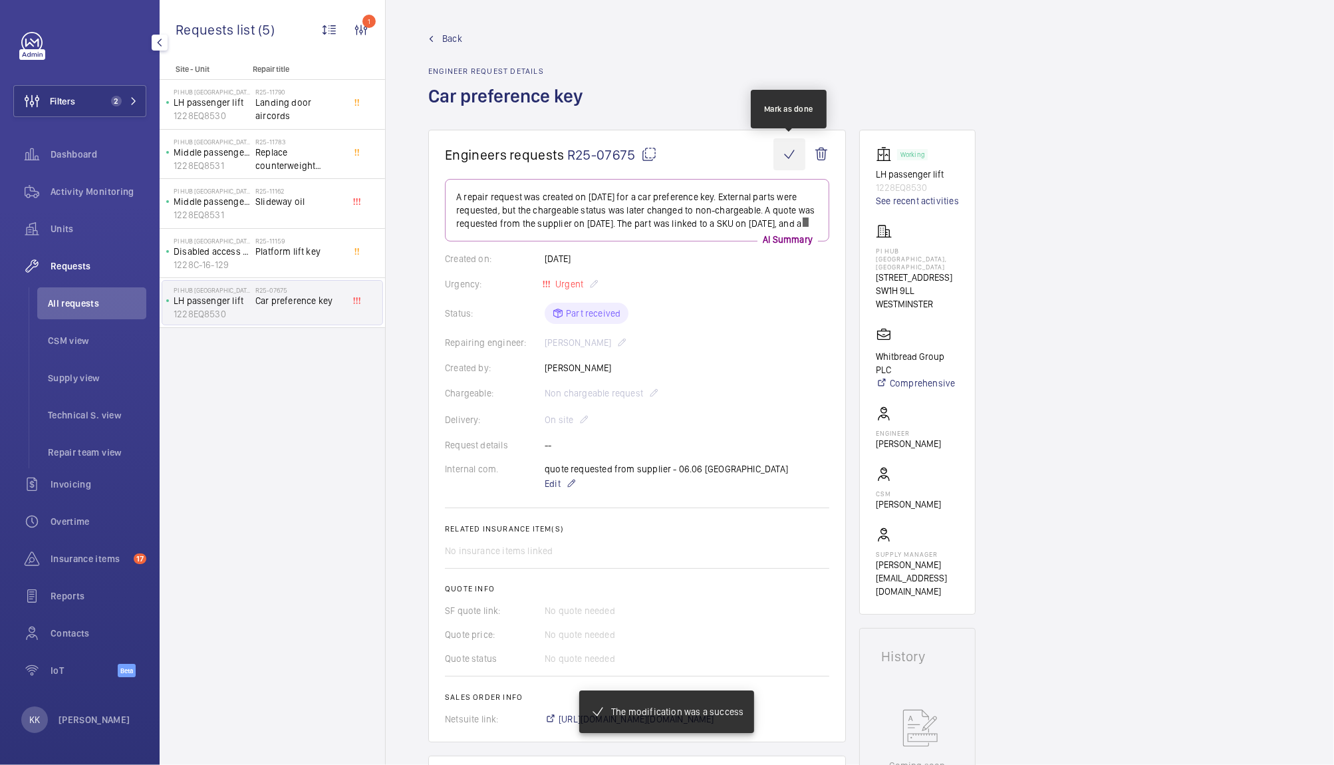
click at [787, 150] on wm-front-icon-button at bounding box center [789, 154] width 32 height 32
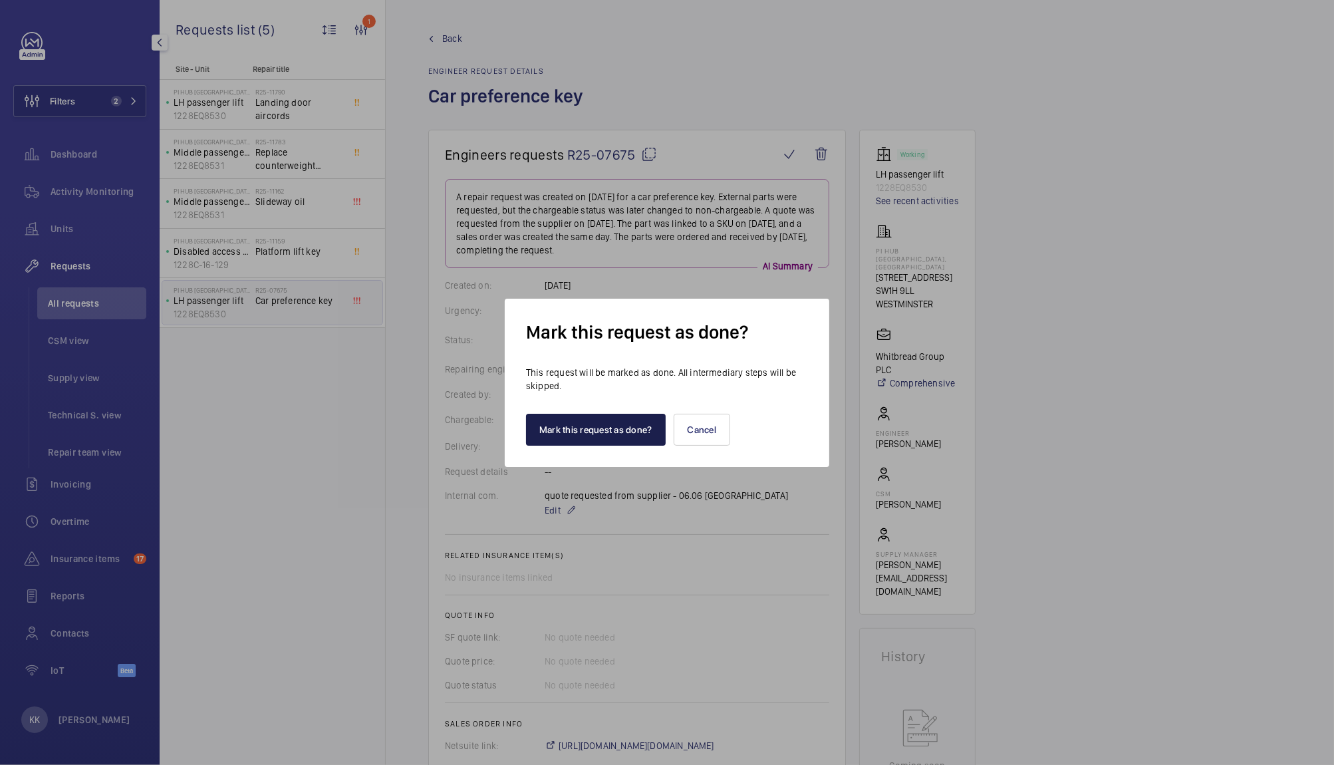
click at [590, 418] on button "Mark this request as done?" at bounding box center [596, 430] width 140 height 32
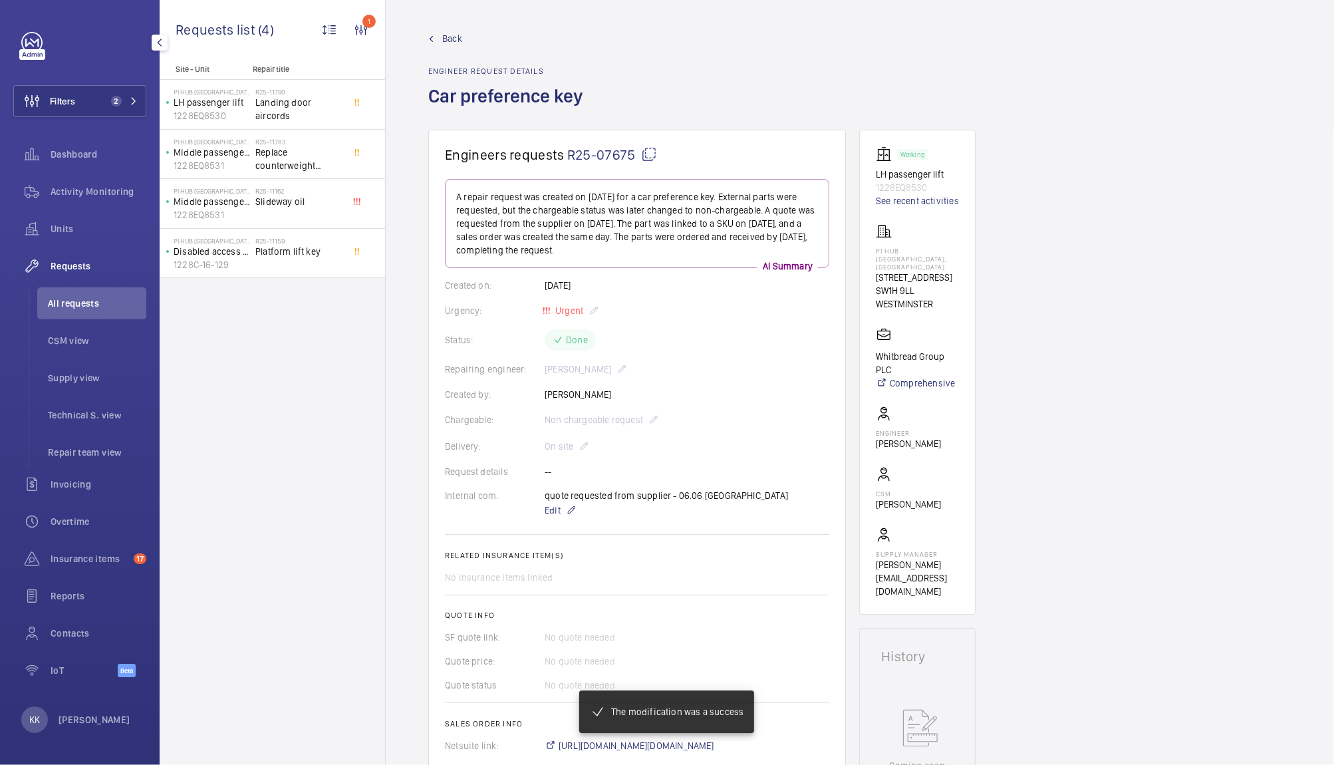
click at [277, 250] on span "Platform lift key" at bounding box center [299, 251] width 88 height 13
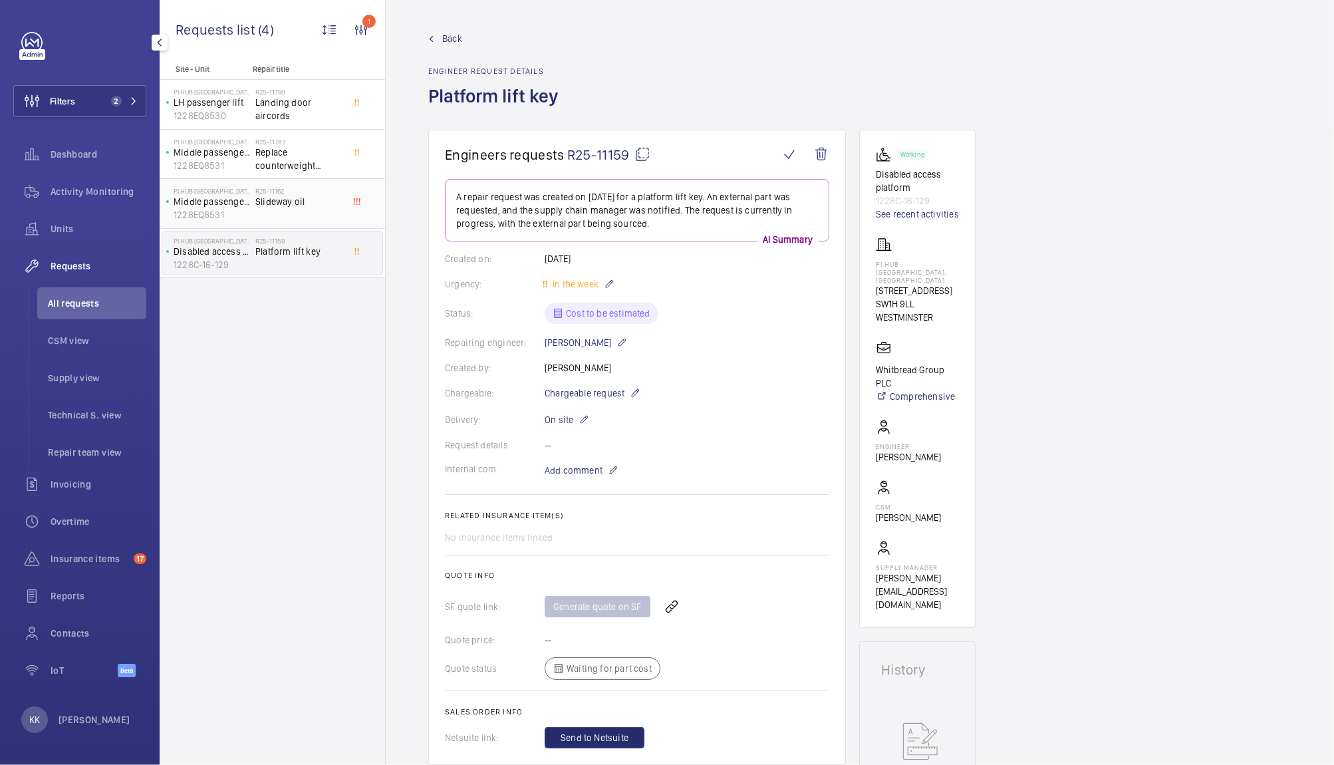
click at [245, 182] on div "PI Hub London - Westminster, Westminster Abbey Middle passenger lift 1228EQ8531" at bounding box center [208, 204] width 93 height 44
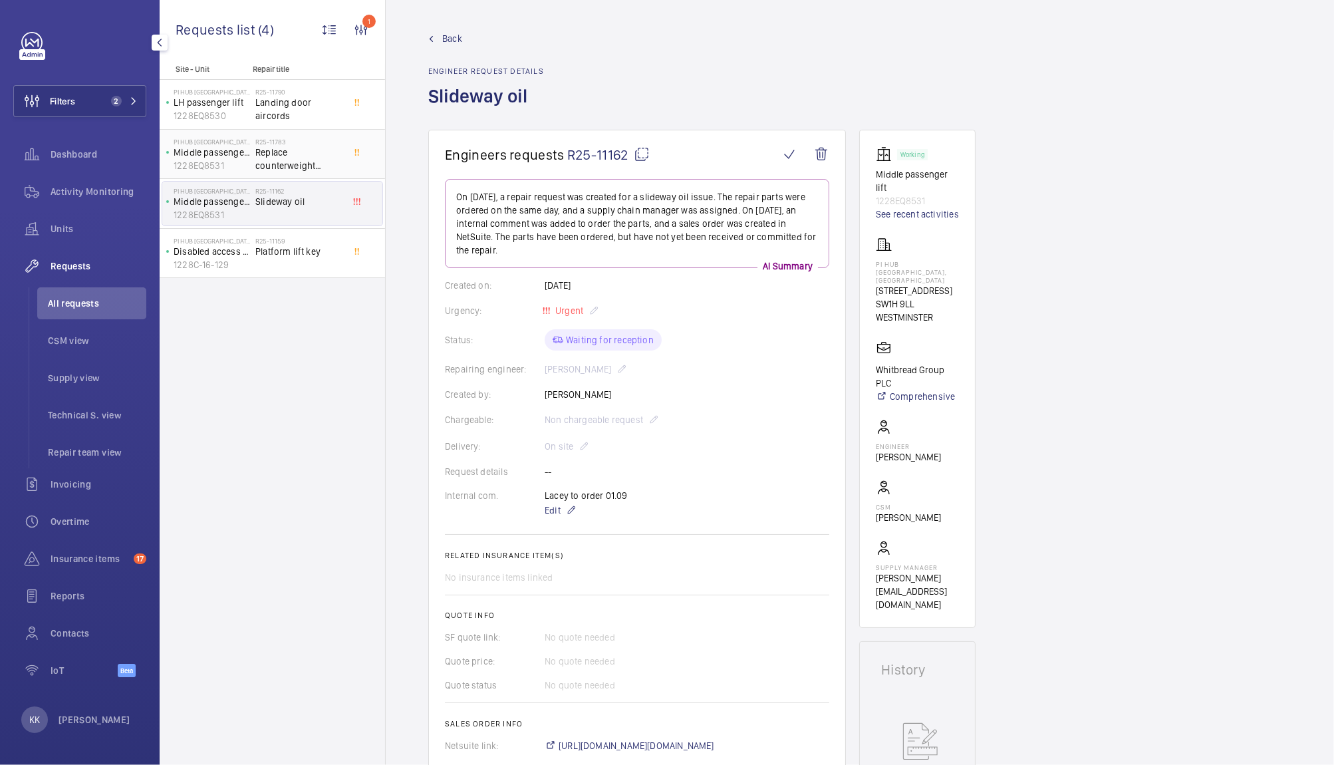
click at [217, 162] on p "1228EQ8531" at bounding box center [212, 165] width 76 height 13
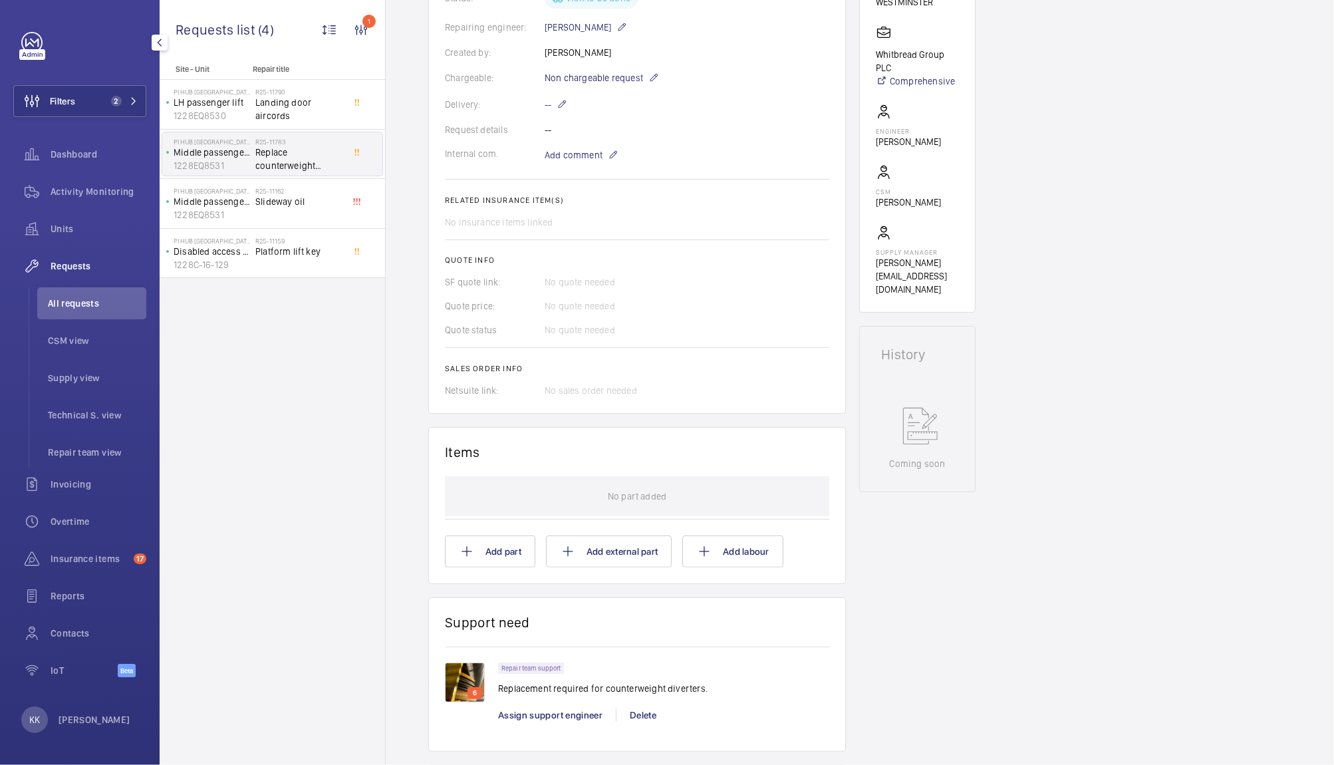
scroll to position [11, 0]
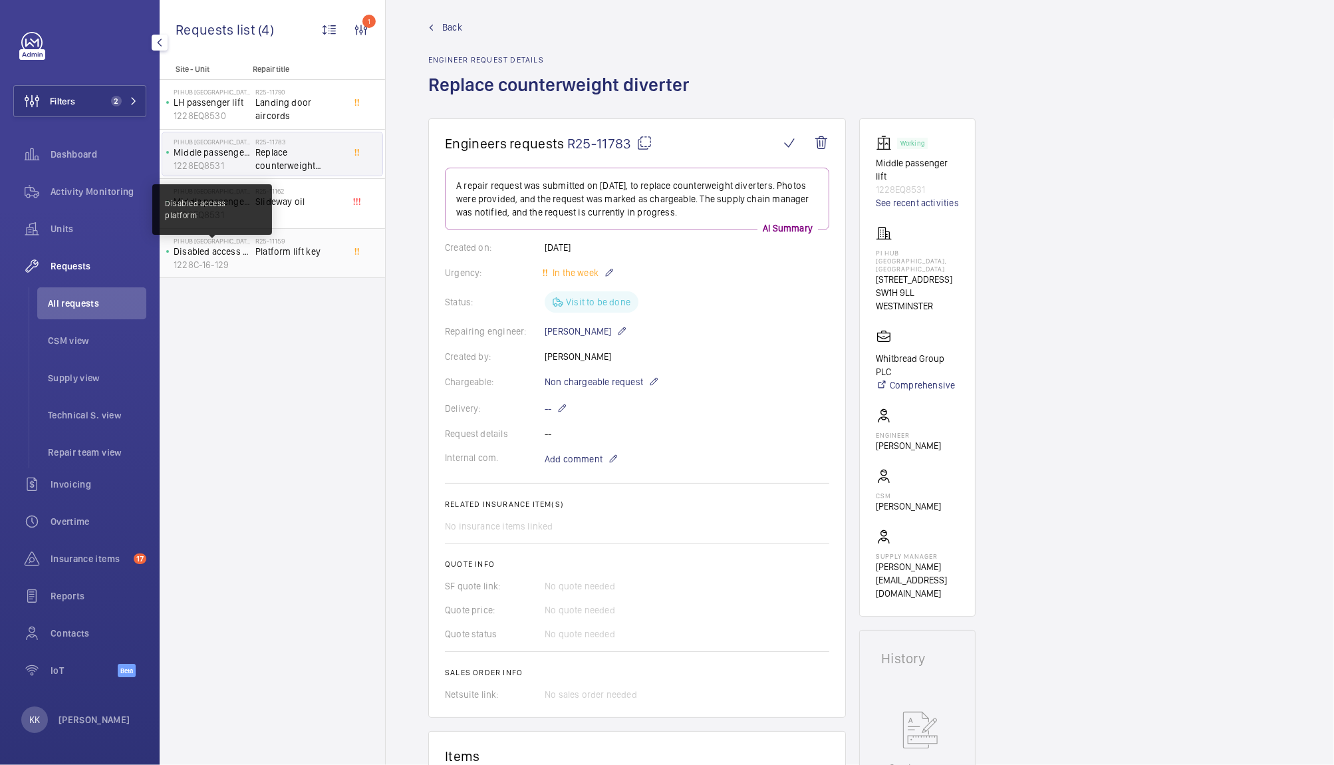
click at [236, 248] on p "Disabled access platform" at bounding box center [212, 251] width 76 height 13
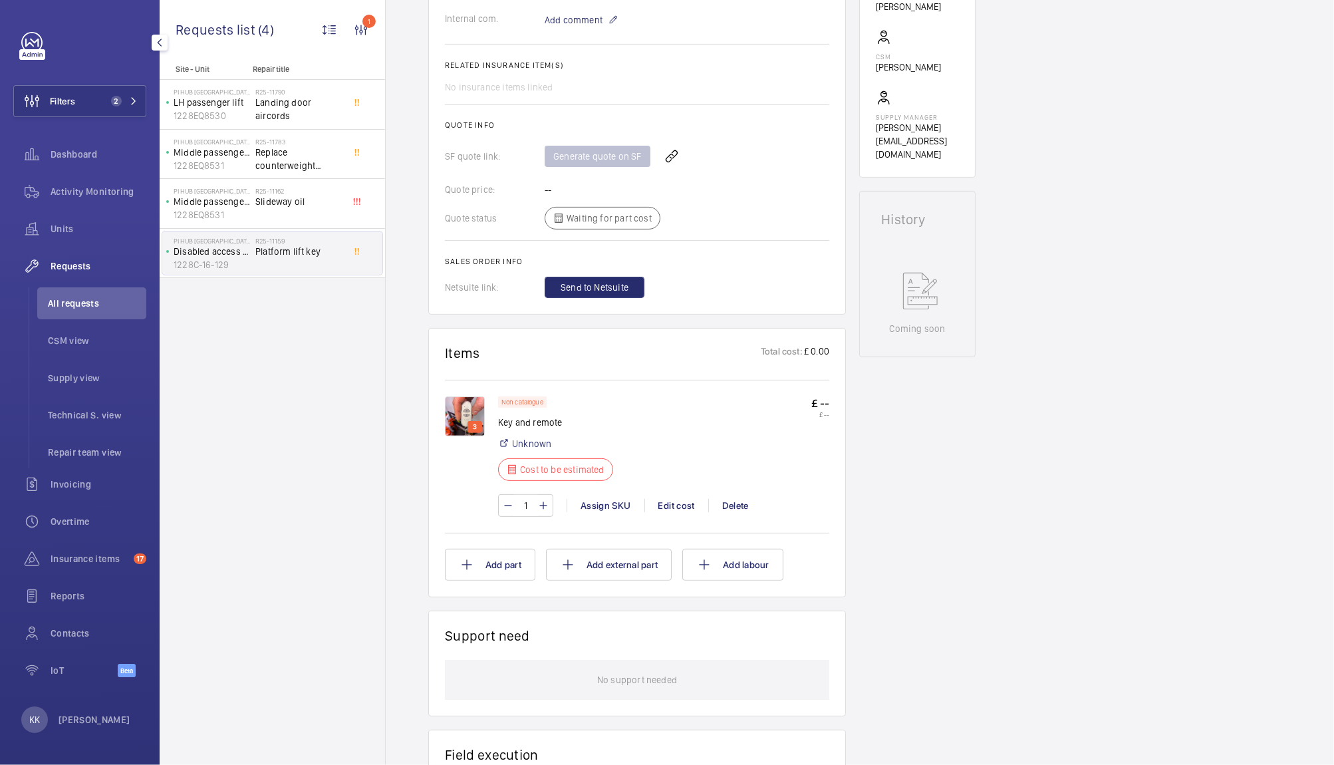
scroll to position [507, 0]
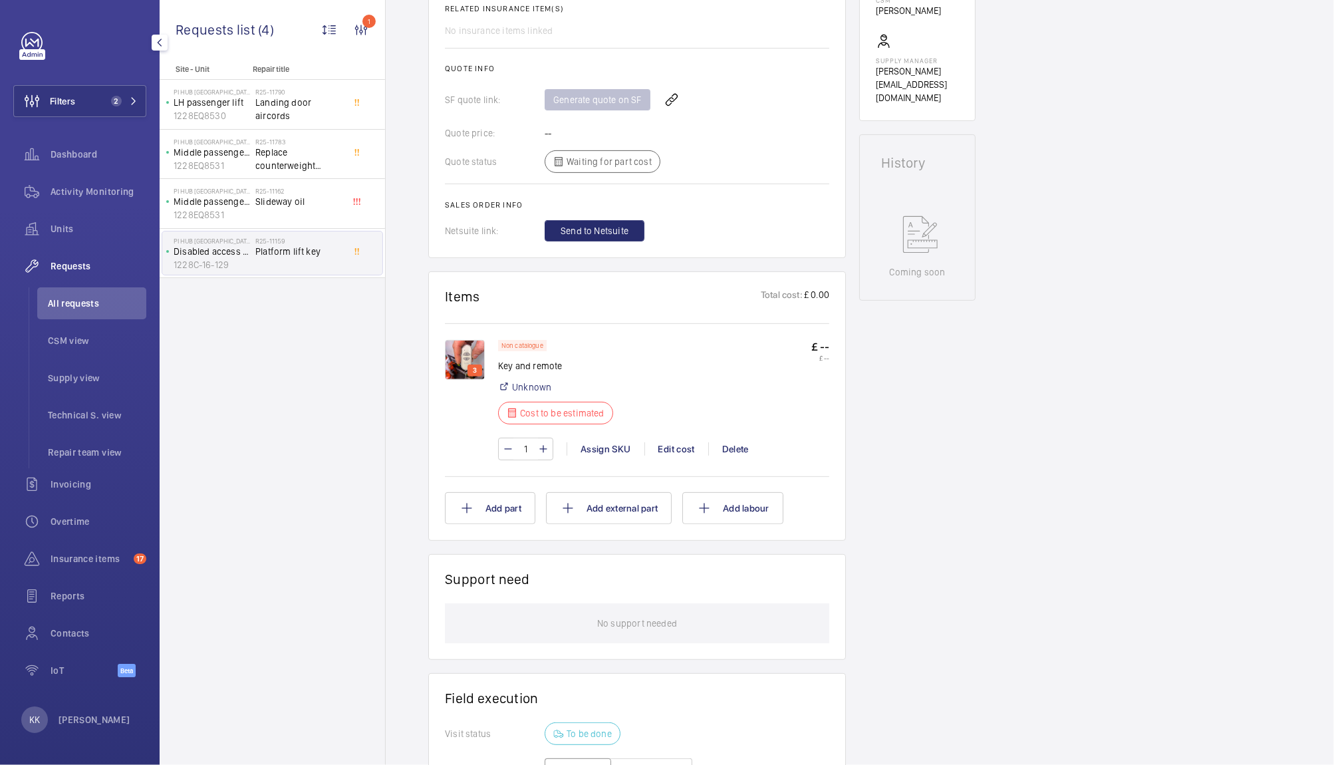
click at [461, 354] on img at bounding box center [465, 360] width 40 height 40
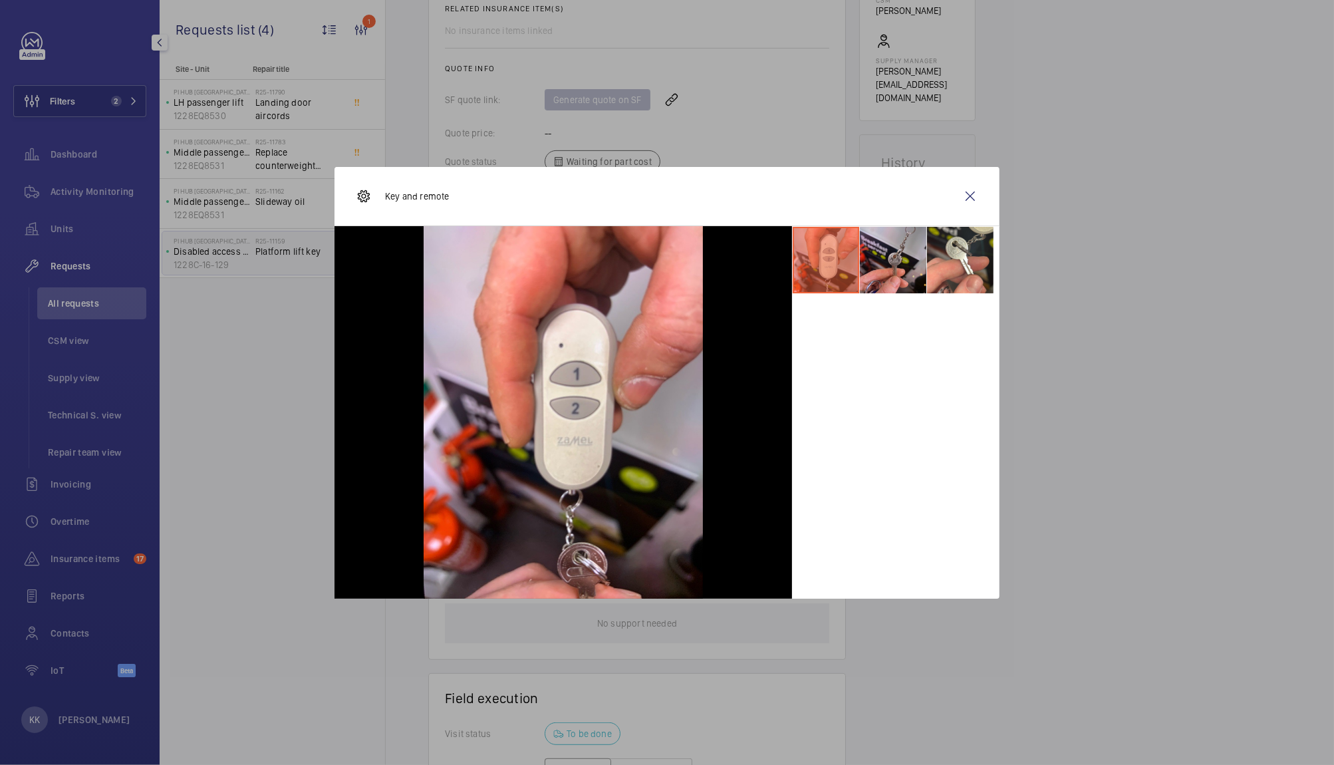
click at [902, 244] on li at bounding box center [893, 260] width 66 height 66
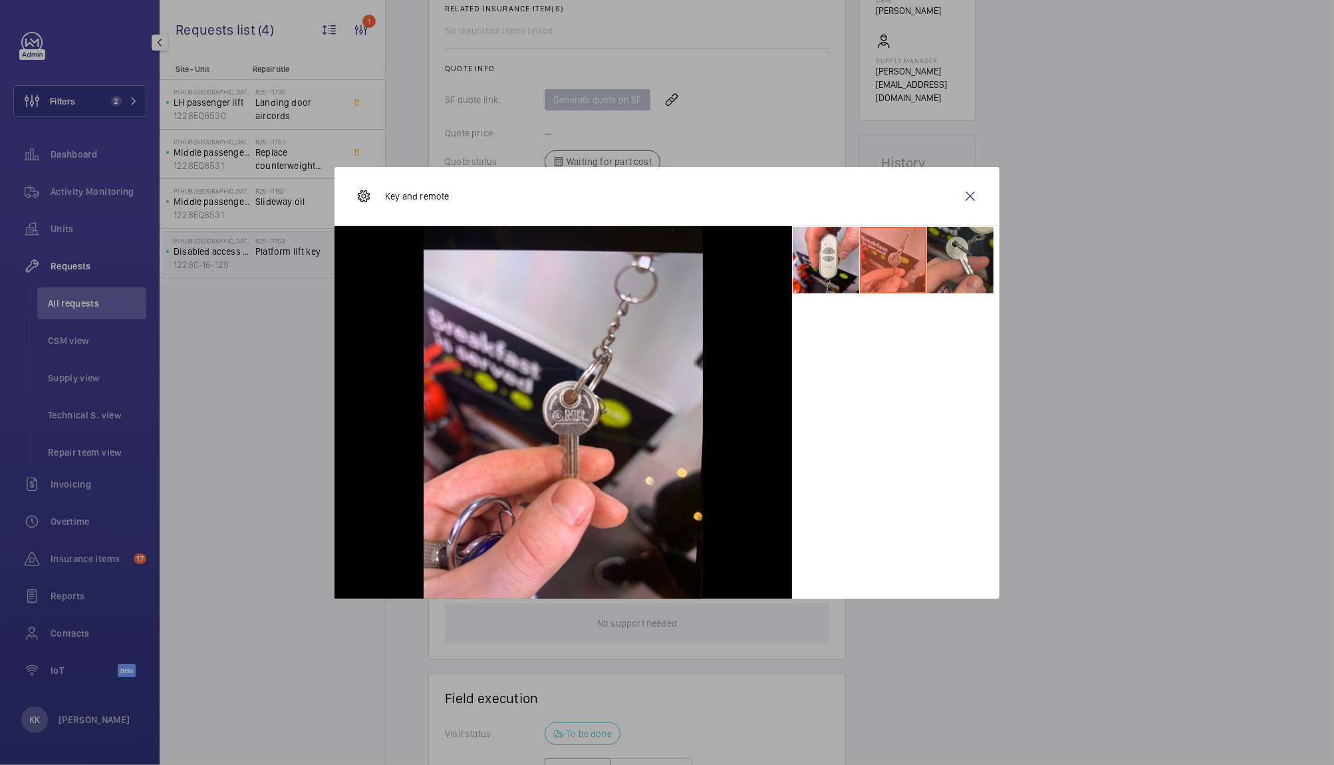
click at [982, 253] on li at bounding box center [960, 260] width 66 height 66
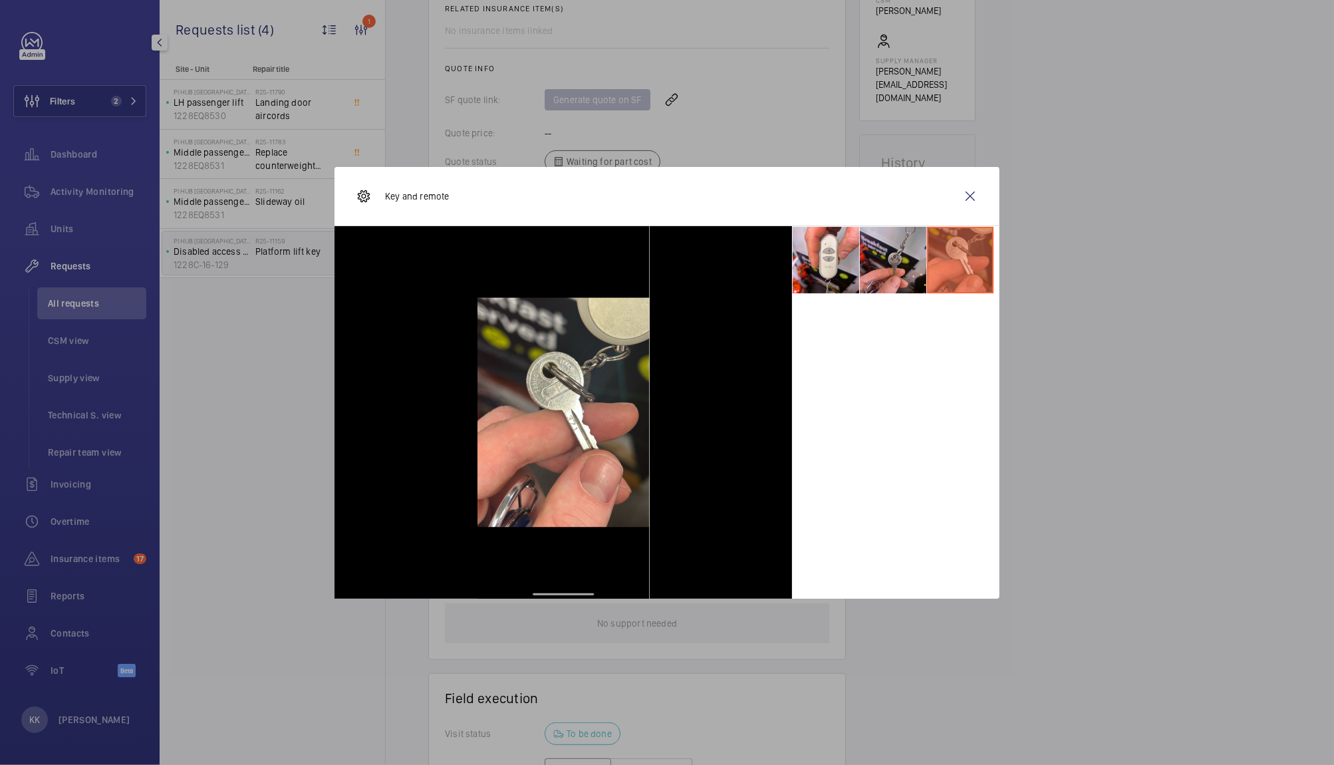
click at [884, 249] on li at bounding box center [893, 260] width 66 height 66
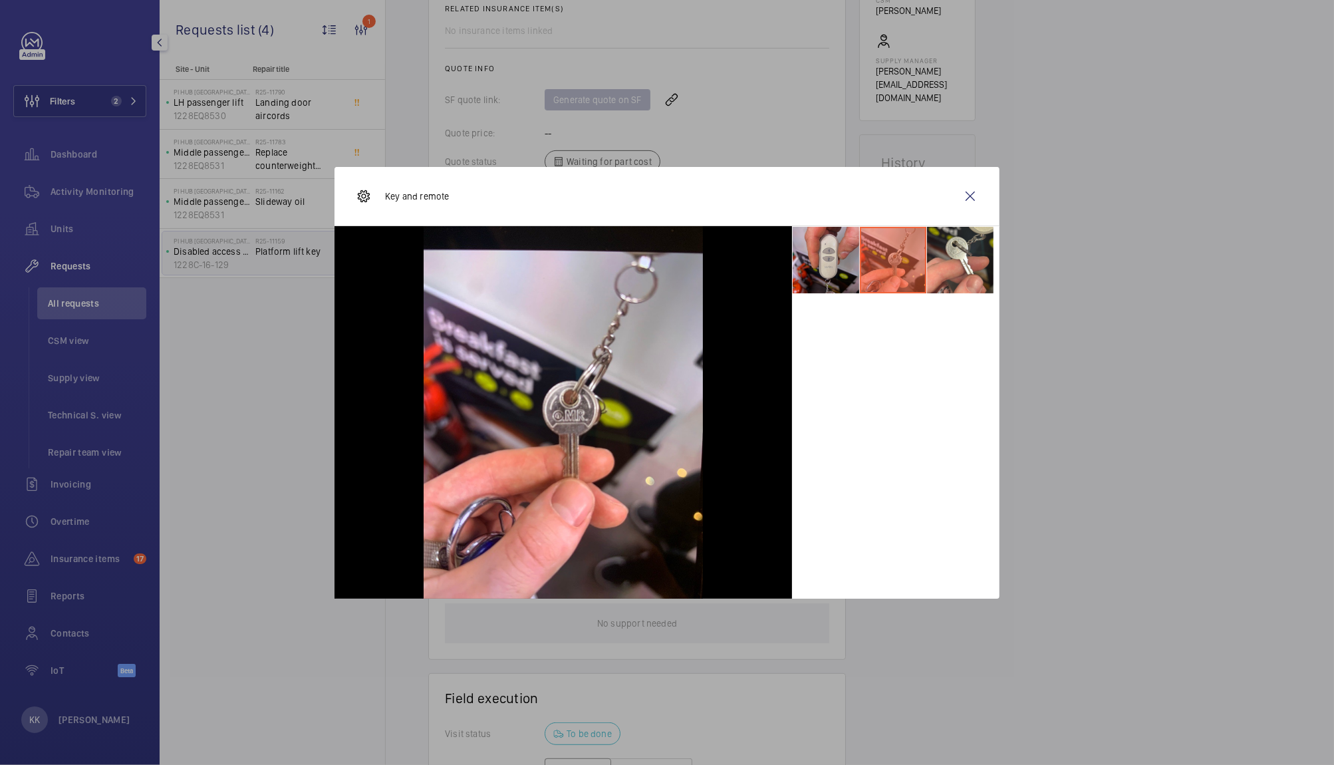
click at [831, 255] on li at bounding box center [826, 260] width 66 height 66
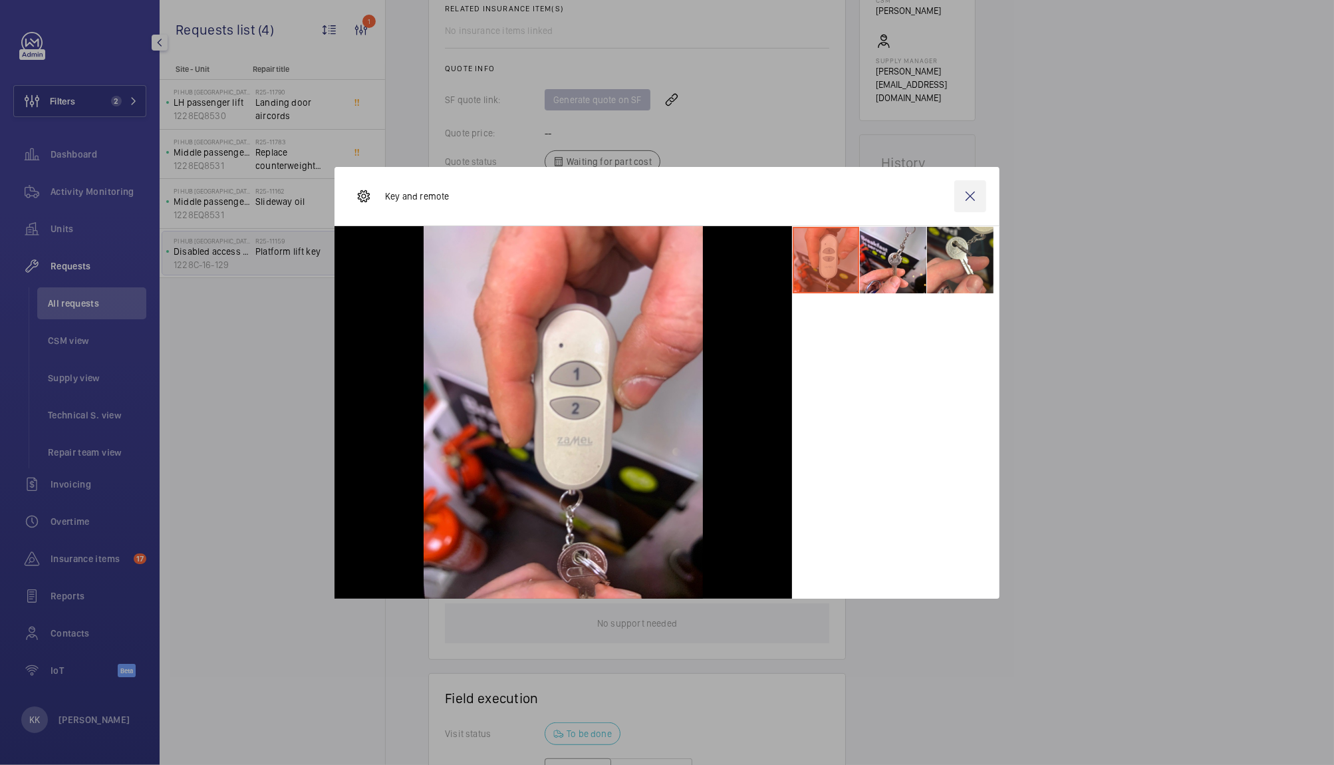
click at [973, 201] on wm-front-icon-button at bounding box center [970, 196] width 32 height 32
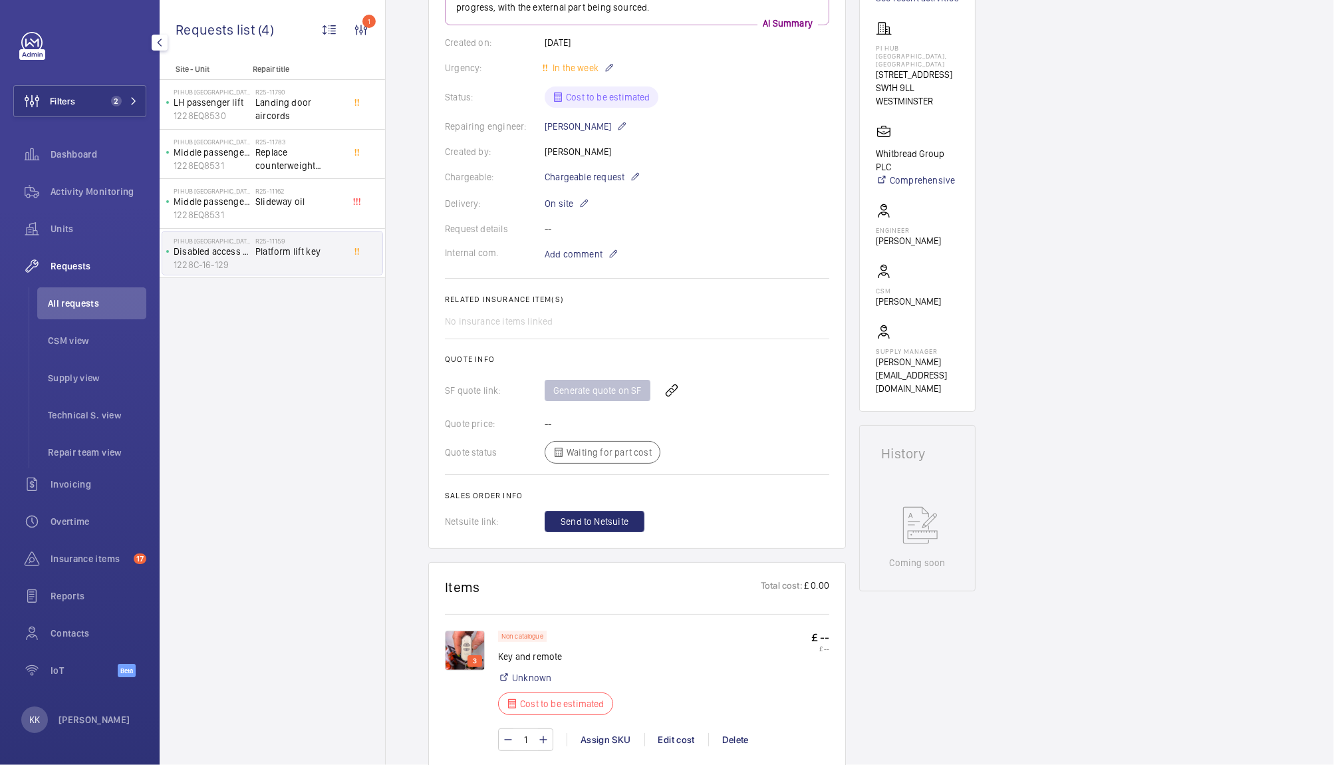
scroll to position [0, 0]
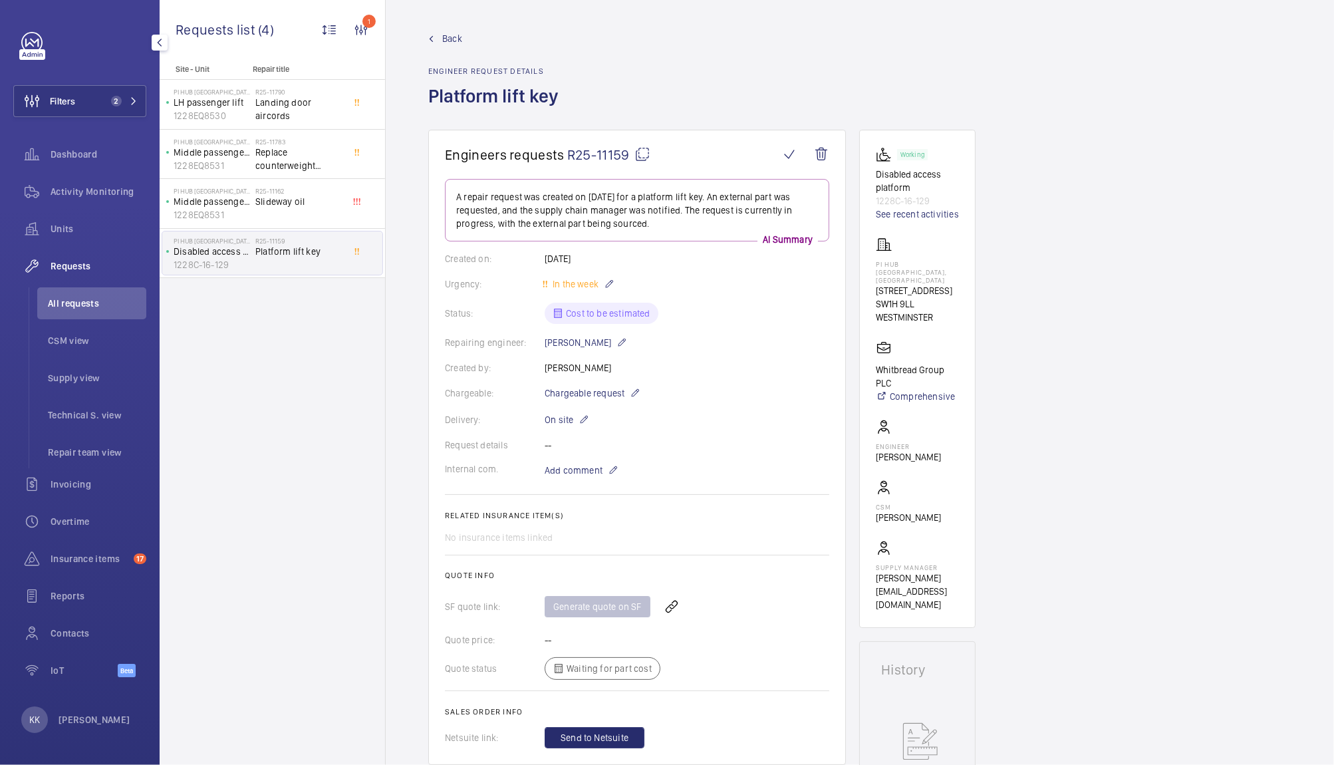
click at [447, 31] on wm-front-admin-header "Back Engineer request details Platform lift key" at bounding box center [860, 65] width 948 height 130
click at [444, 32] on span "Back" at bounding box center [452, 38] width 20 height 13
click at [70, 307] on span "All requests" at bounding box center [97, 303] width 98 height 13
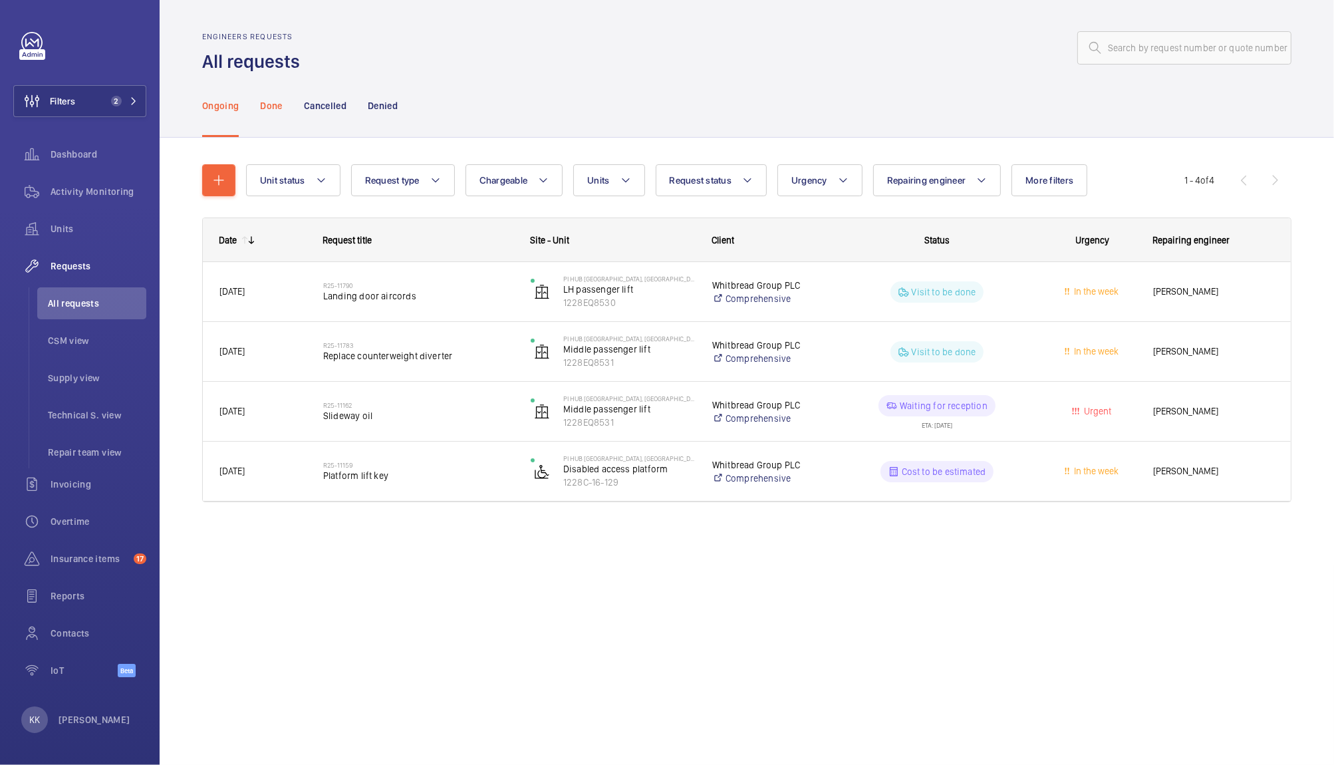
click at [279, 108] on p "Done" at bounding box center [271, 105] width 22 height 13
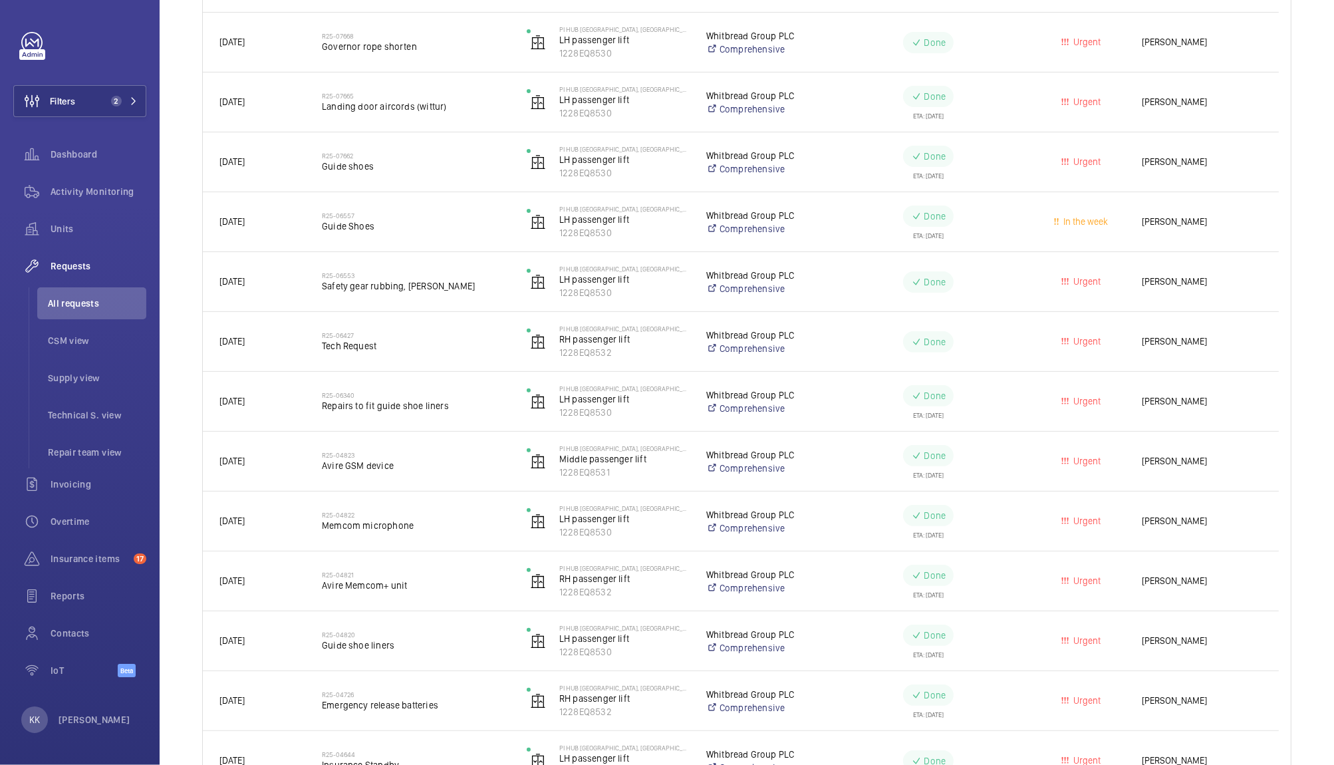
scroll to position [432, 0]
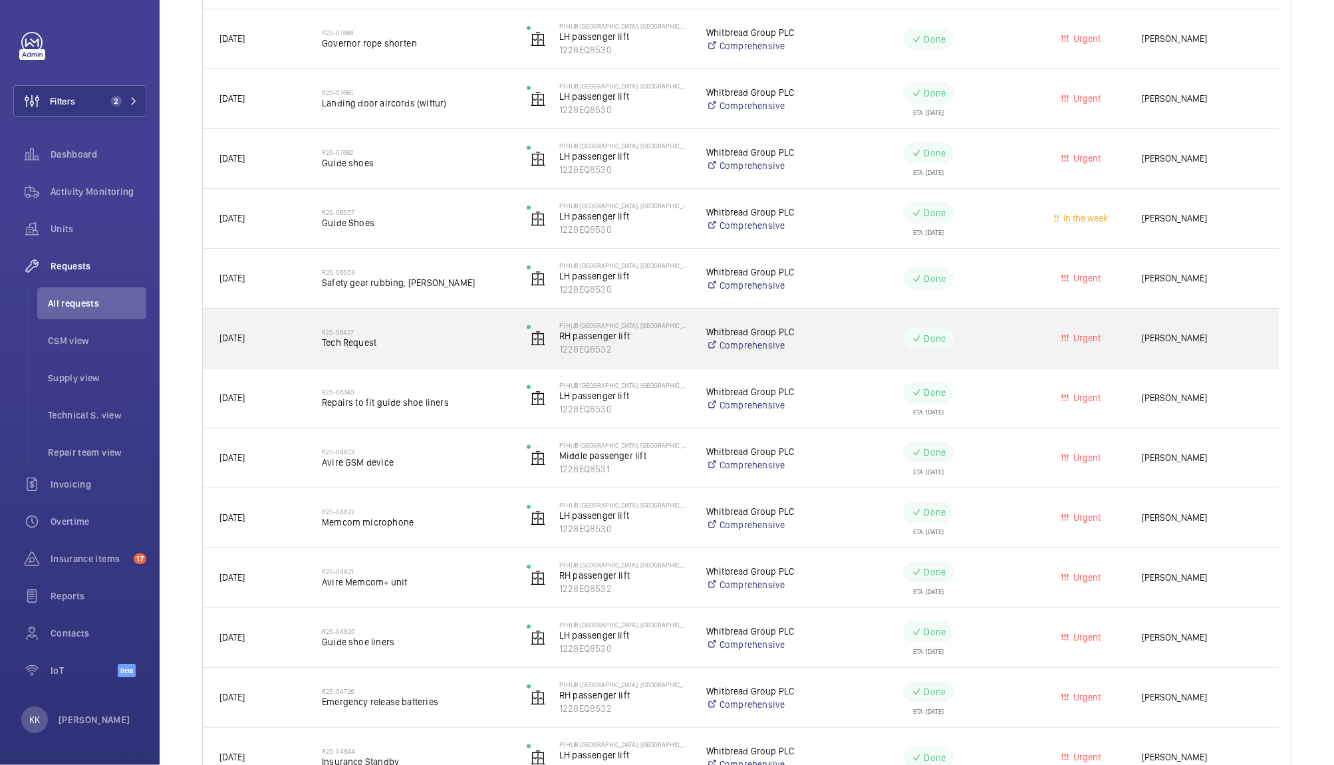
click at [349, 366] on div "R25-06427 Tech Request" at bounding box center [407, 339] width 203 height 60
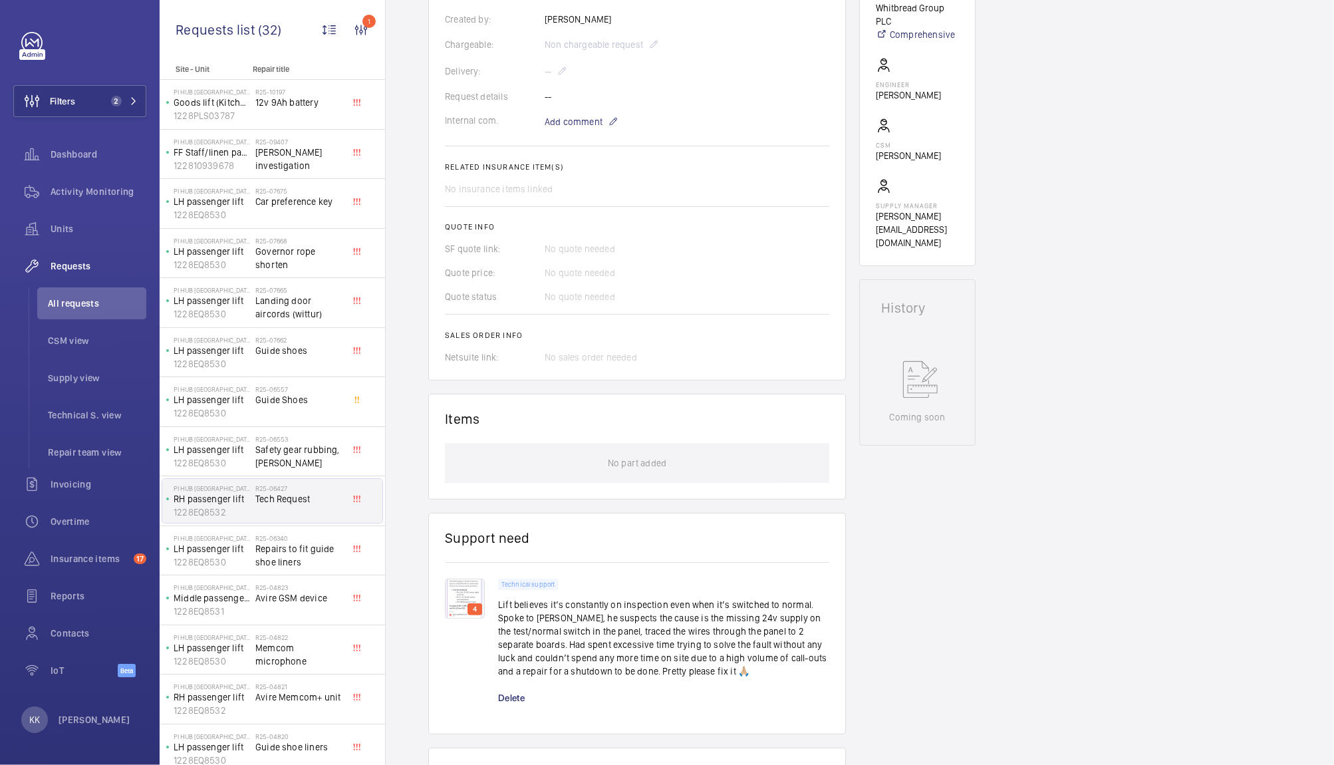
scroll to position [351, 0]
click at [905, 602] on div "Working RH passenger lift 1228EQ8532 See recent activities PI Hub London - West…" at bounding box center [917, 381] width 116 height 1204
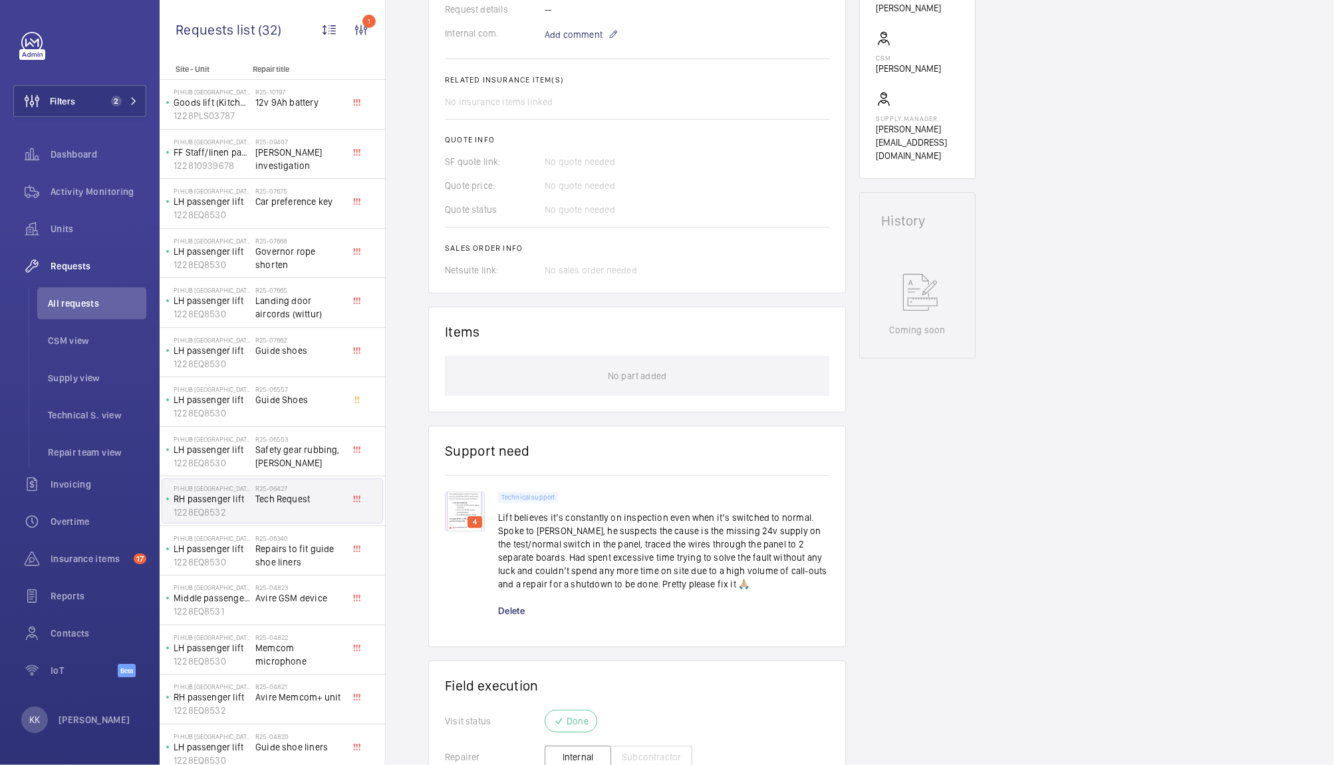
scroll to position [439, 0]
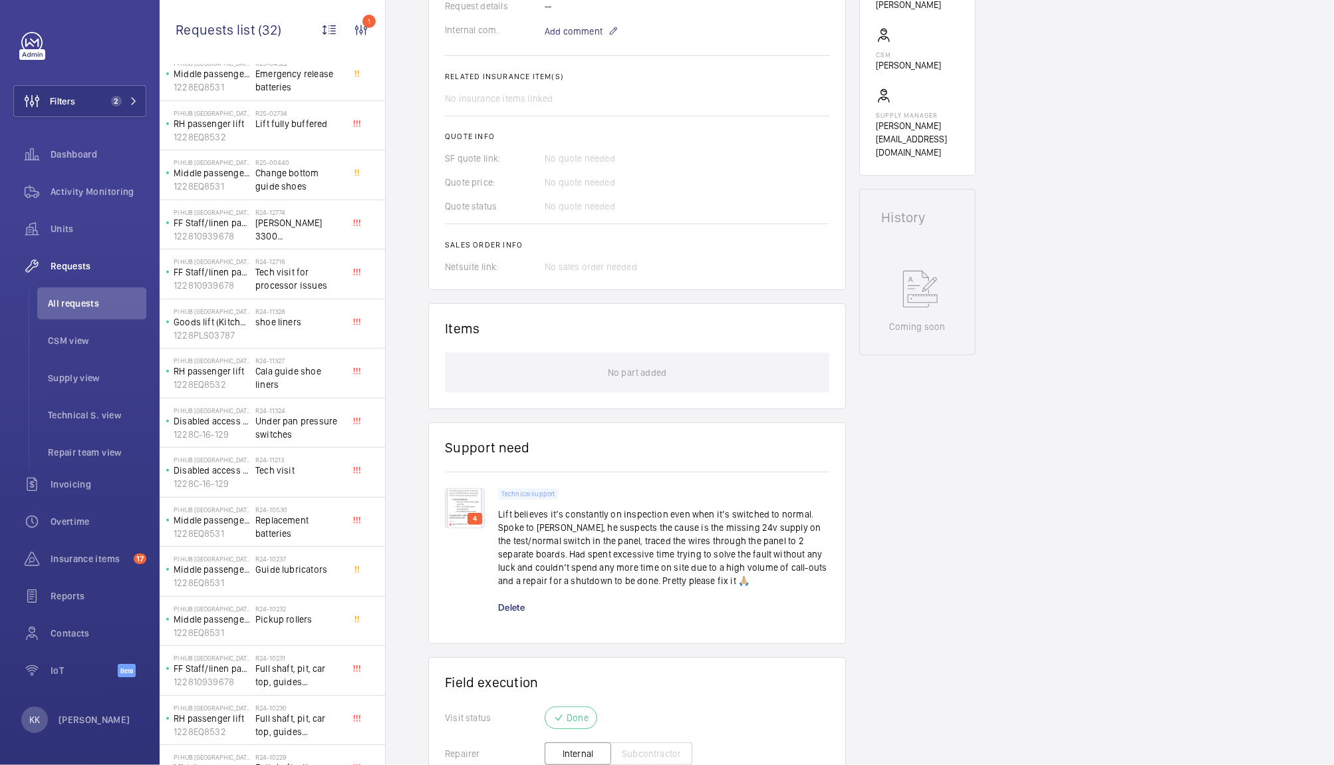
scroll to position [829, 0]
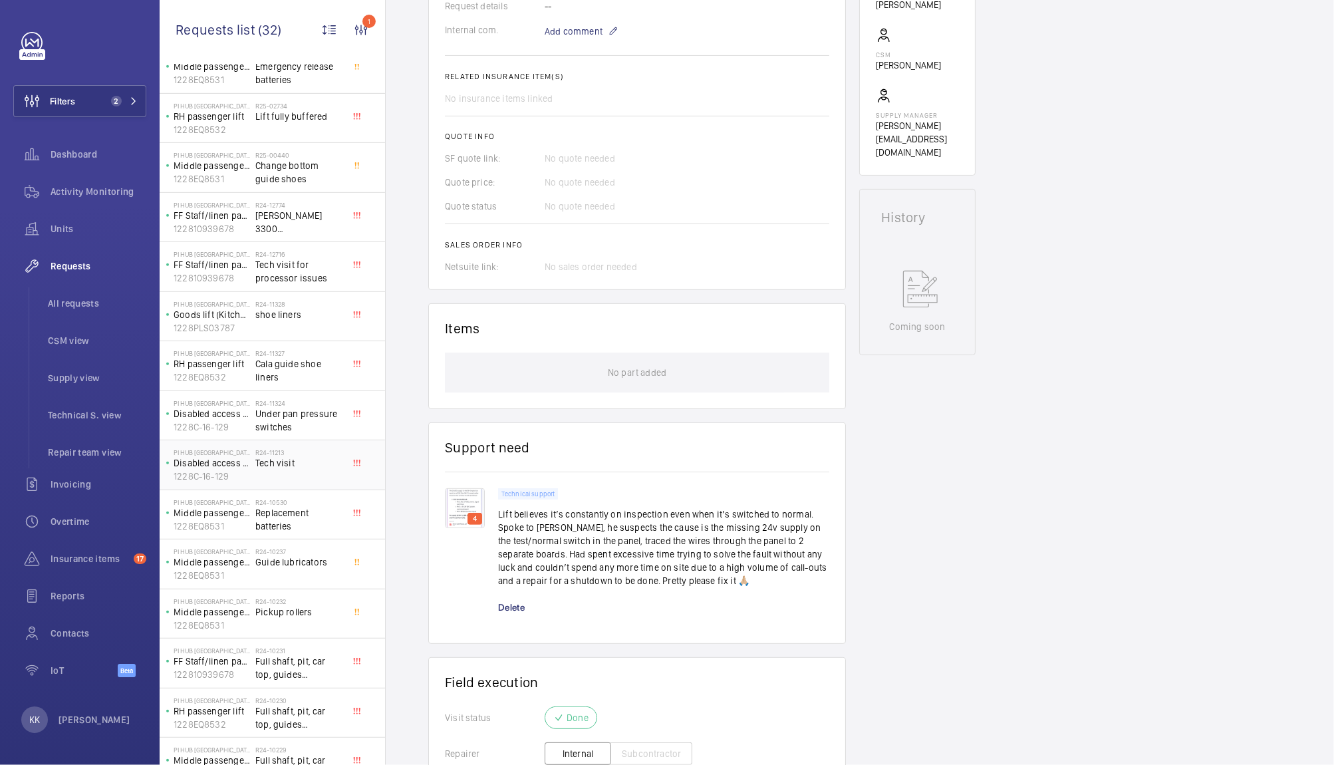
click at [269, 465] on span "Tech visit" at bounding box center [299, 462] width 88 height 13
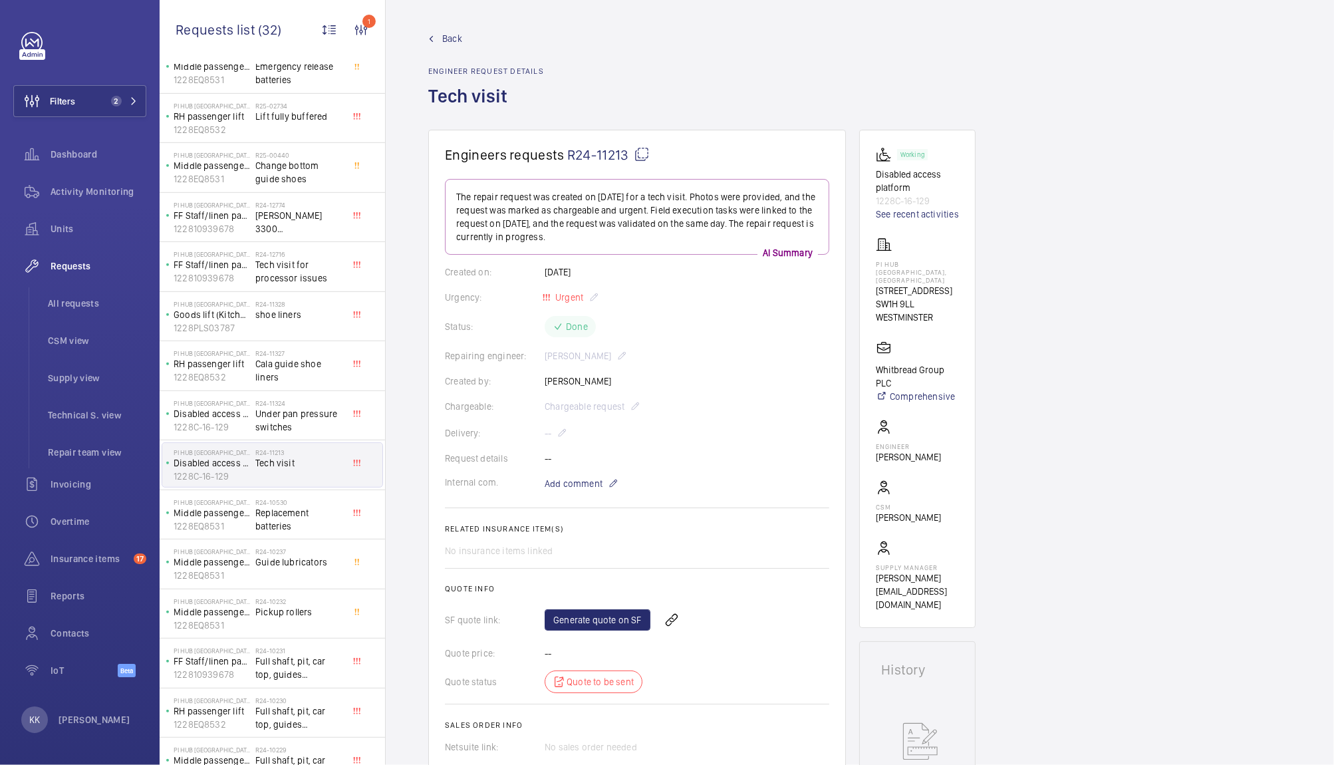
click at [452, 22] on wm-front-admin-header "Back Engineer request details Tech visit" at bounding box center [860, 65] width 948 height 130
click at [458, 41] on span "Back" at bounding box center [452, 38] width 20 height 13
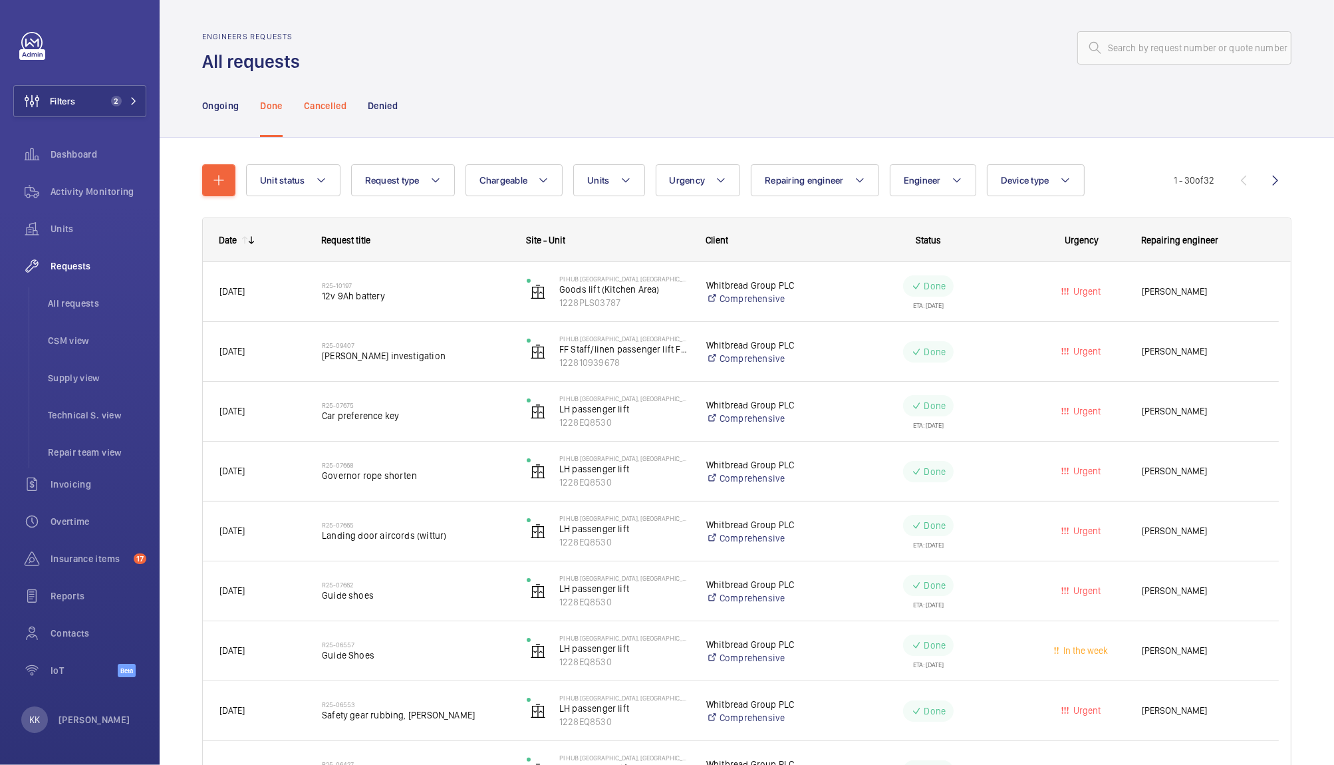
click at [330, 111] on p "Cancelled" at bounding box center [325, 105] width 43 height 13
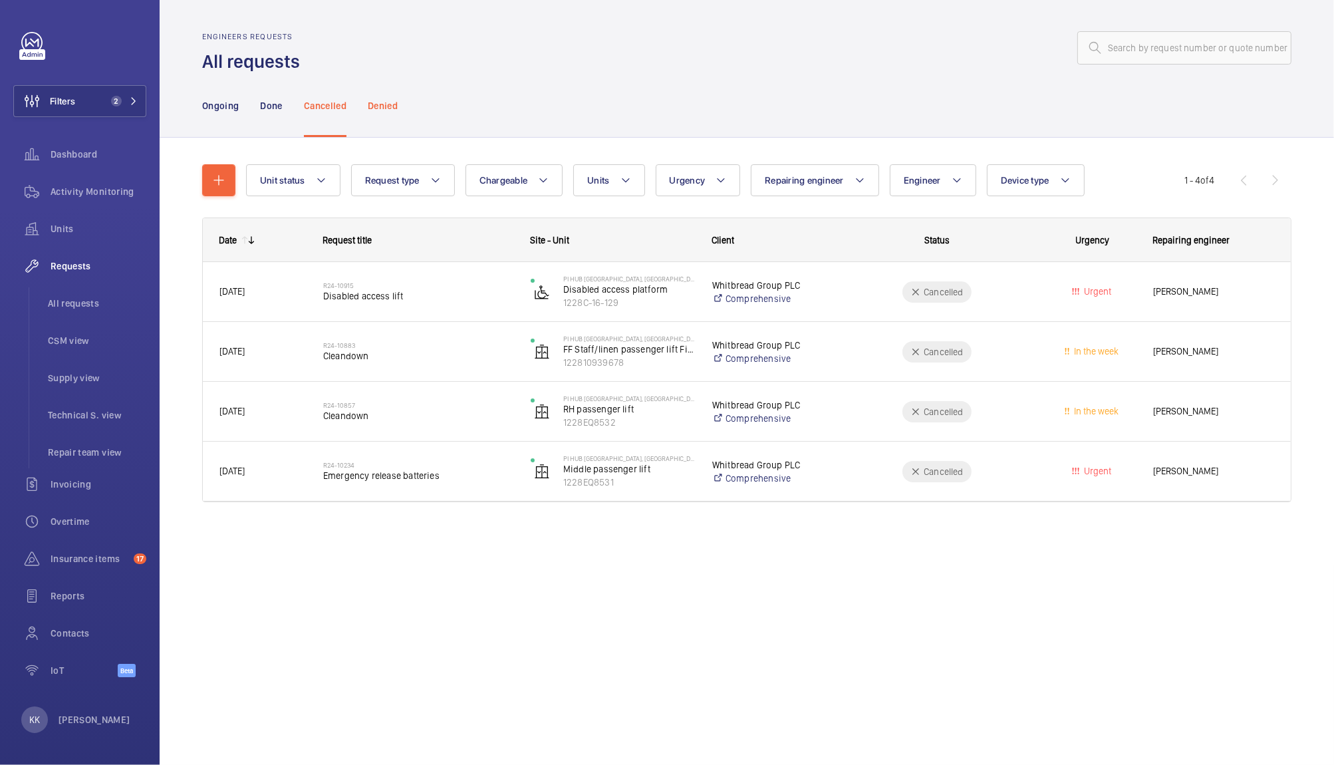
click at [382, 105] on p "Denied" at bounding box center [383, 105] width 30 height 13
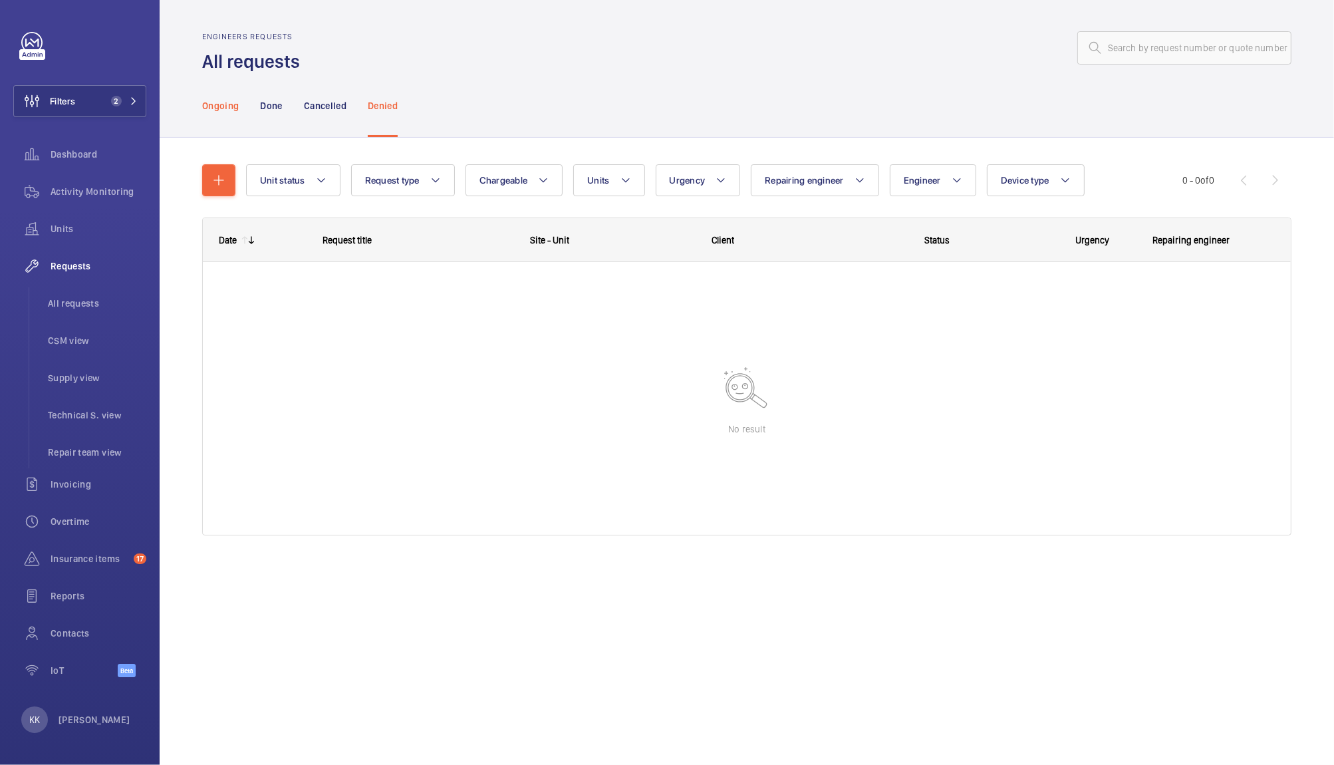
click at [205, 110] on p "Ongoing" at bounding box center [220, 105] width 37 height 13
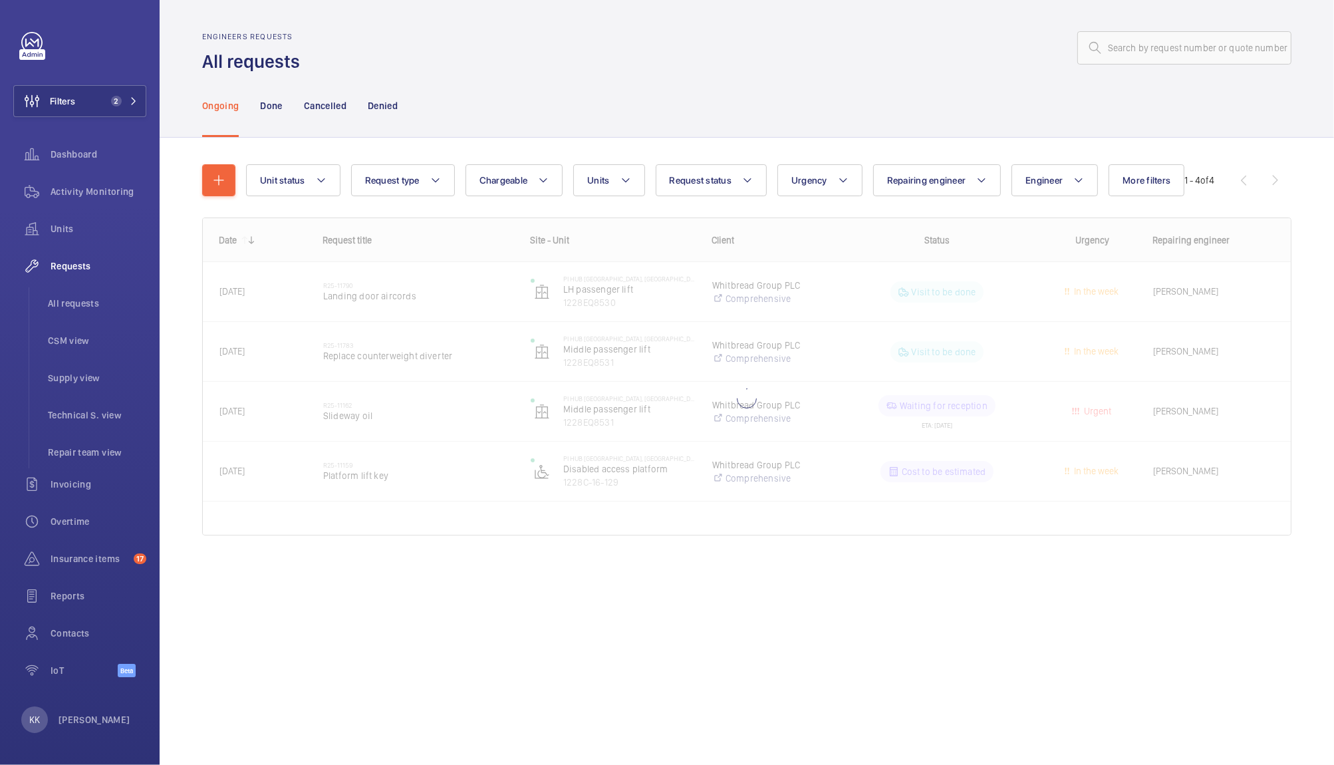
click at [559, 68] on div "Engineers requests All requests" at bounding box center [746, 53] width 1089 height 42
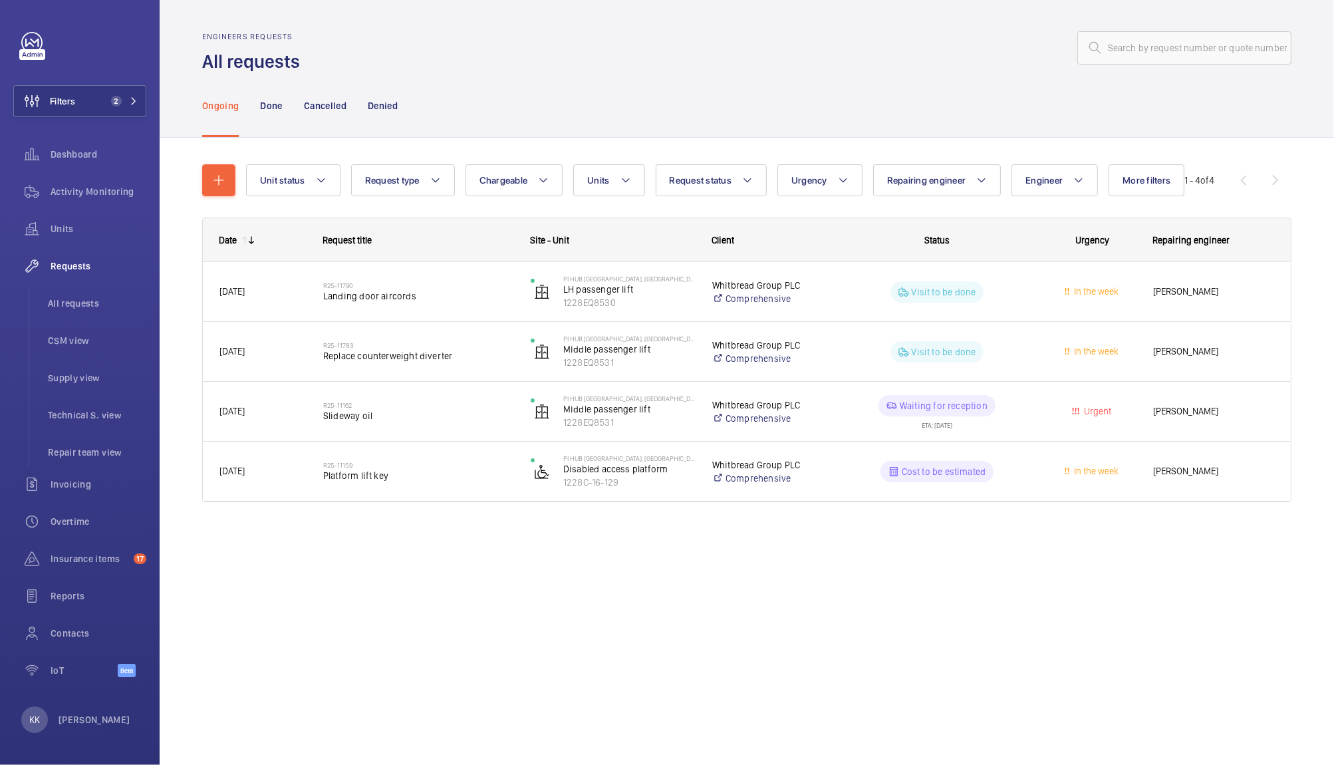
click at [517, 47] on div at bounding box center [799, 48] width 983 height 32
click at [96, 192] on span "Activity Monitoring" at bounding box center [99, 191] width 96 height 13
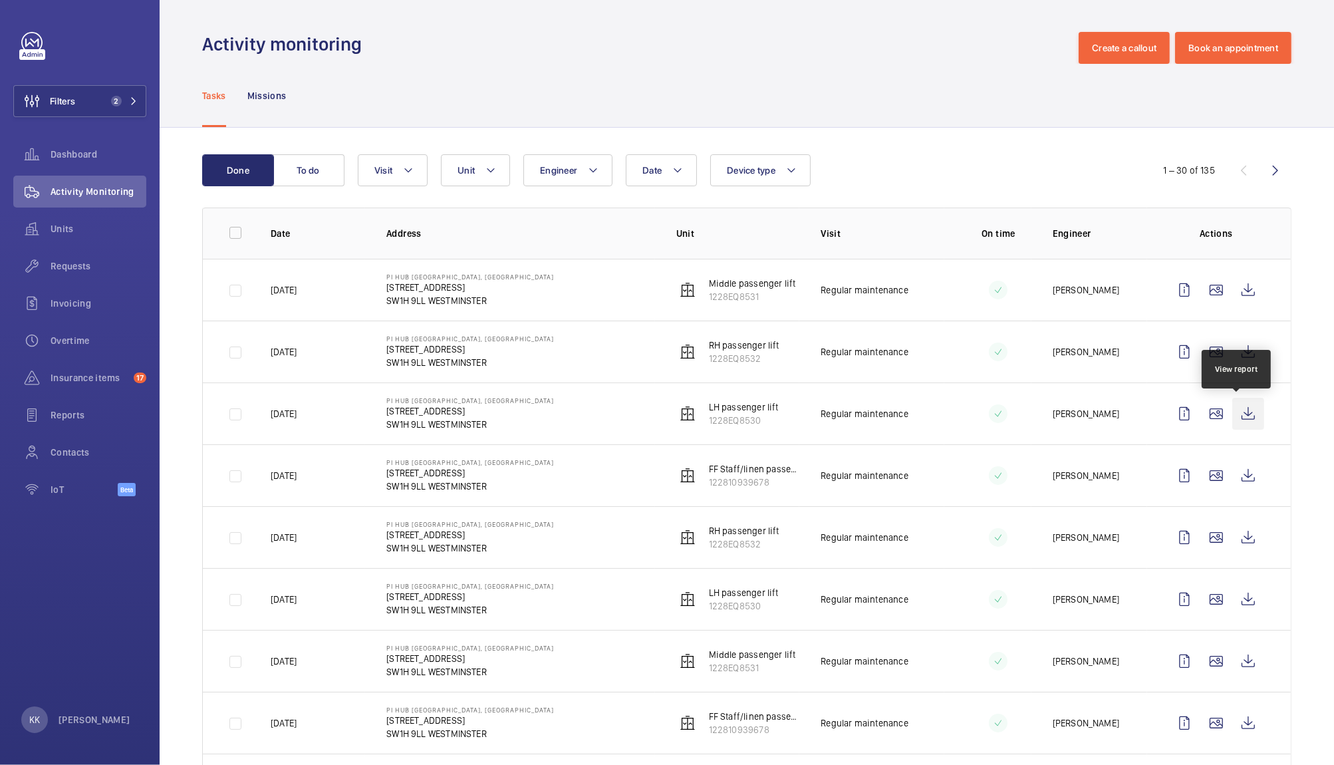
click at [1235, 419] on wm-front-icon-button at bounding box center [1248, 414] width 32 height 32
click at [1238, 295] on wm-front-icon-button at bounding box center [1248, 290] width 32 height 32
click at [484, 168] on button "Unit" at bounding box center [475, 170] width 69 height 32
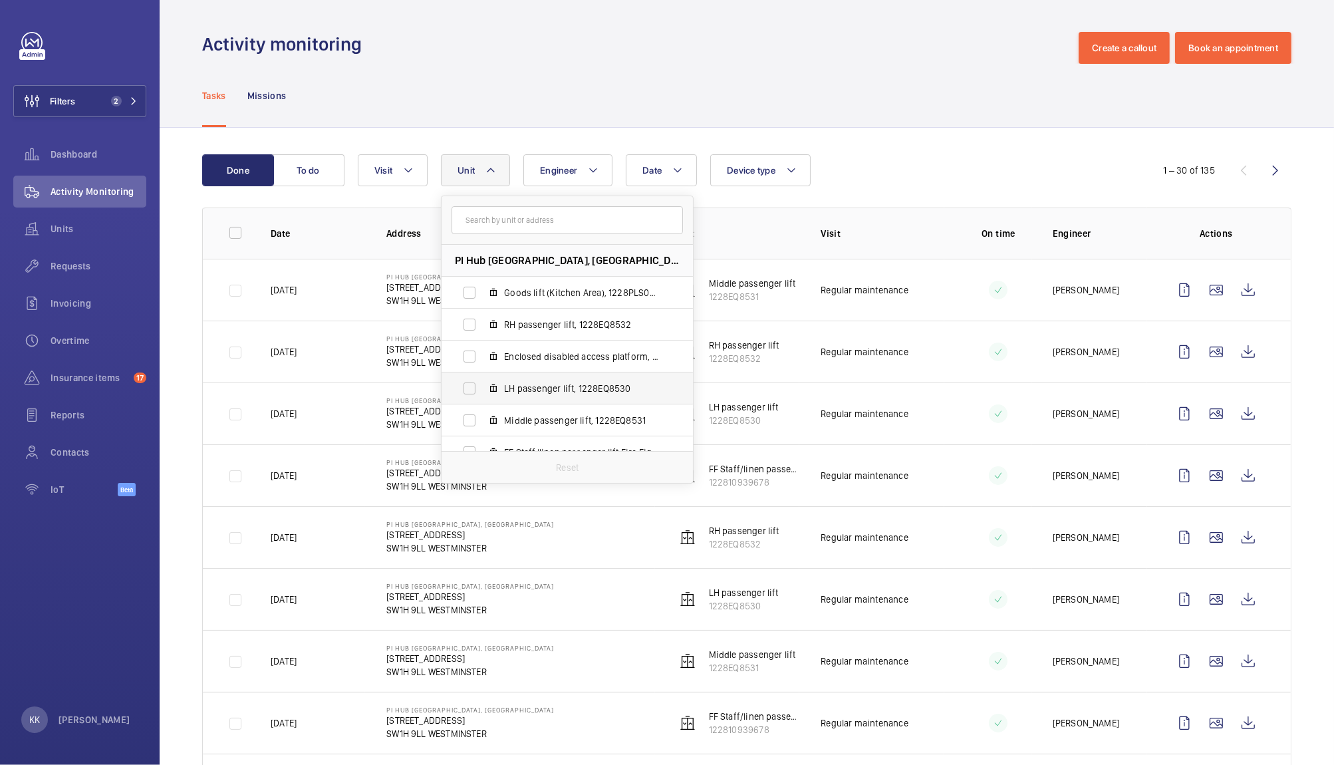
click at [606, 384] on span "LH passenger lift, 1228EQ8530" at bounding box center [581, 388] width 154 height 13
click at [483, 384] on input "LH passenger lift, 1228EQ8530" at bounding box center [469, 388] width 27 height 27
checkbox input "true"
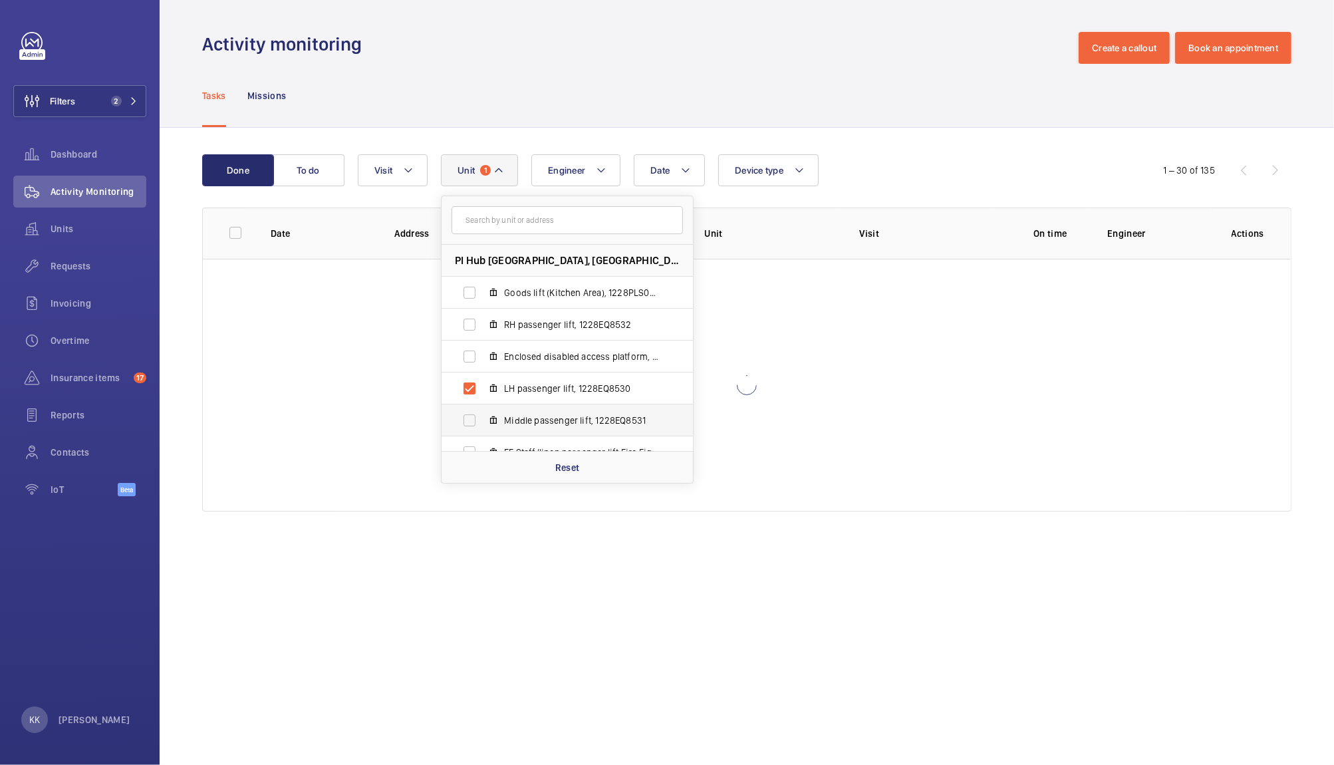
click at [600, 416] on span "Middle passenger lift, 1228EQ8531" at bounding box center [581, 420] width 154 height 13
click at [483, 416] on input "Middle passenger lift, 1228EQ8531" at bounding box center [469, 420] width 27 height 27
checkbox input "true"
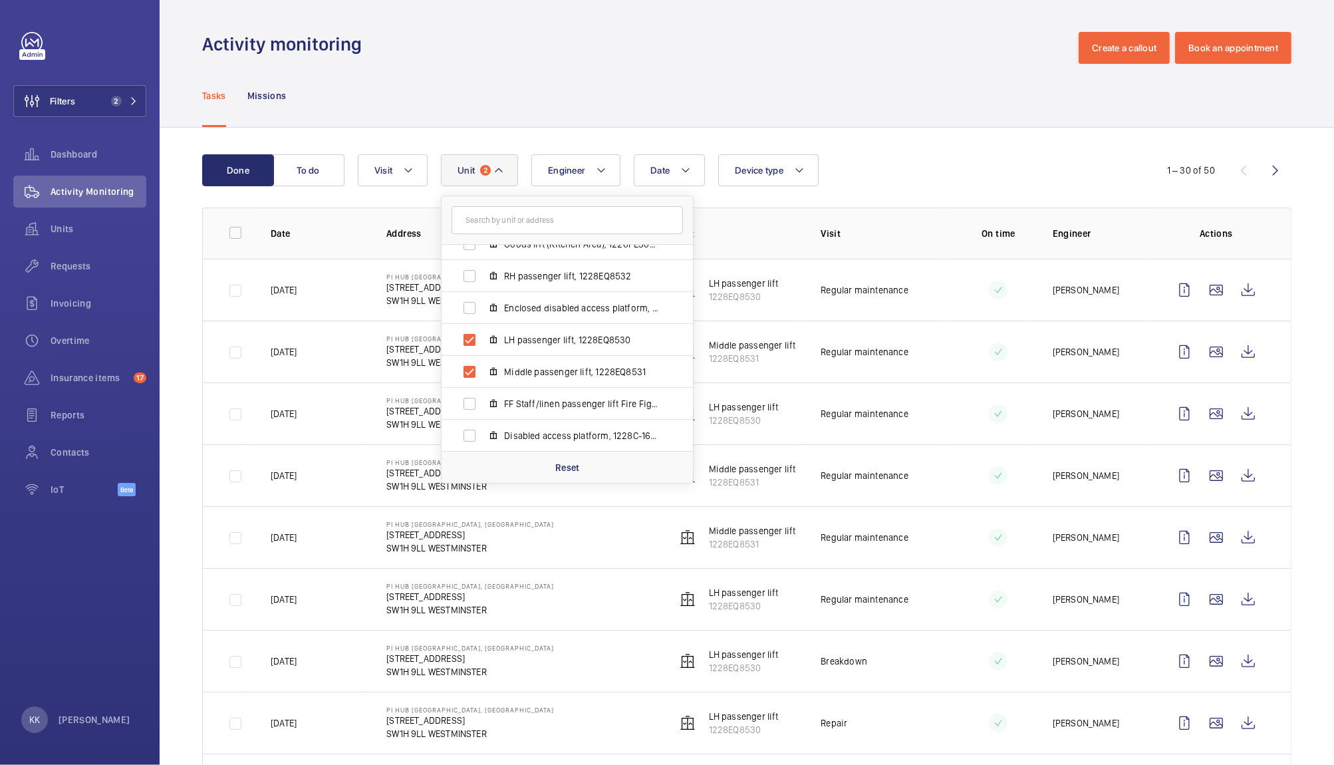
click at [900, 158] on div "Date Engineer Unit 2 PI Hub London - Westminster, Westminster Abbey - 21 Tothil…" at bounding box center [745, 170] width 774 height 32
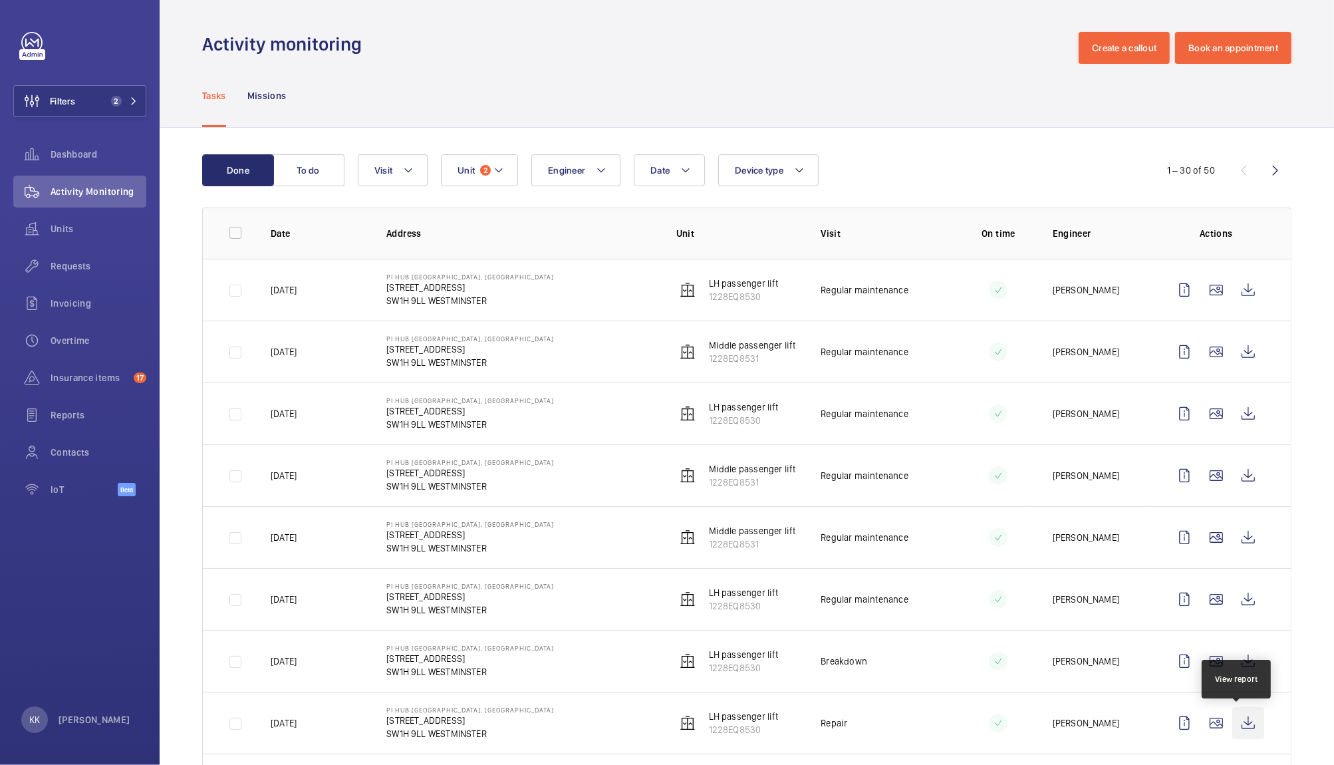
click at [1234, 737] on wm-front-icon-button at bounding box center [1248, 723] width 32 height 32
click at [1233, 423] on wm-front-icon-button at bounding box center [1248, 414] width 32 height 32
click at [1234, 482] on wm-front-icon-button at bounding box center [1248, 475] width 32 height 32
click at [1241, 550] on wm-front-icon-button at bounding box center [1248, 537] width 32 height 32
click at [1243, 597] on wm-front-icon-button at bounding box center [1248, 599] width 32 height 32
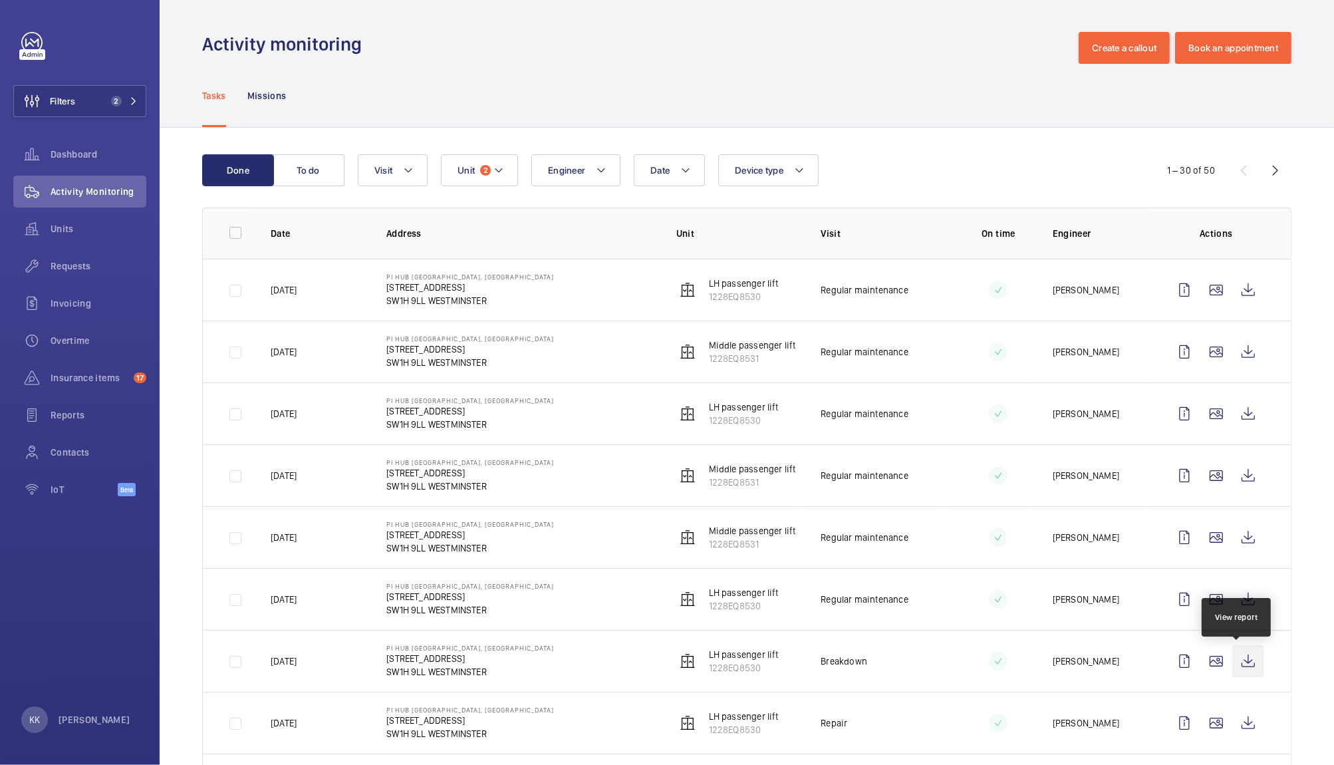
click at [1232, 668] on wm-front-icon-button at bounding box center [1248, 661] width 32 height 32
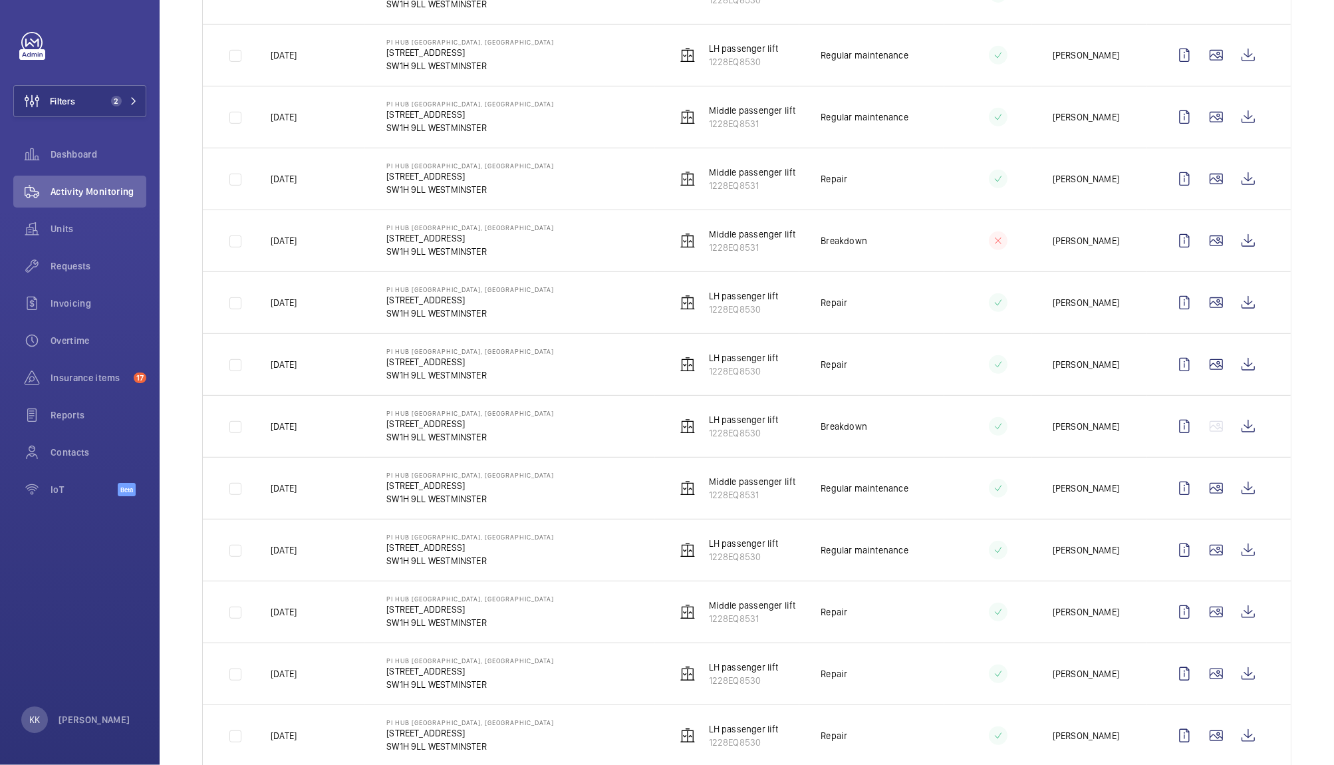
scroll to position [747, 0]
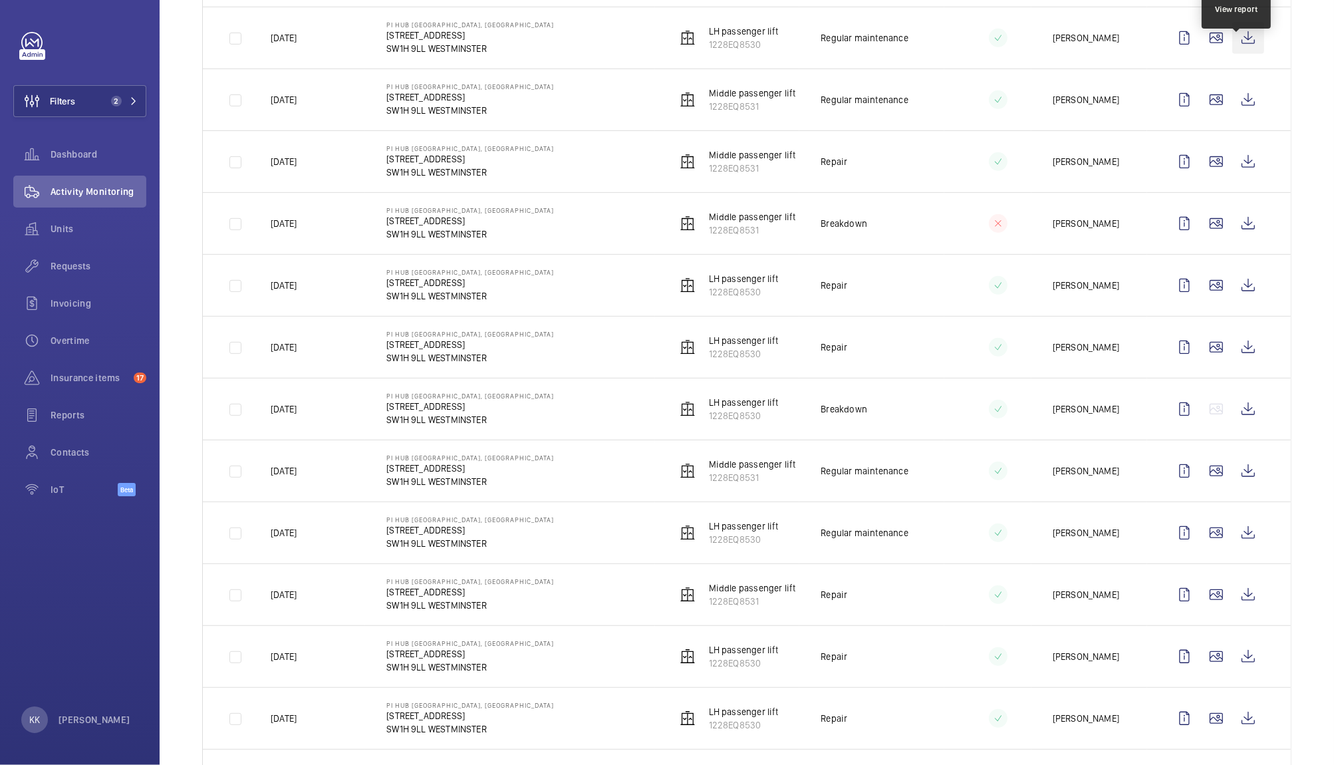
click at [1243, 42] on wm-front-icon-button at bounding box center [1248, 38] width 32 height 32
click at [98, 88] on button "Filters 2" at bounding box center [79, 101] width 133 height 32
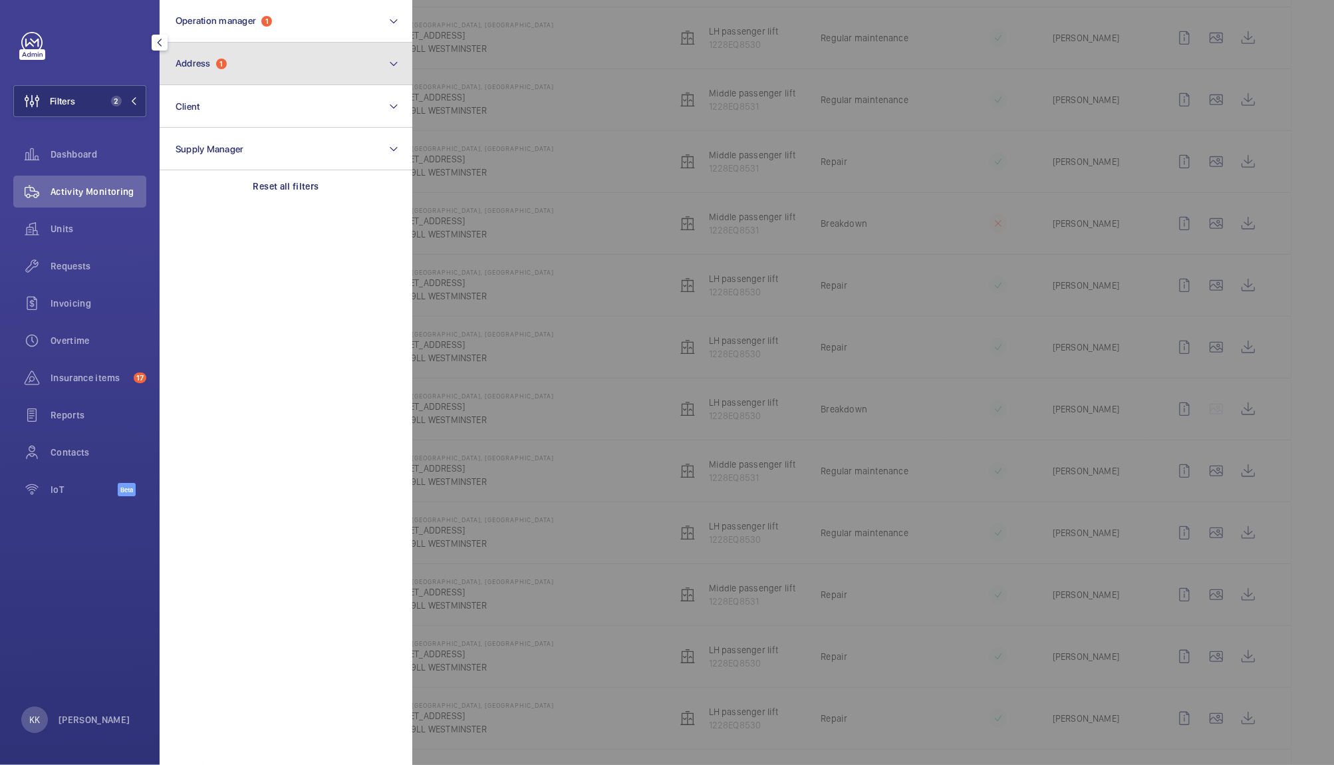
click at [192, 78] on button "Address 1" at bounding box center [286, 64] width 253 height 43
